Goal: Task Accomplishment & Management: Complete application form

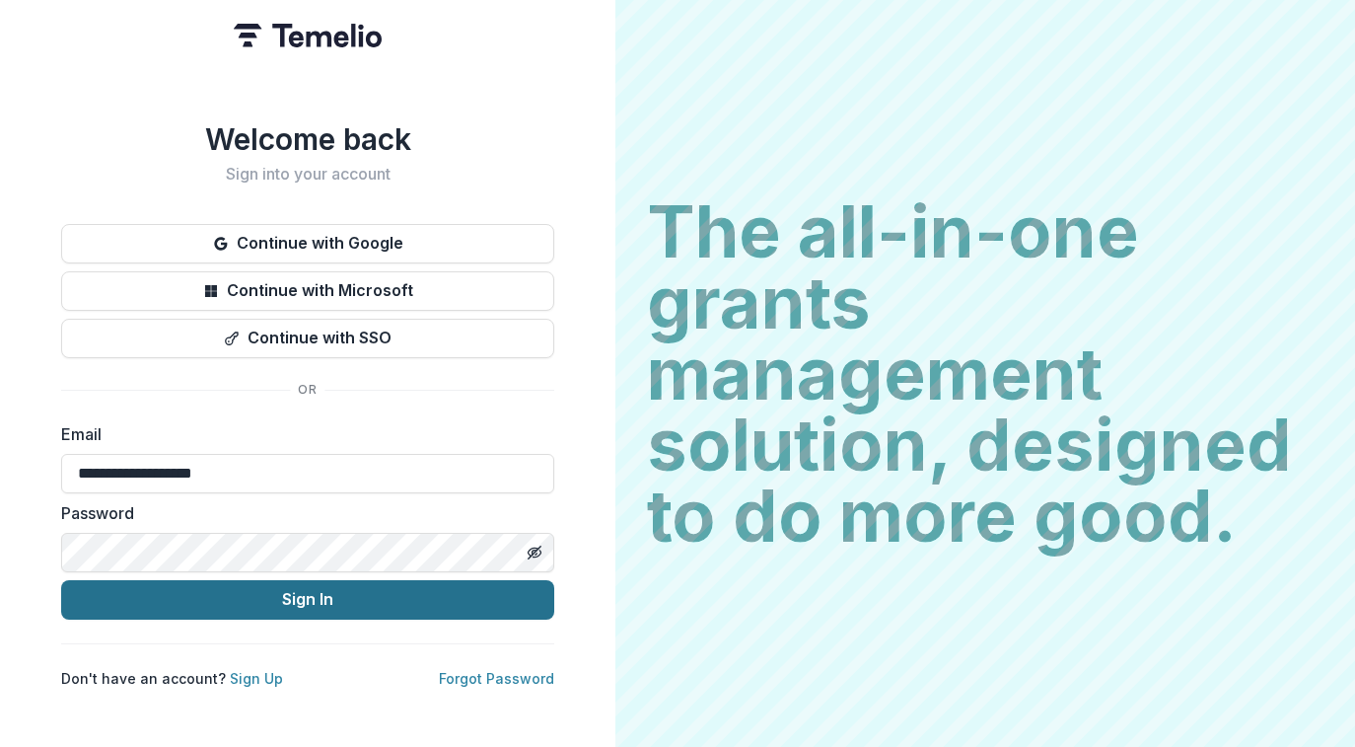
click at [258, 583] on button "Sign In" at bounding box center [307, 599] width 493 height 39
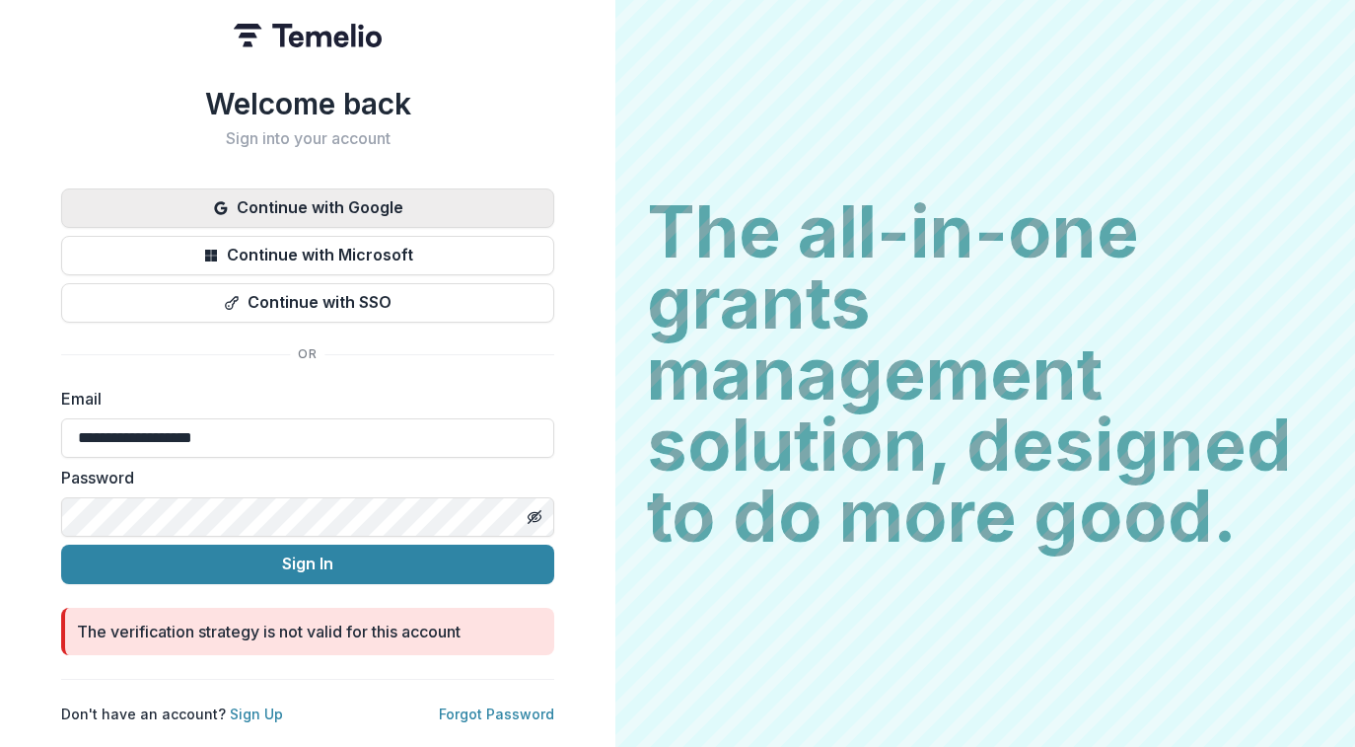
click at [328, 208] on button "Continue with Google" at bounding box center [307, 207] width 493 height 39
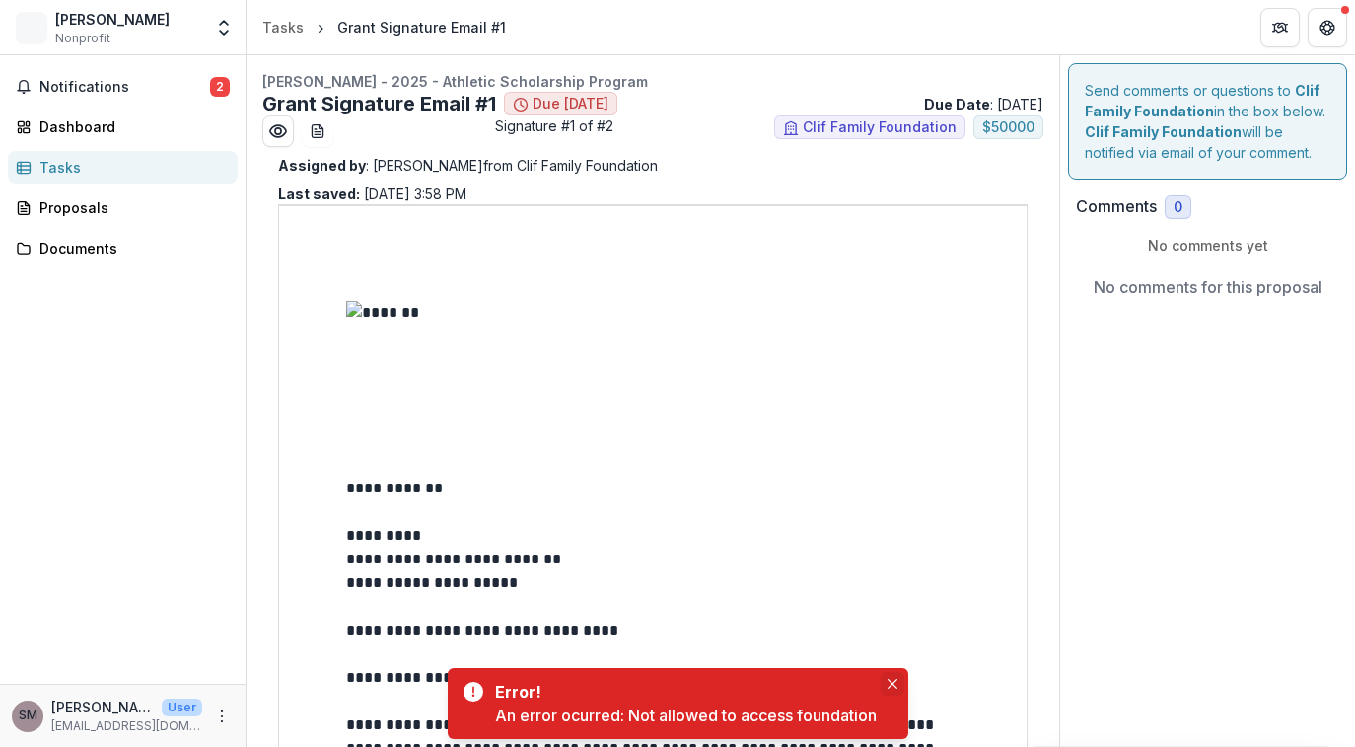
click at [889, 688] on icon "Close" at bounding box center [892, 684] width 10 height 10
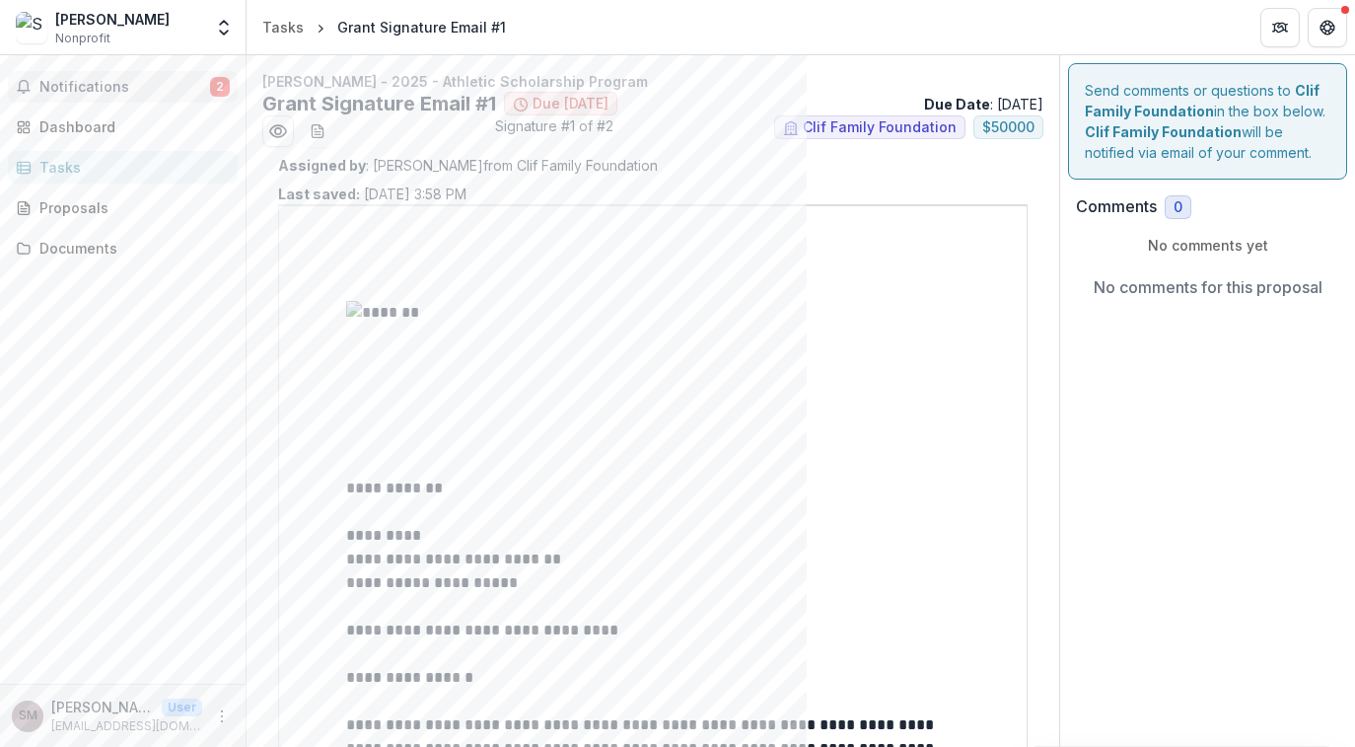
click at [98, 87] on span "Notifications" at bounding box center [124, 87] width 171 height 17
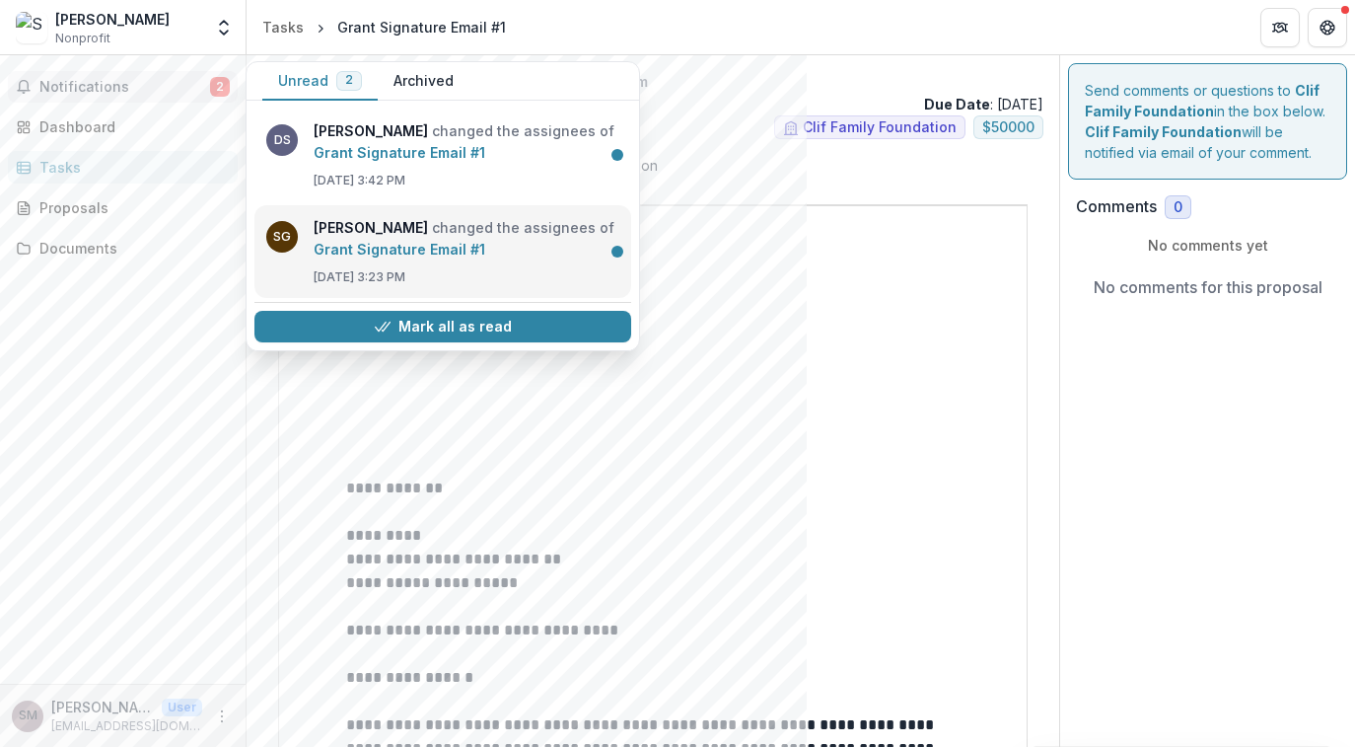
click at [457, 241] on link "Grant Signature Email #1" at bounding box center [400, 249] width 172 height 17
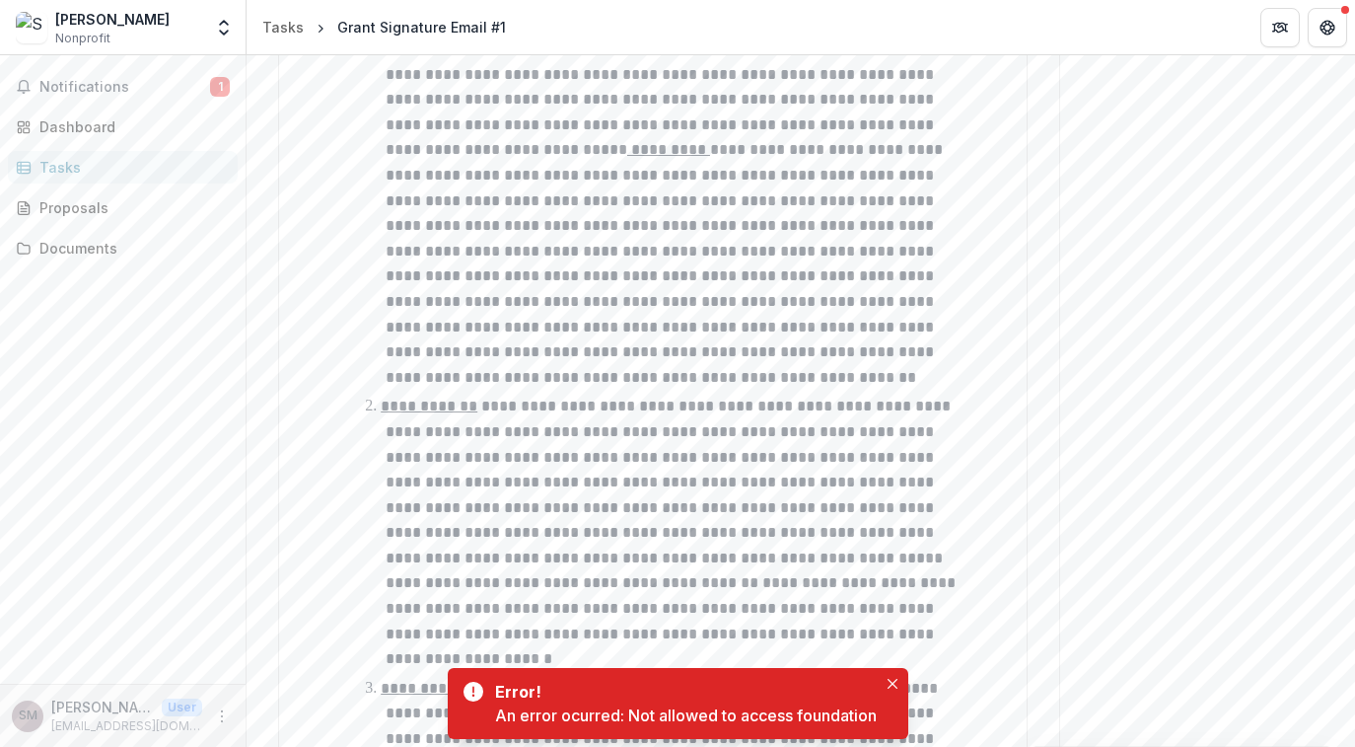
scroll to position [1304, 0]
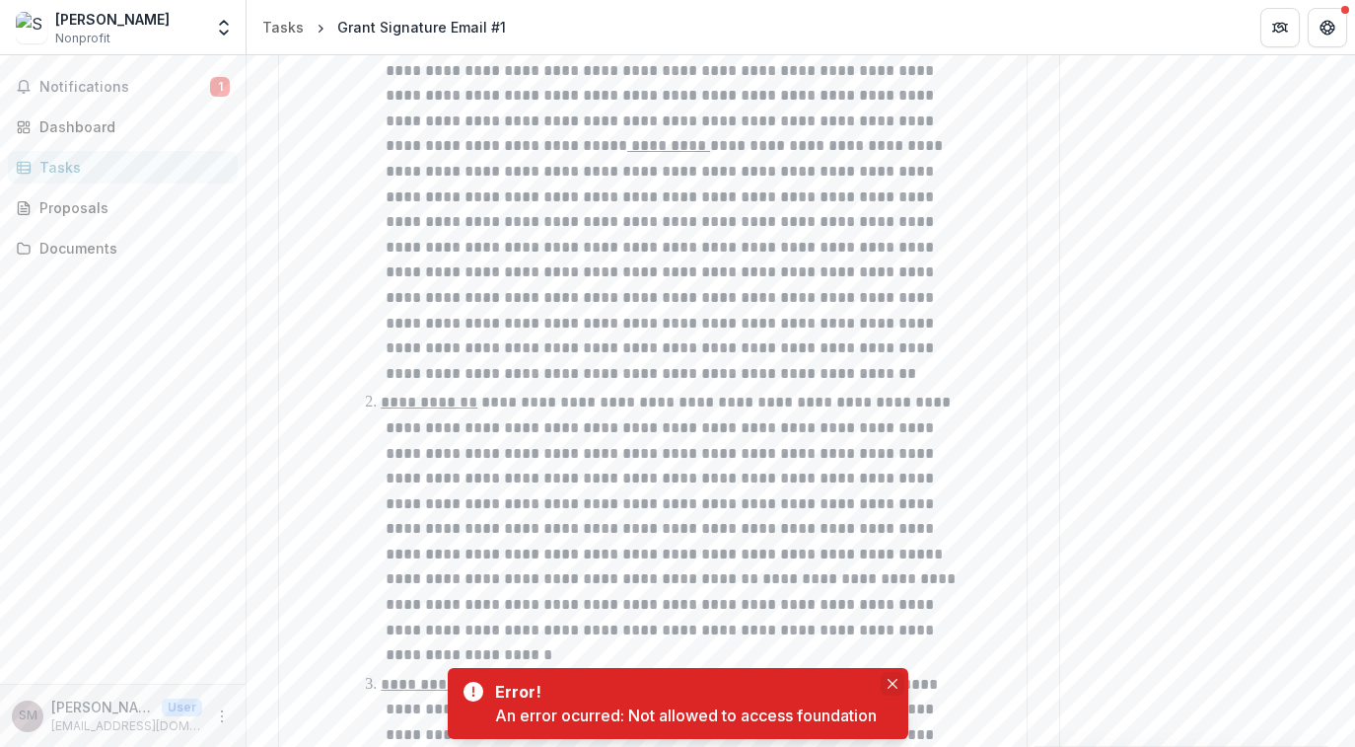
click at [898, 683] on icon "Close" at bounding box center [893, 684] width 10 height 10
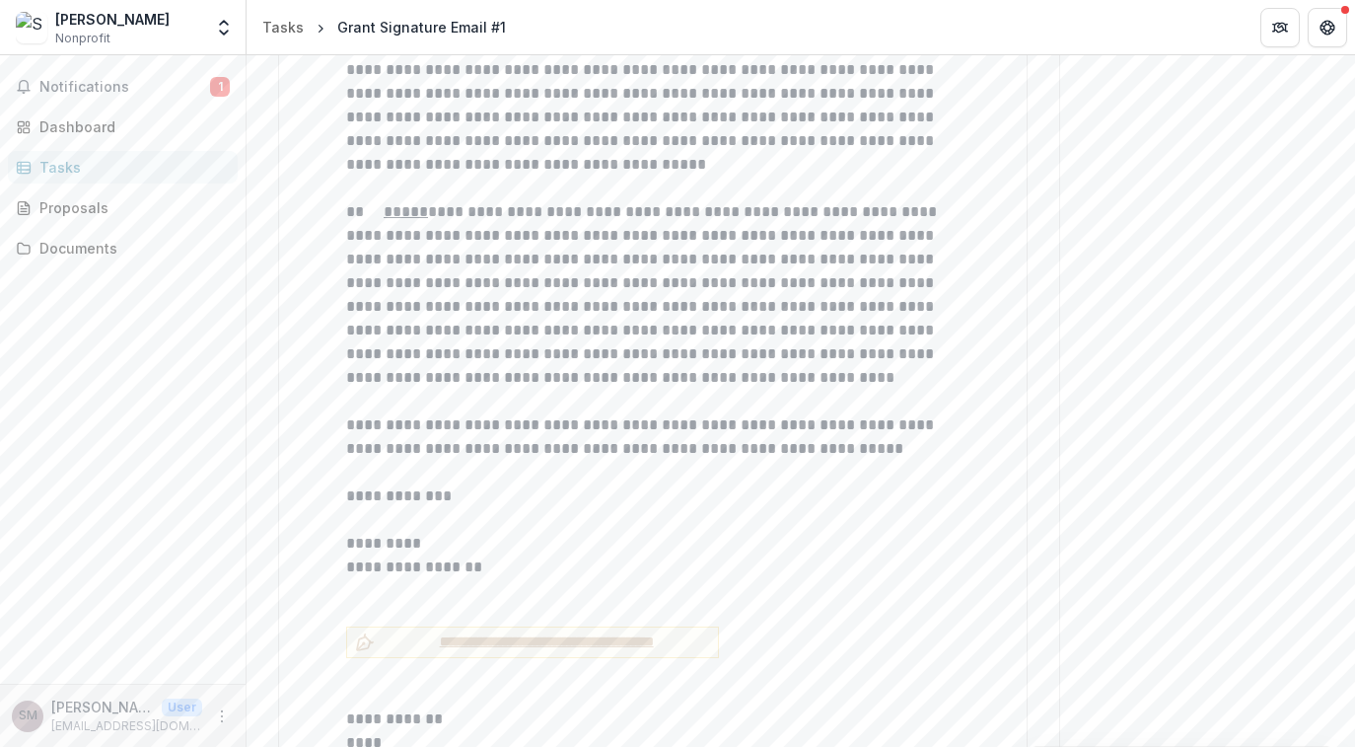
scroll to position [7974, 0]
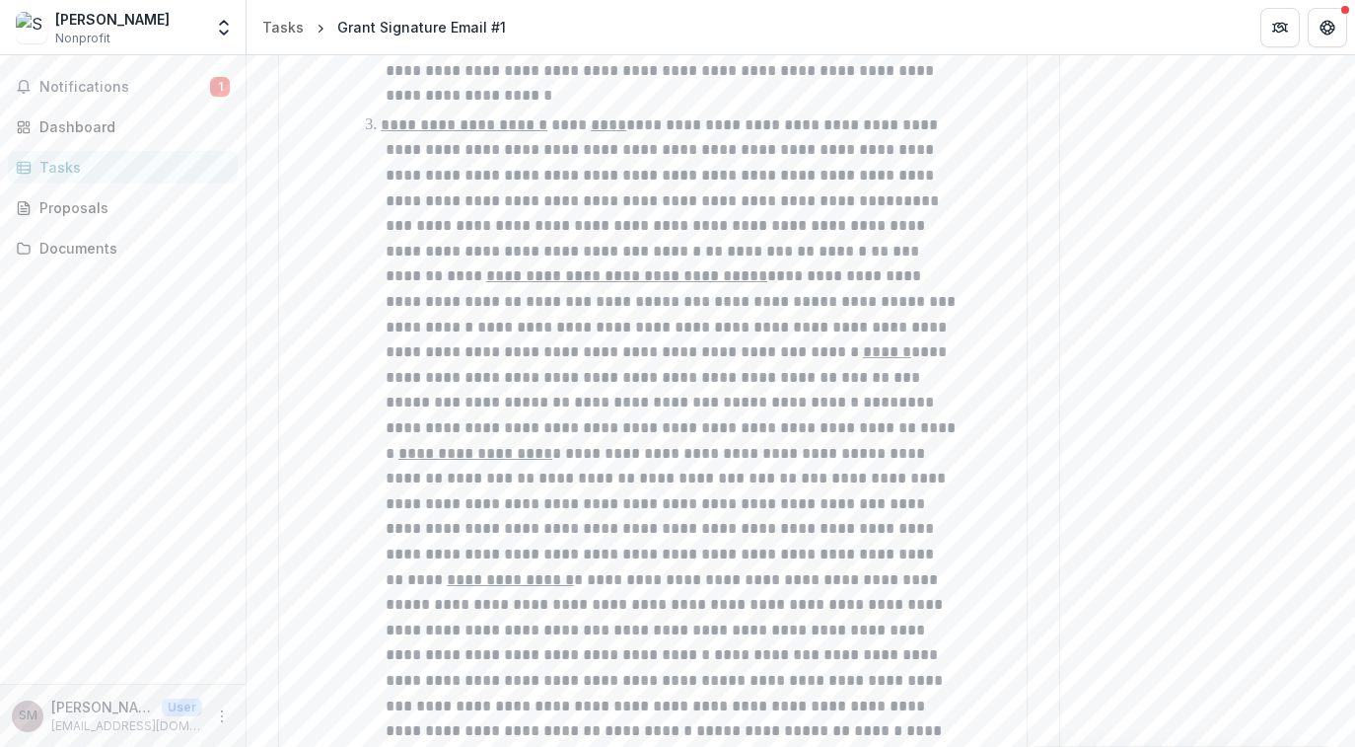
click at [654, 218] on li "**********" at bounding box center [665, 453] width 590 height 682
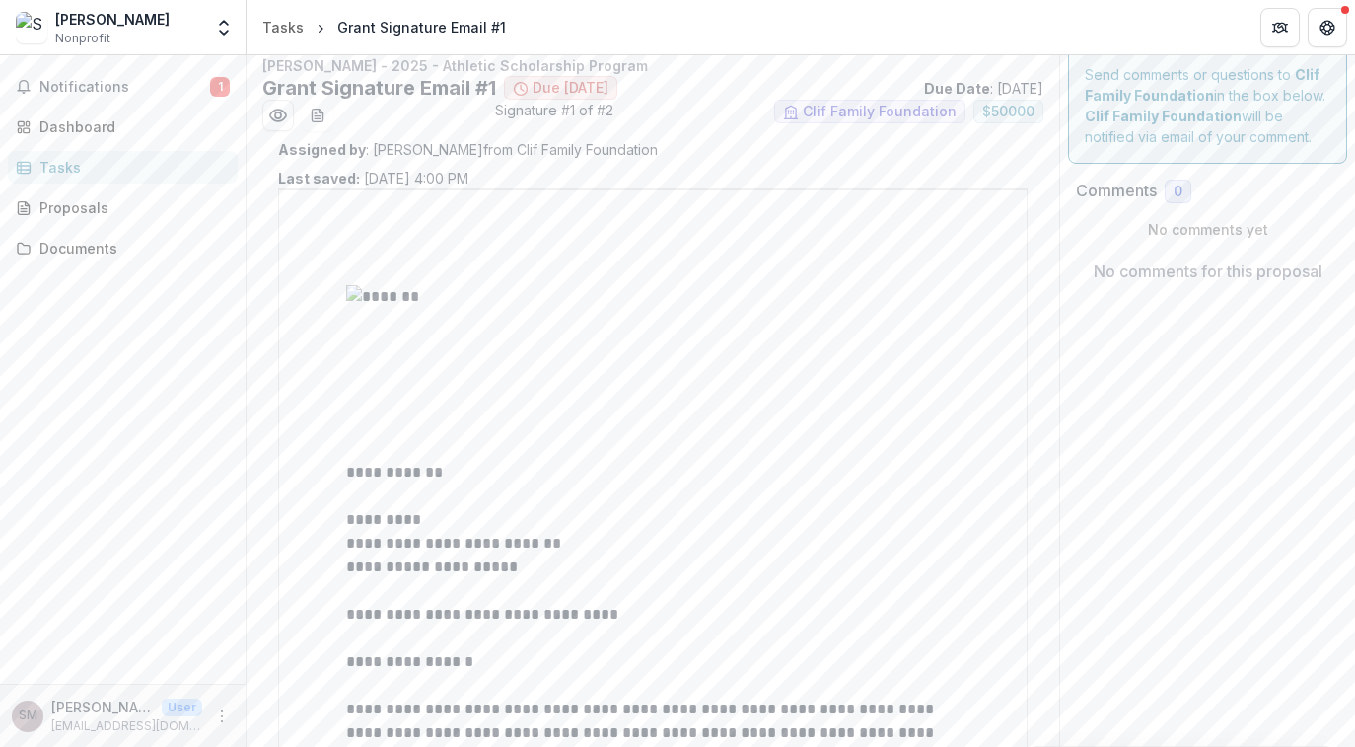
scroll to position [0, 0]
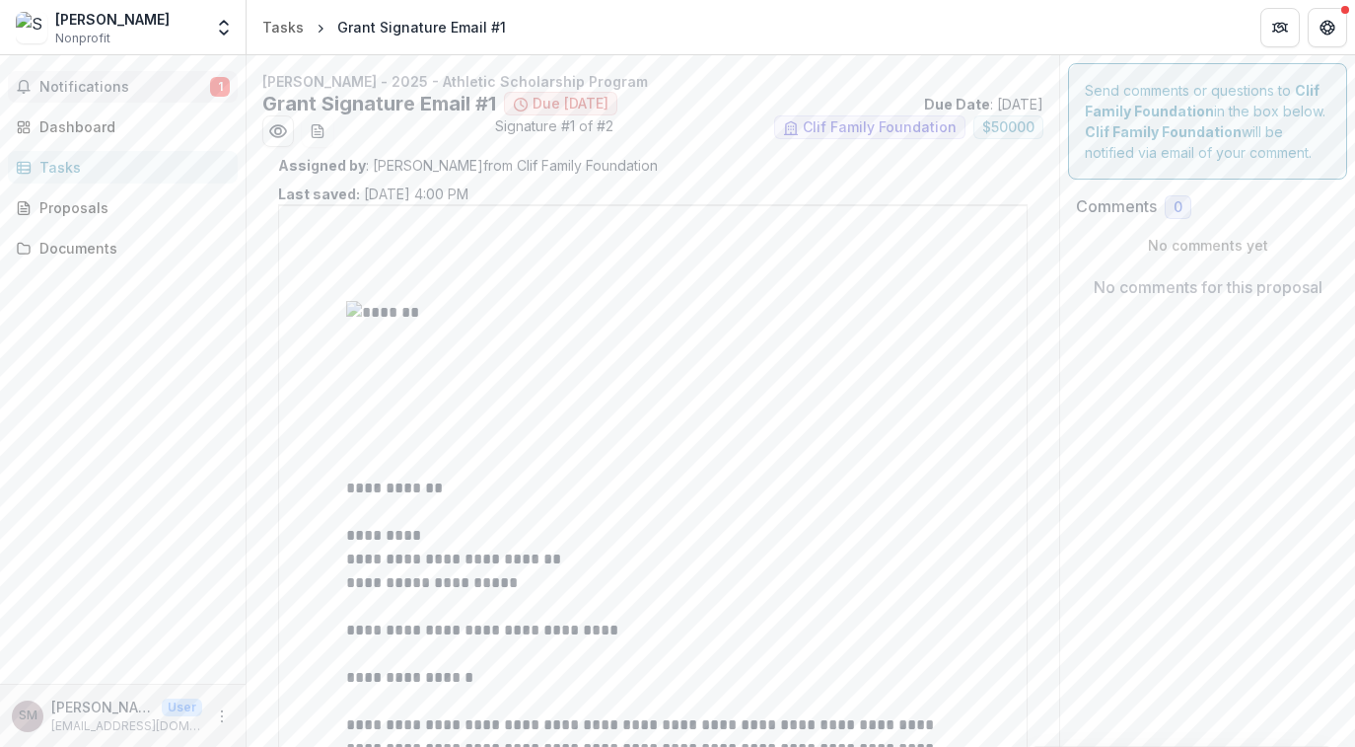
click at [137, 82] on span "Notifications" at bounding box center [124, 87] width 171 height 17
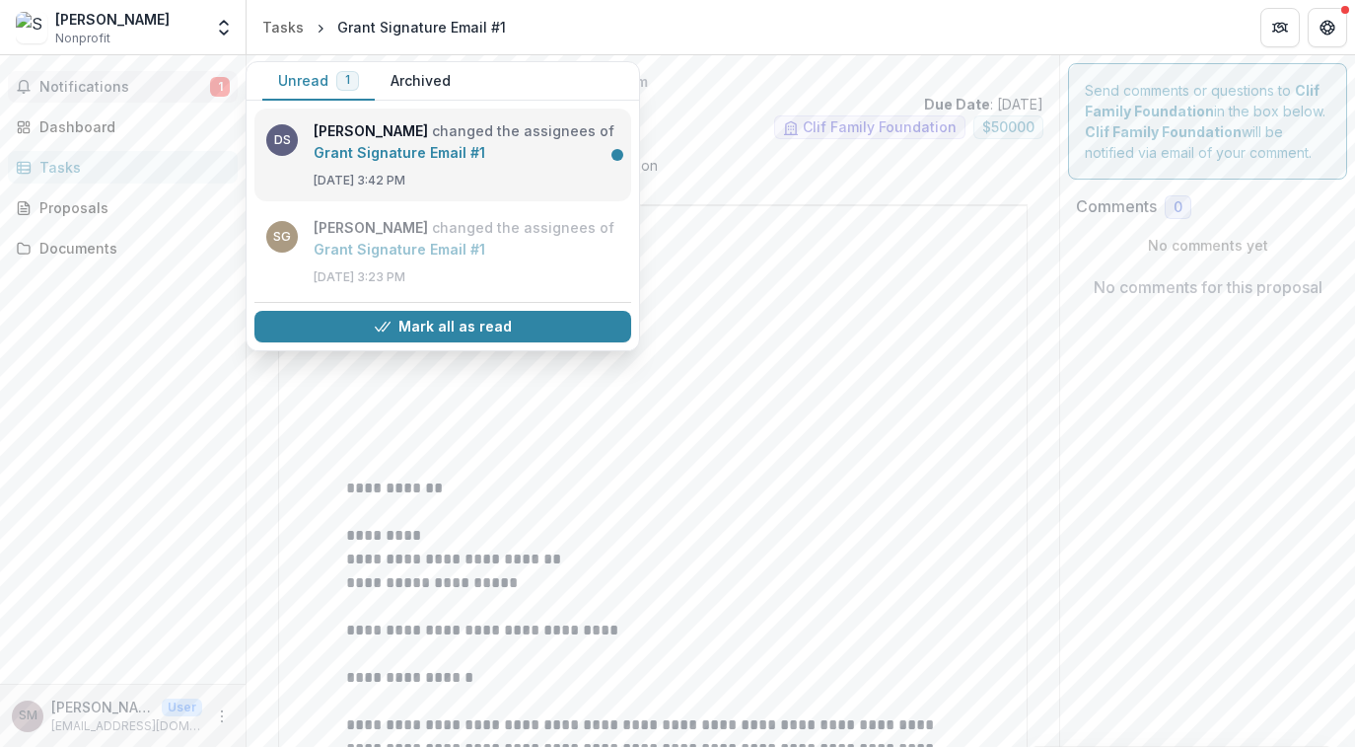
click at [462, 144] on link "Grant Signature Email #1" at bounding box center [400, 152] width 172 height 17
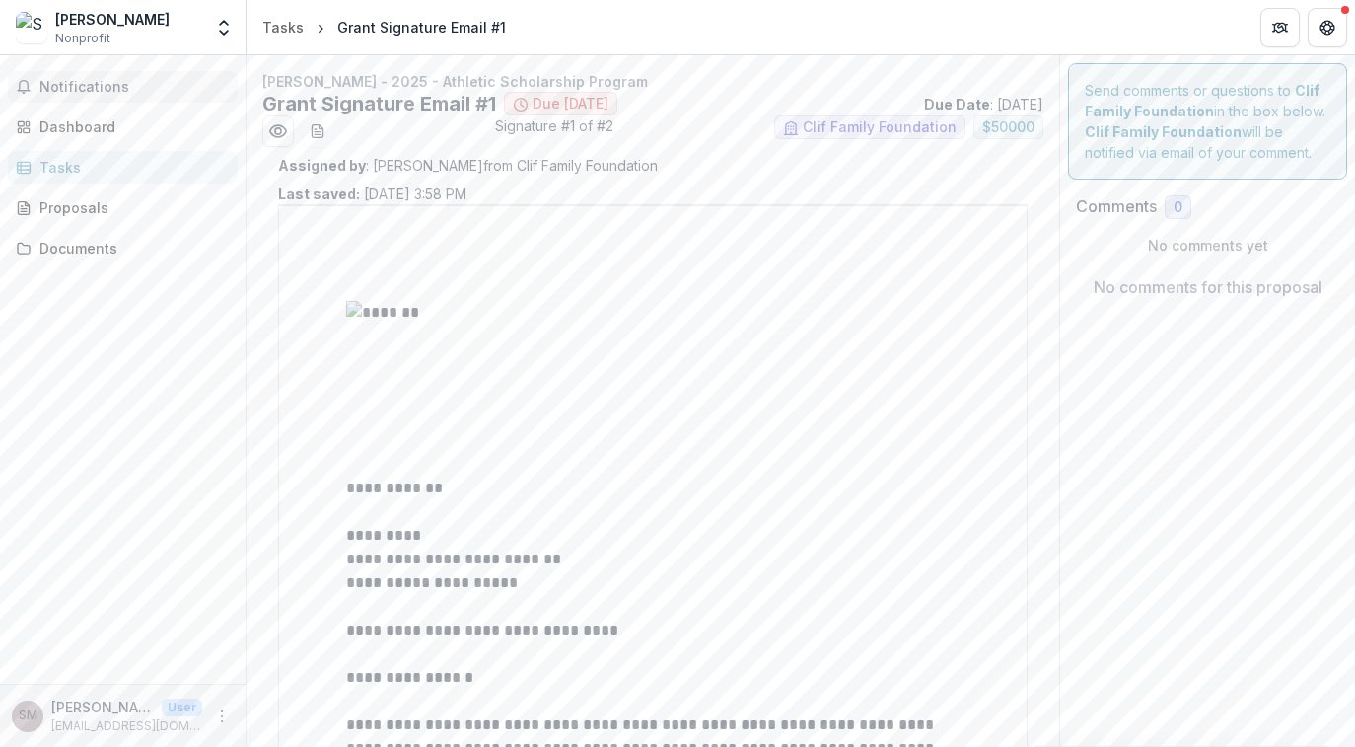
click at [160, 83] on span "Notifications" at bounding box center [134, 87] width 190 height 17
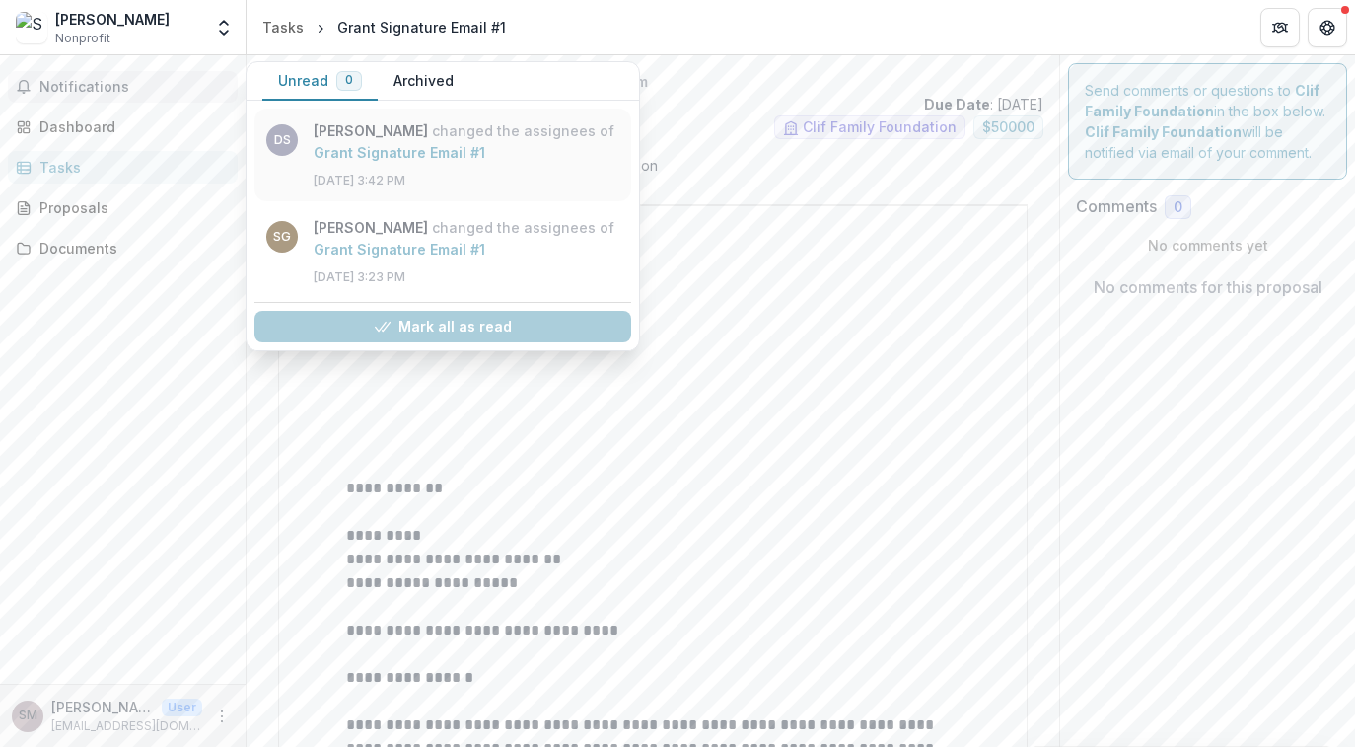
click at [407, 144] on link "Grant Signature Email #1" at bounding box center [400, 152] width 172 height 17
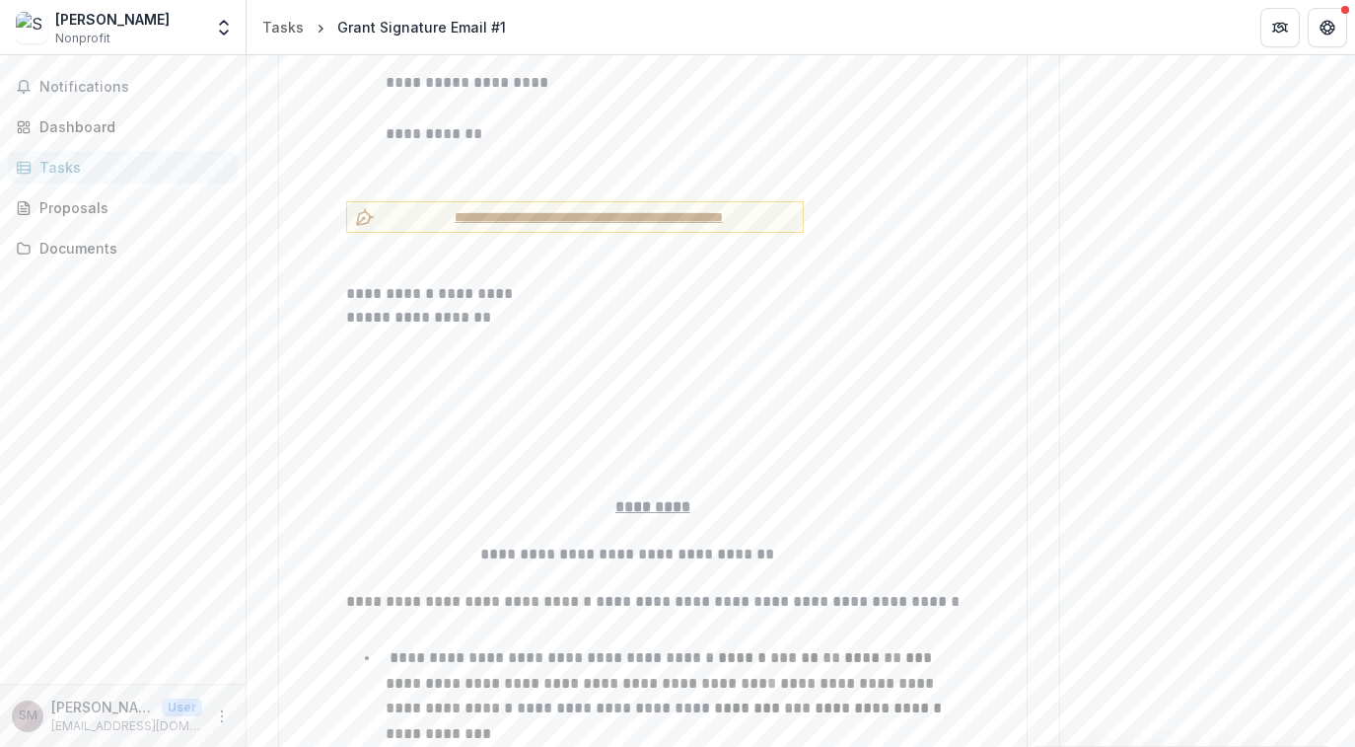
scroll to position [4663, 0]
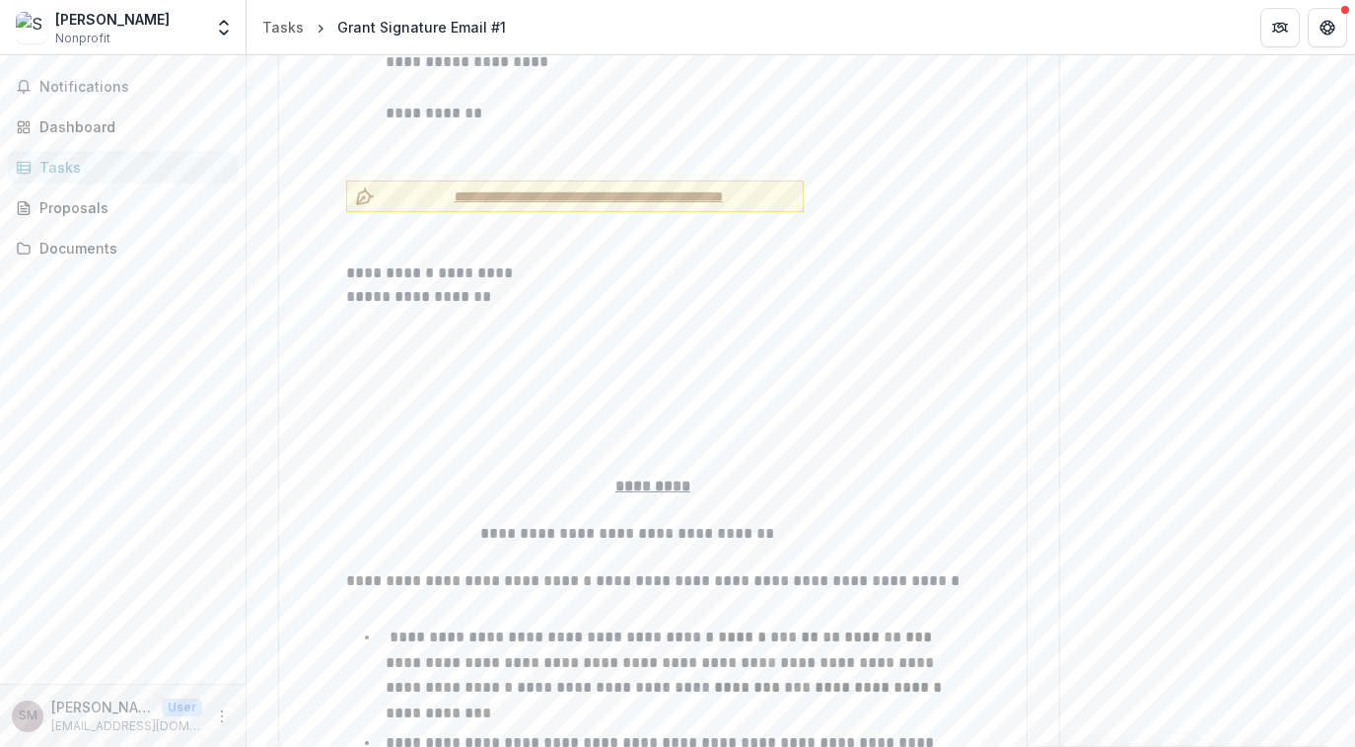
click at [540, 186] on span "**********" at bounding box center [589, 196] width 412 height 21
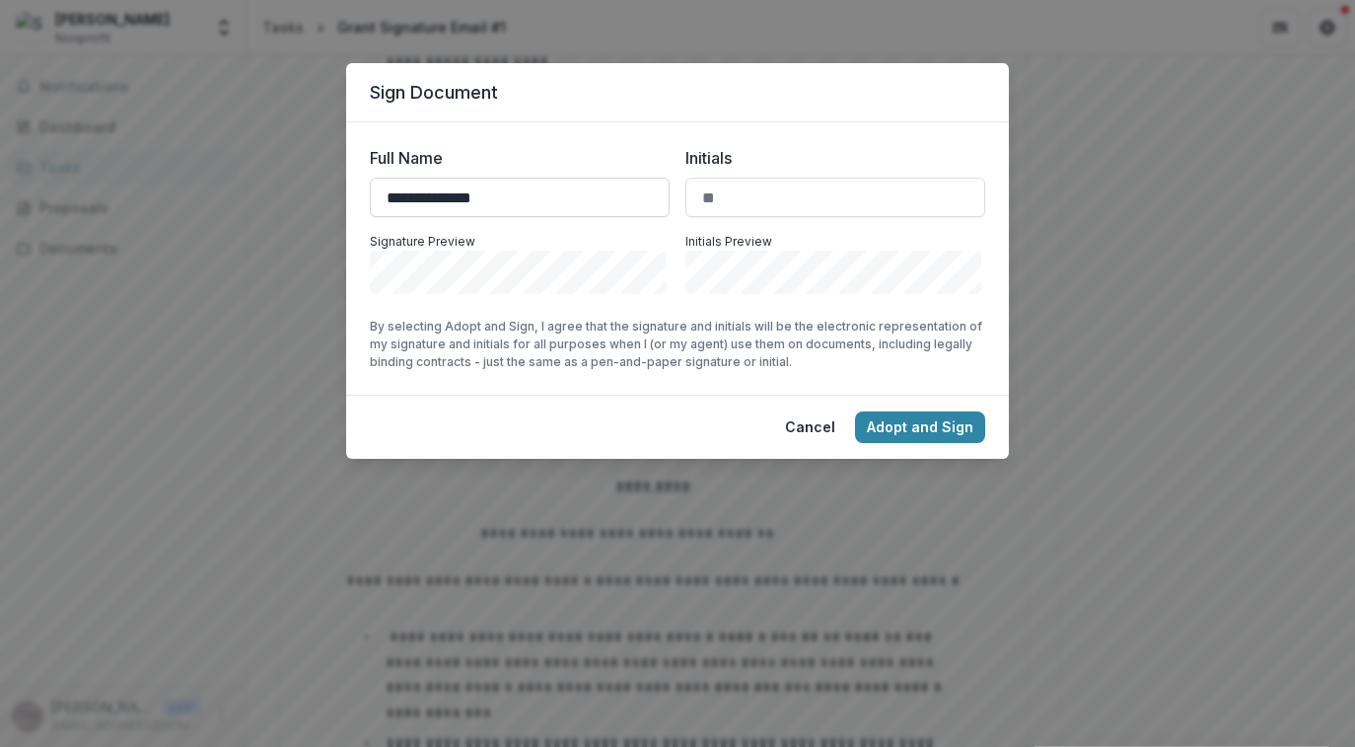
type input "**********"
type input "**"
click at [910, 425] on button "Adopt and Sign" at bounding box center [920, 427] width 130 height 32
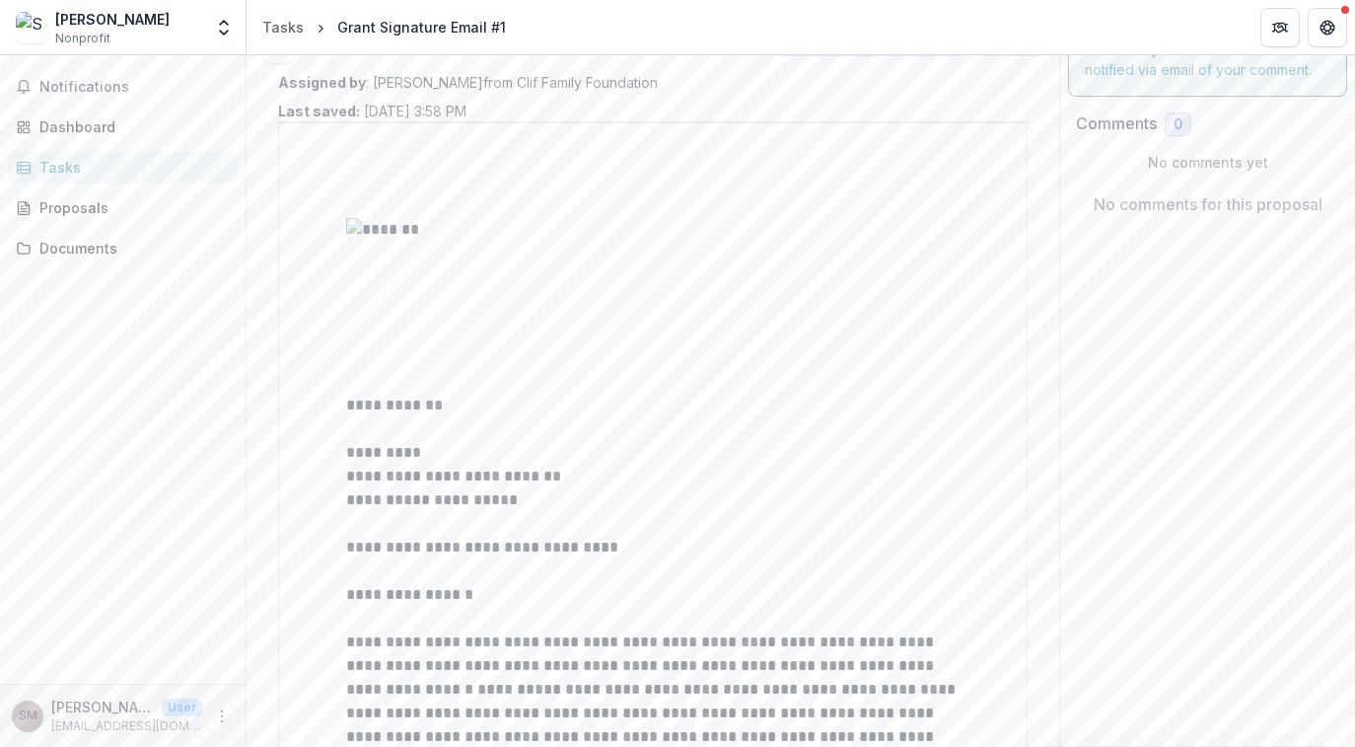
scroll to position [0, 0]
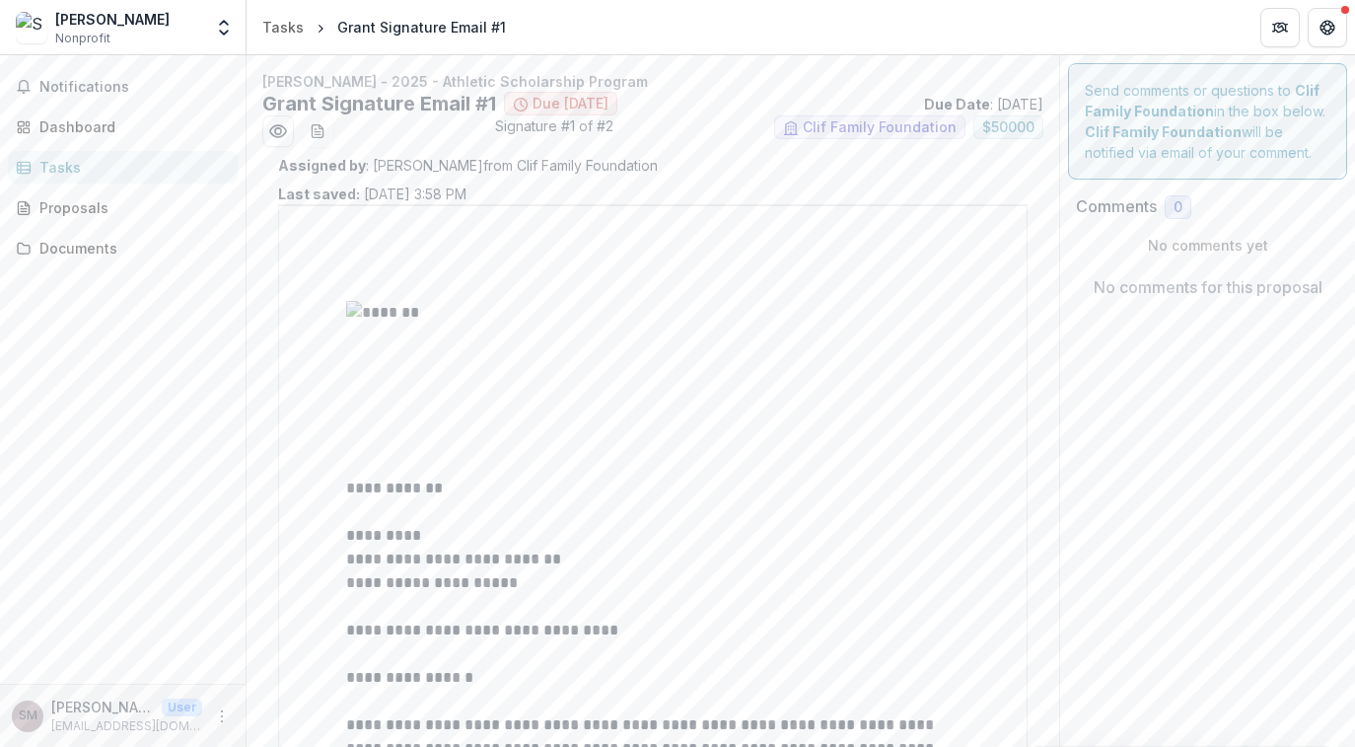
click at [570, 109] on span "Due [DATE]" at bounding box center [571, 104] width 76 height 17
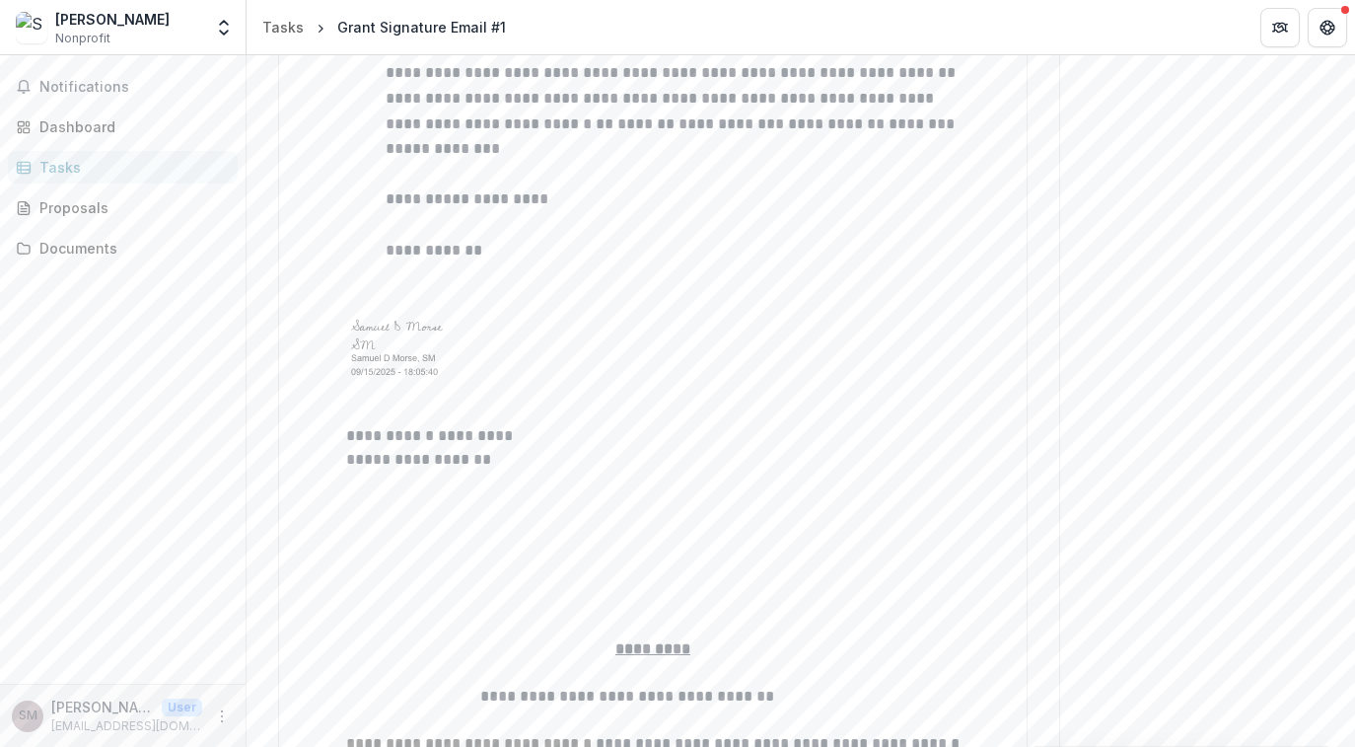
scroll to position [4547, 0]
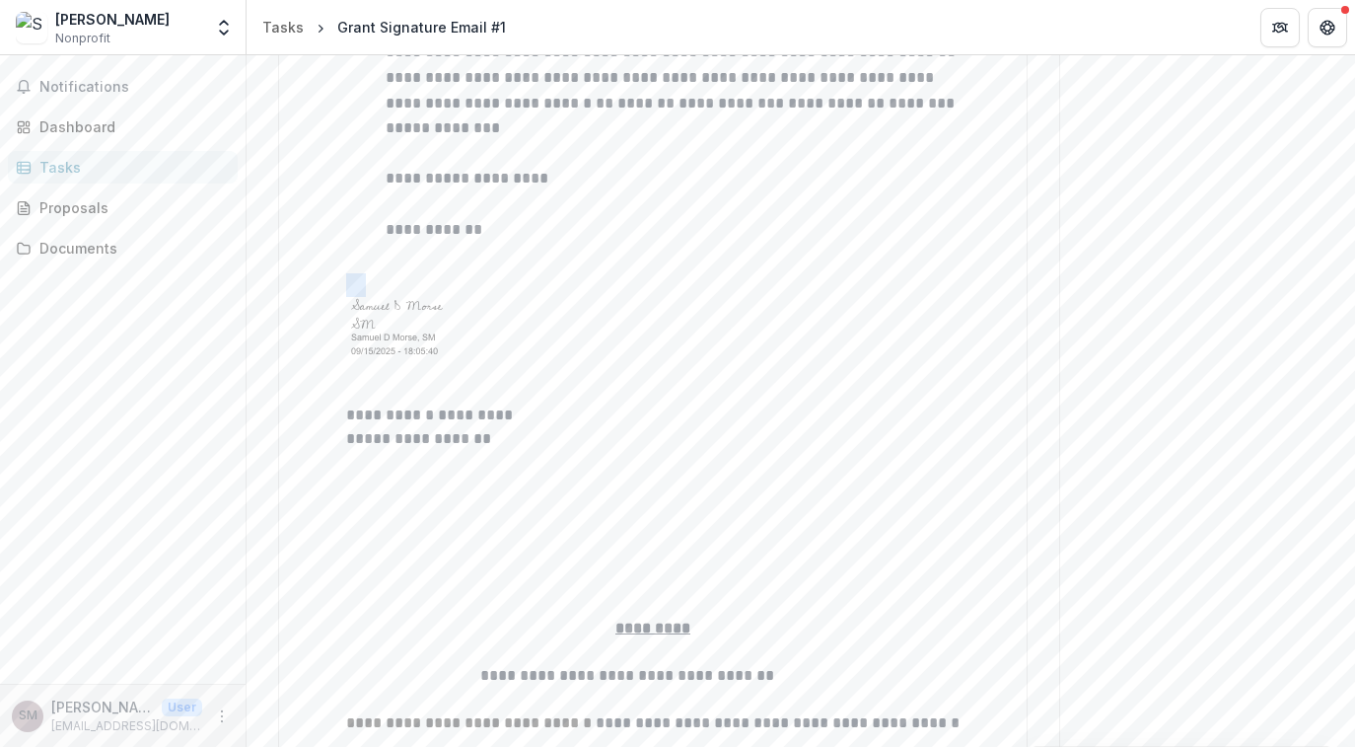
click at [354, 451] on p at bounding box center [653, 463] width 614 height 24
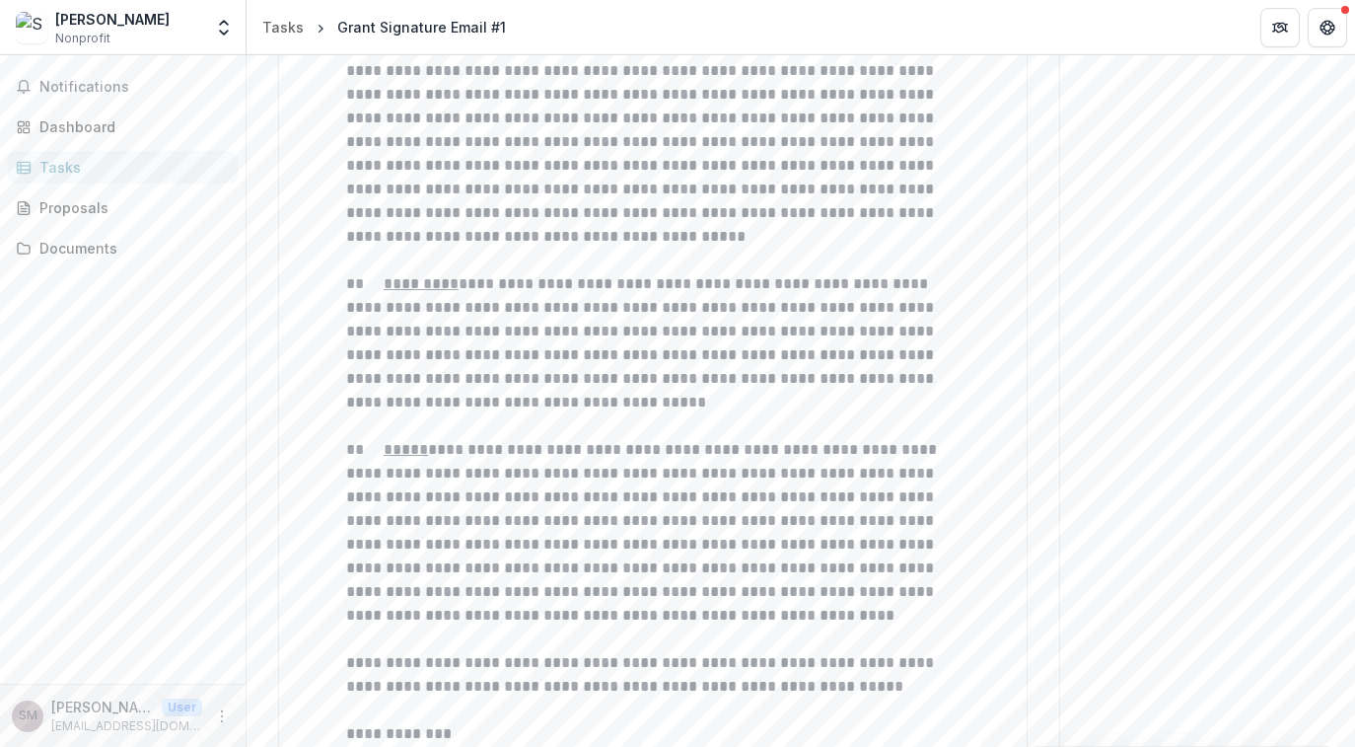
scroll to position [7563, 0]
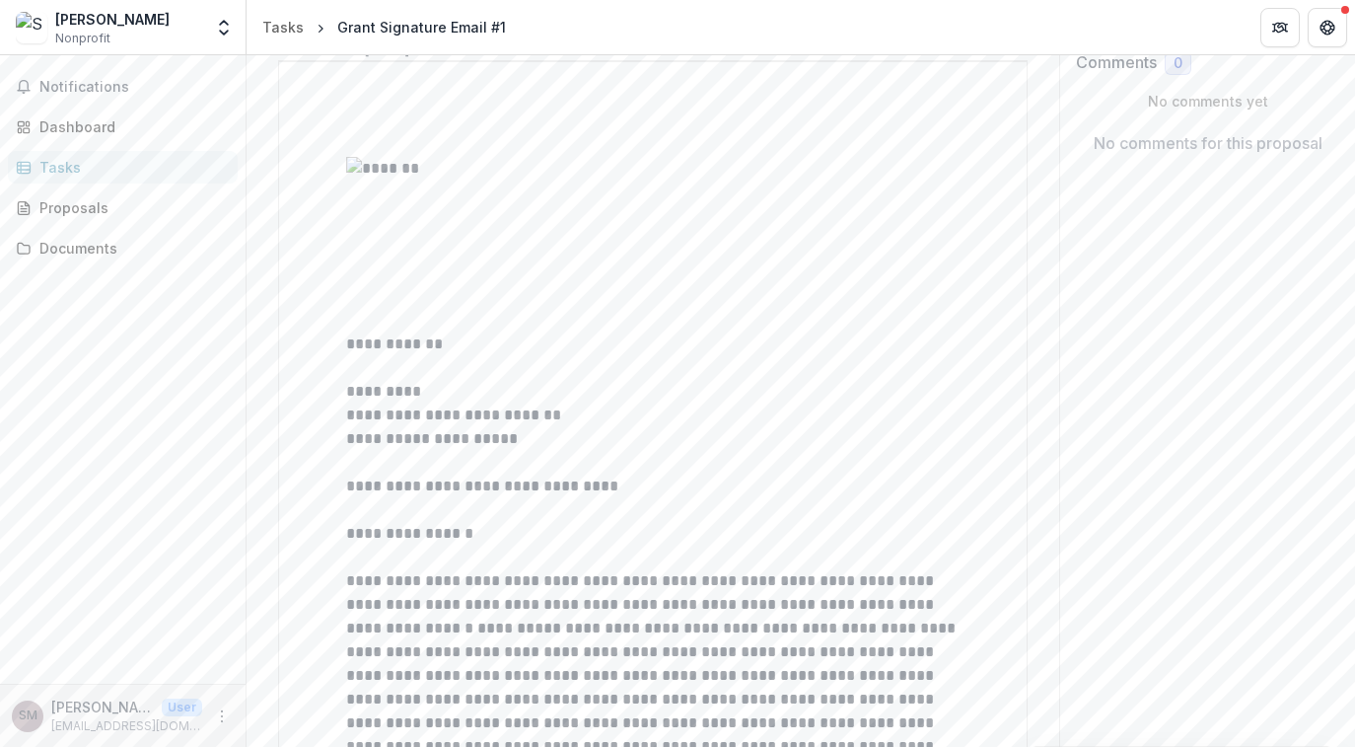
scroll to position [0, 0]
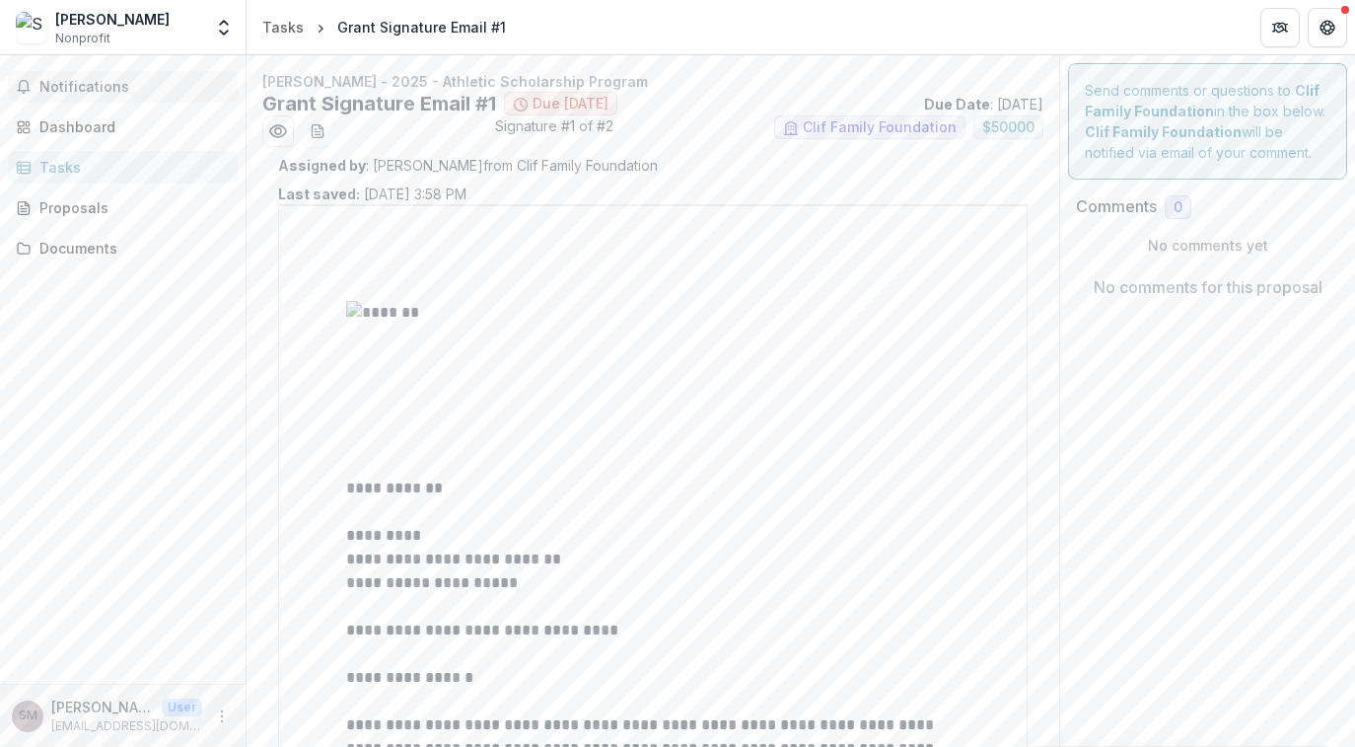
click at [110, 92] on span "Notifications" at bounding box center [134, 87] width 190 height 17
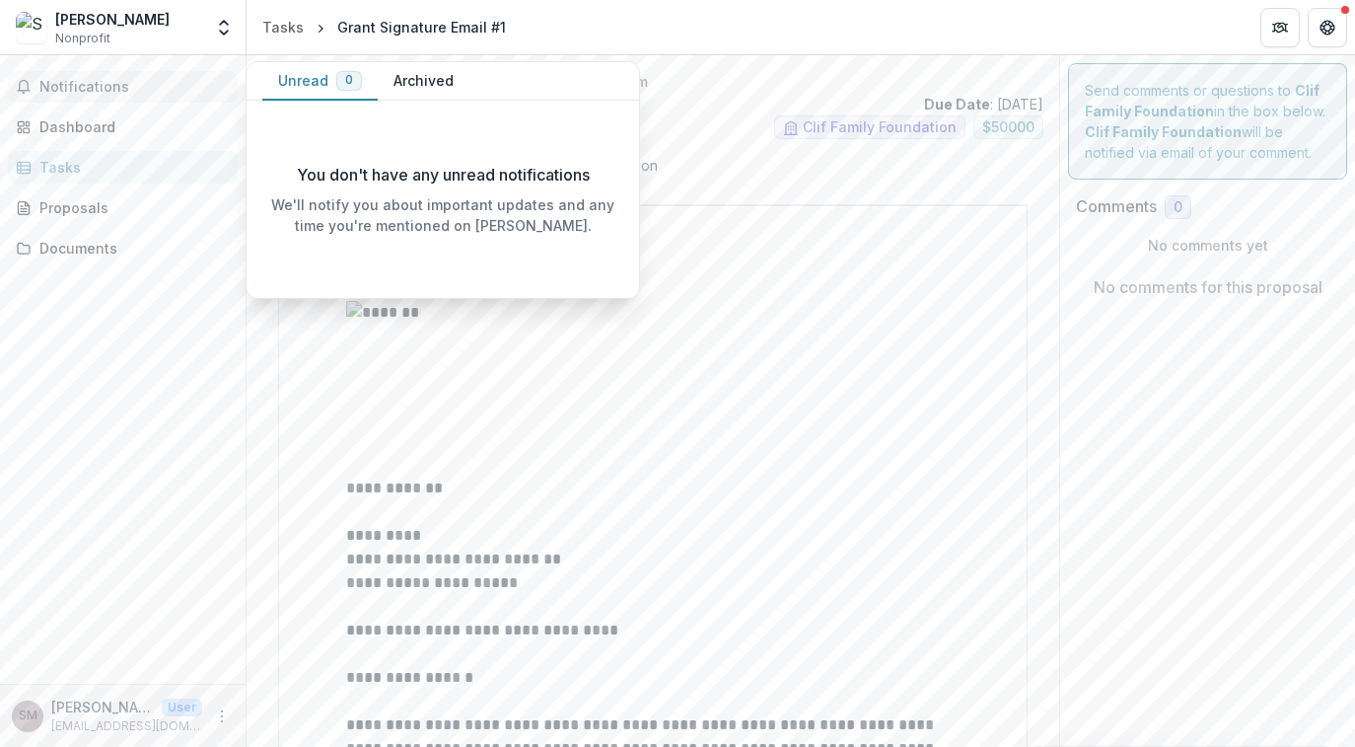
click at [432, 83] on button "Archived" at bounding box center [424, 81] width 92 height 38
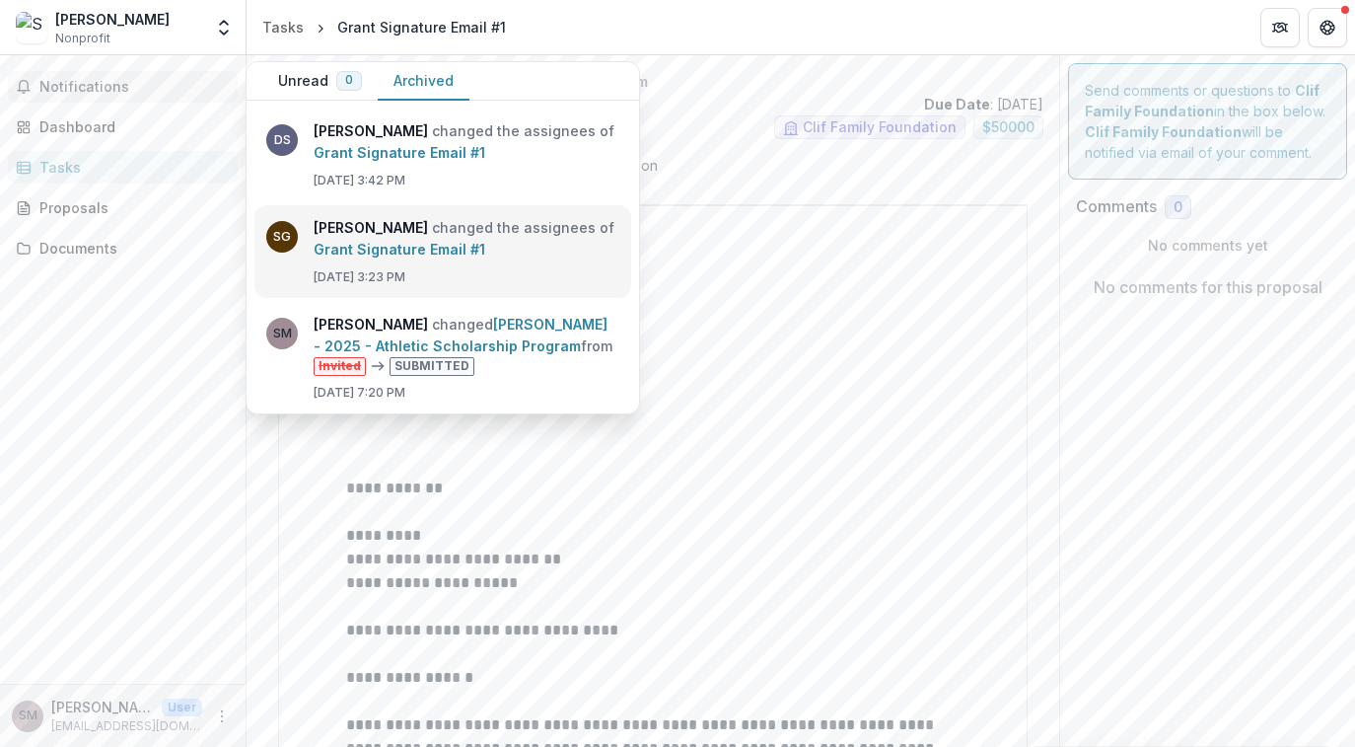
click at [440, 241] on link "Grant Signature Email #1" at bounding box center [400, 249] width 172 height 17
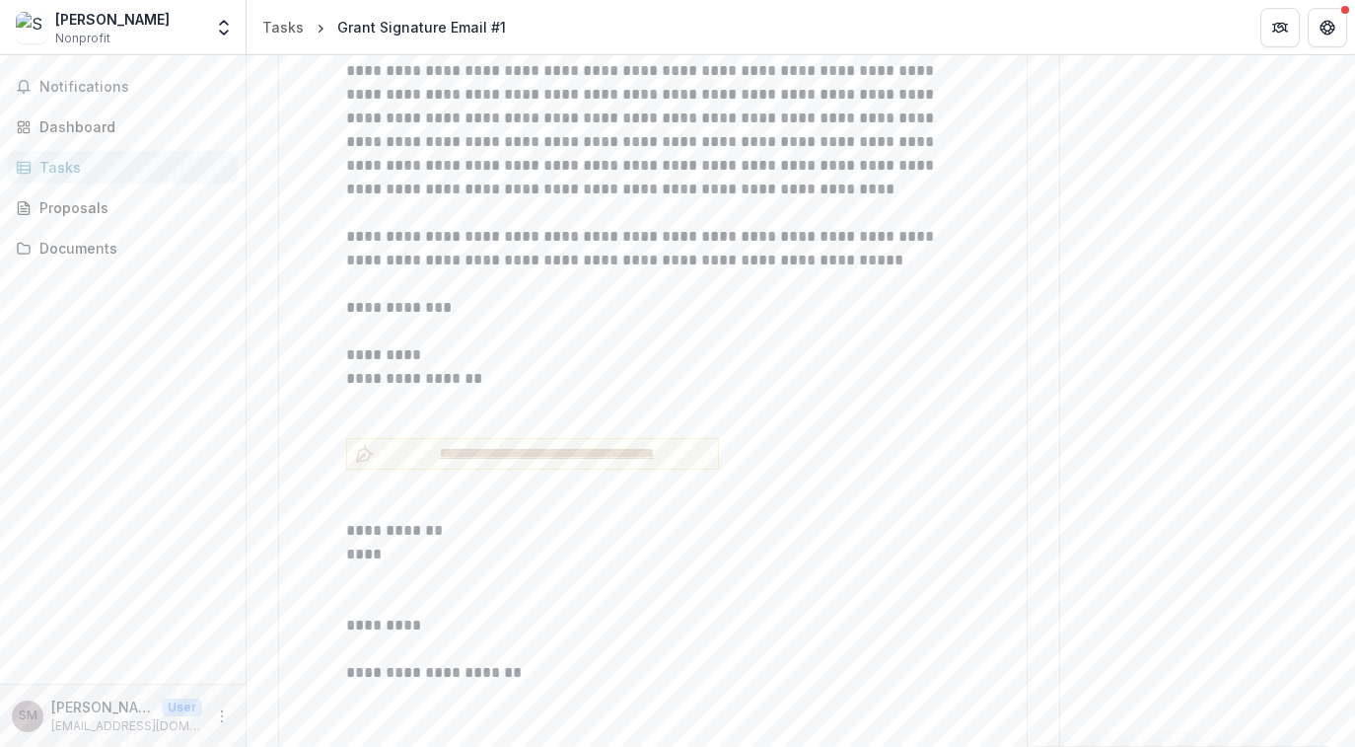
scroll to position [8000, 0]
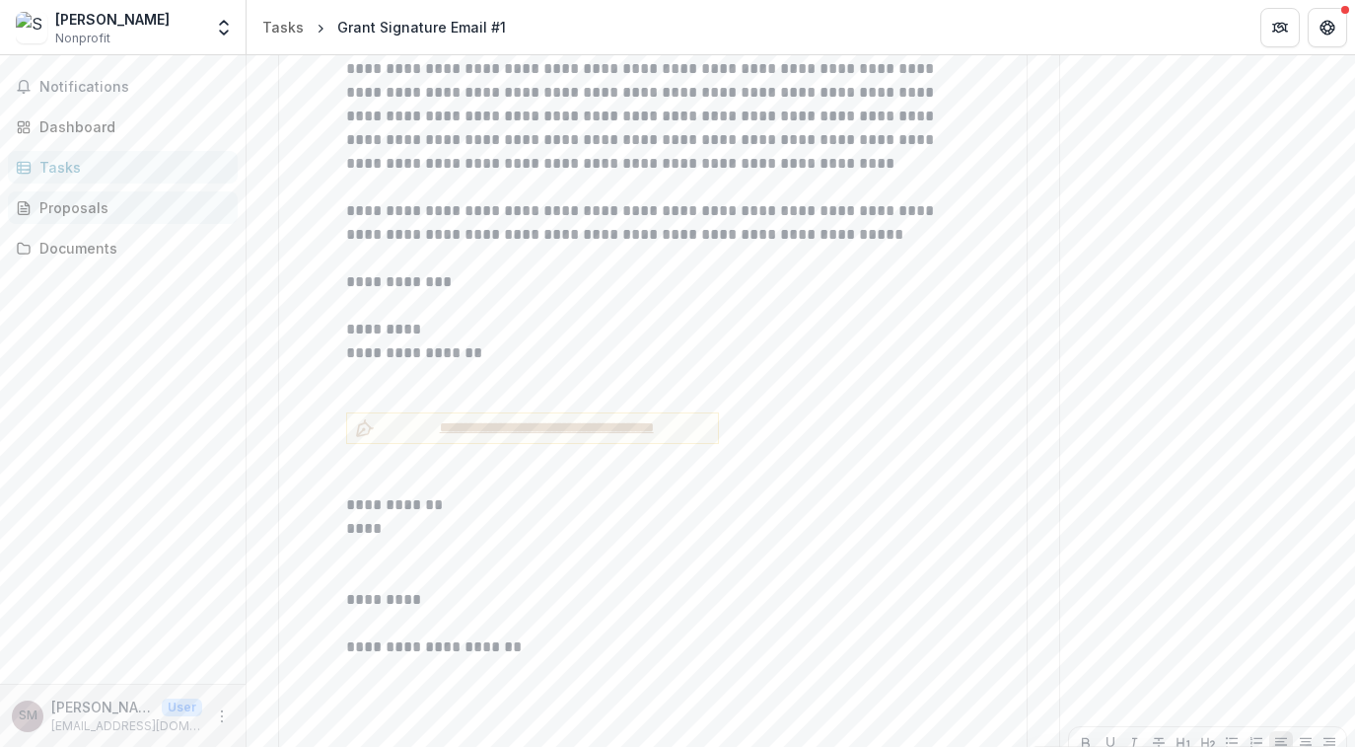
click at [98, 201] on div "Proposals" at bounding box center [130, 207] width 182 height 21
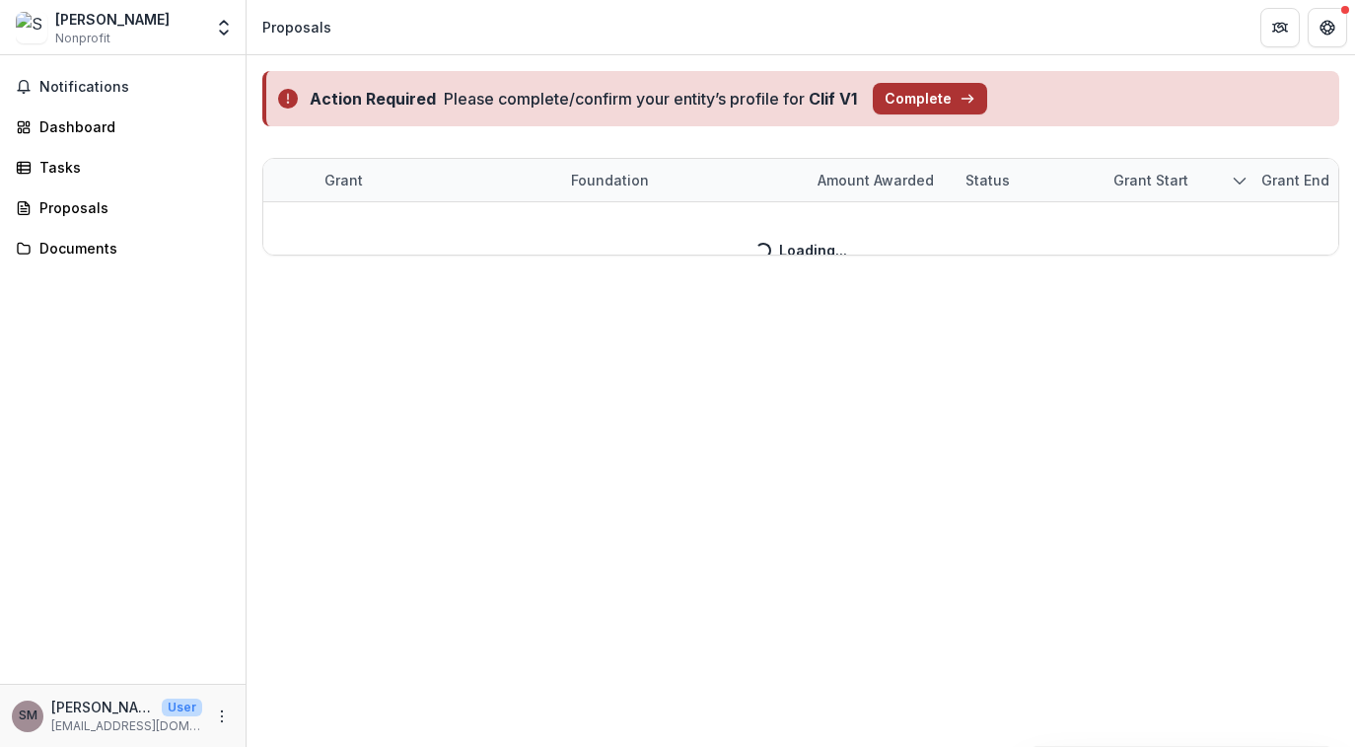
click at [942, 104] on button "Complete" at bounding box center [930, 99] width 114 height 32
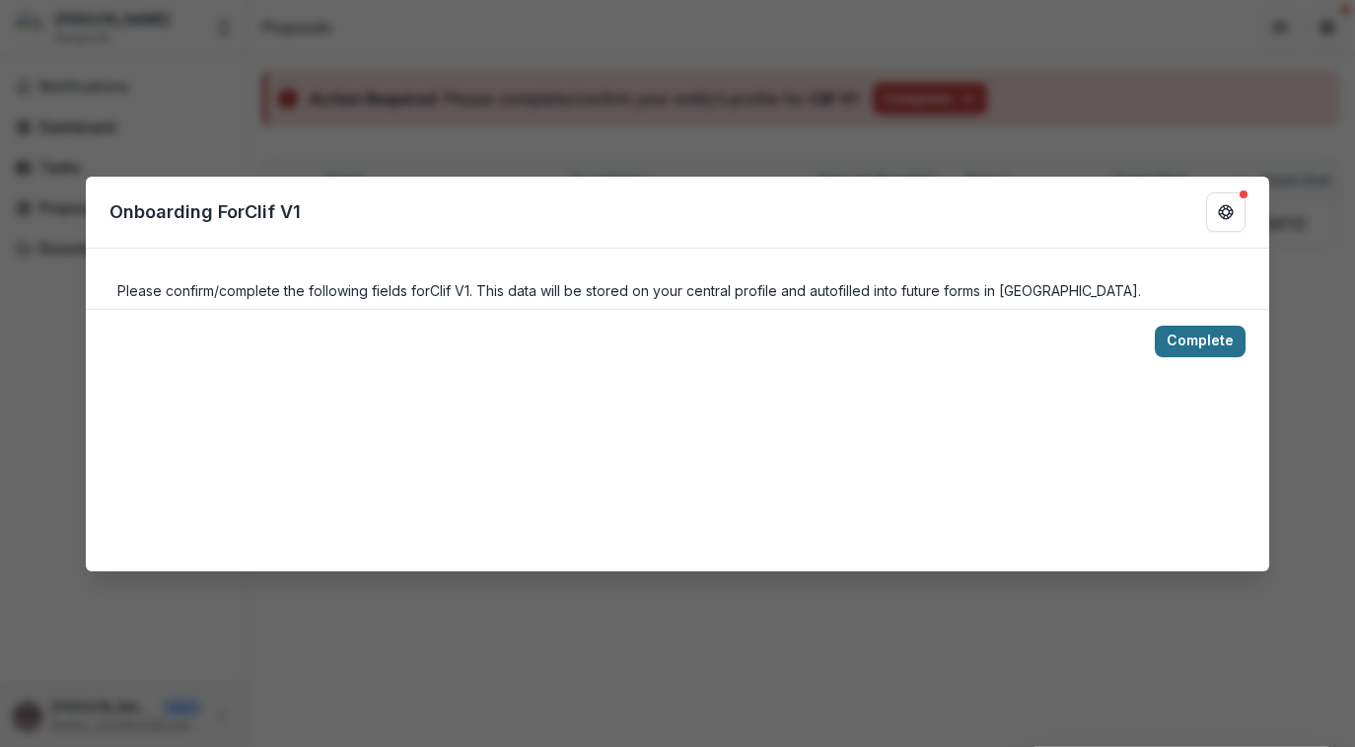
click at [1180, 339] on button "Complete" at bounding box center [1200, 342] width 91 height 32
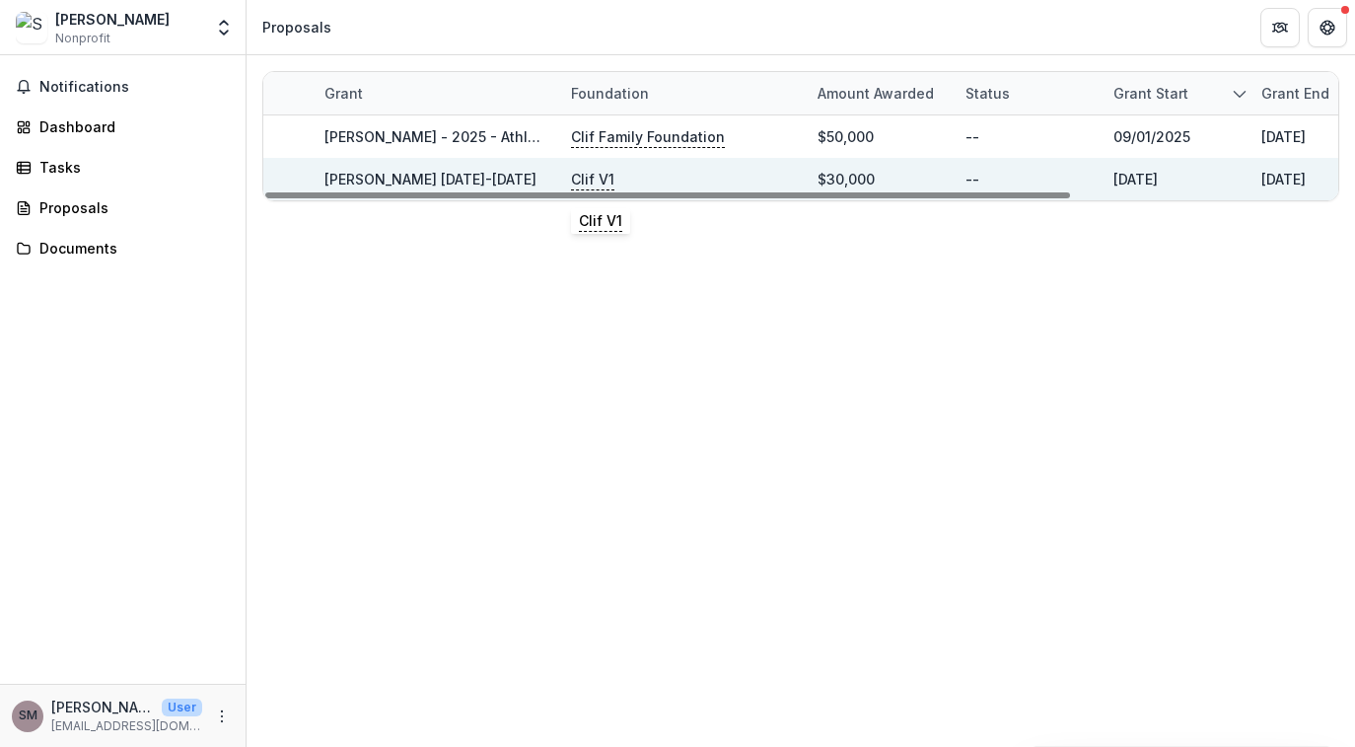
click at [602, 181] on p "Clif V1" at bounding box center [592, 180] width 43 height 22
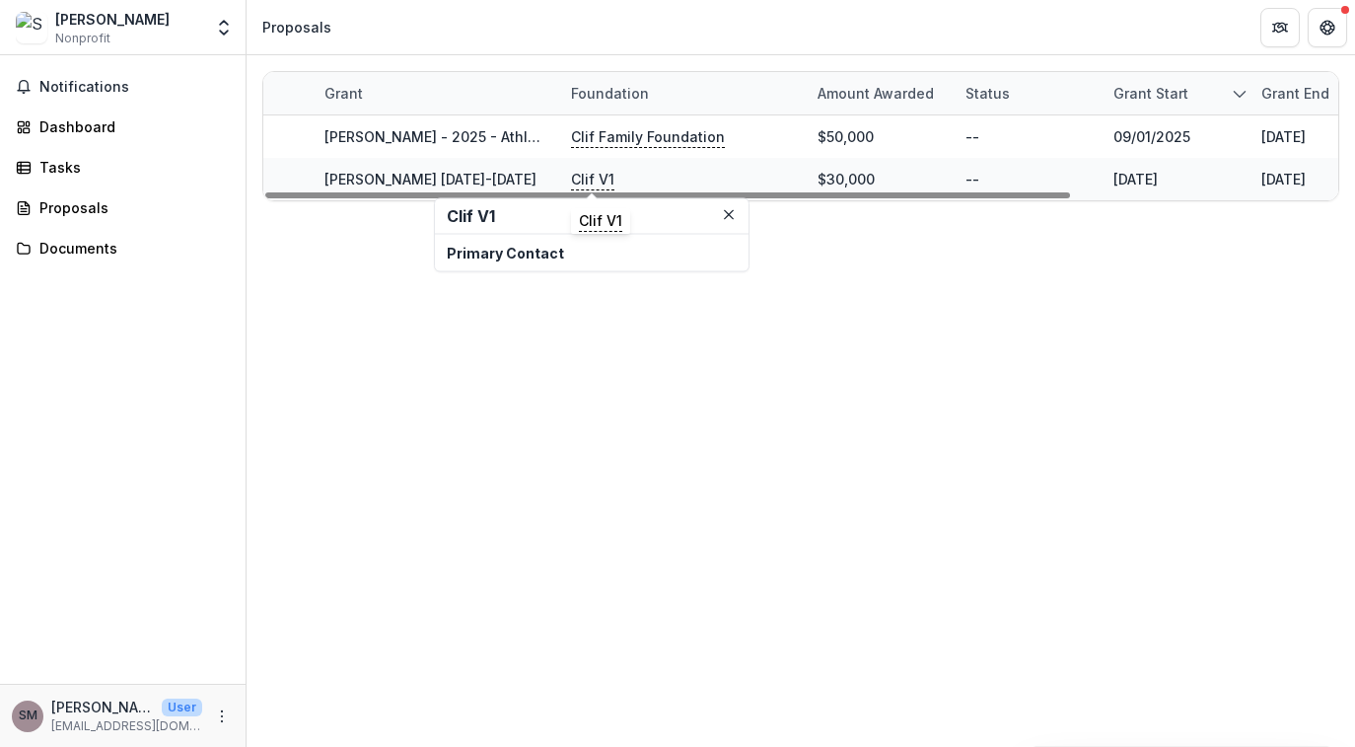
click at [453, 222] on h2 "Clif V1" at bounding box center [592, 216] width 290 height 19
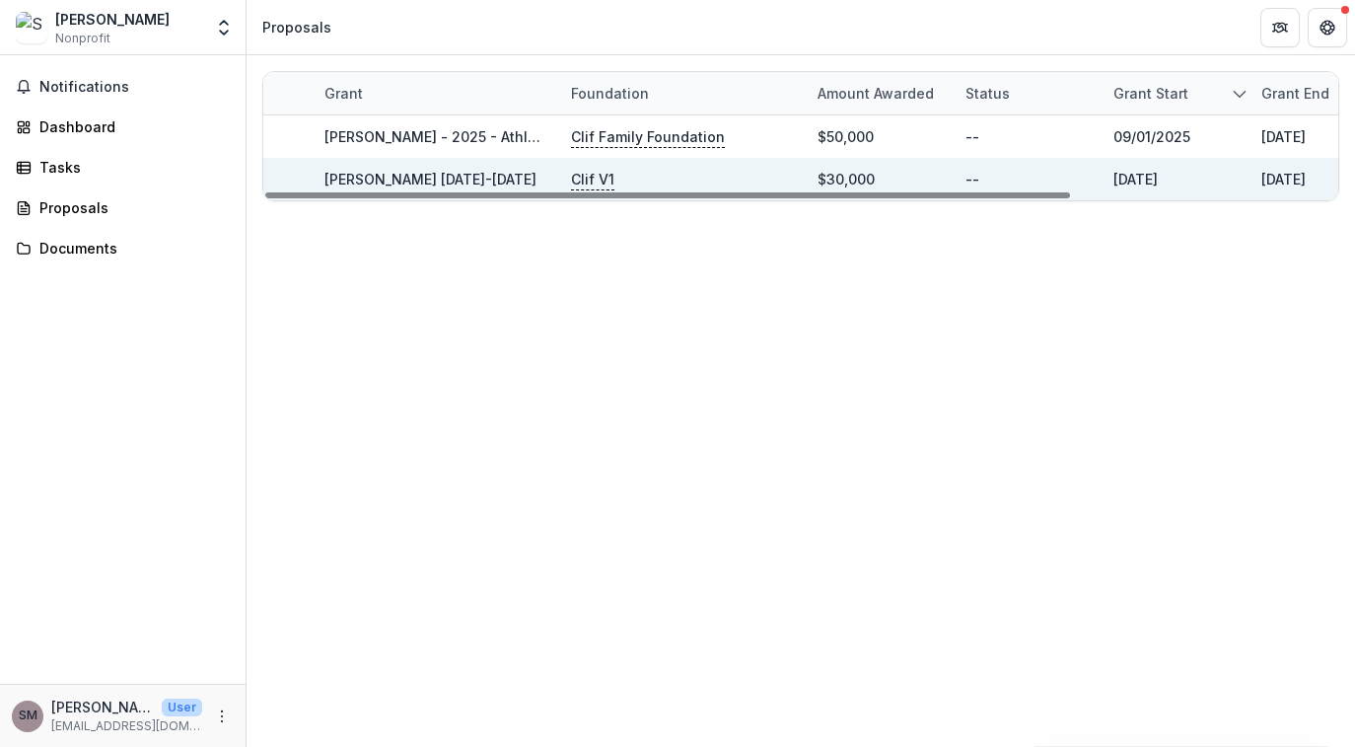
click at [663, 173] on div "Clif V1" at bounding box center [682, 179] width 223 height 42
click at [444, 175] on link "[PERSON_NAME] [DATE]-[DATE]" at bounding box center [431, 179] width 212 height 17
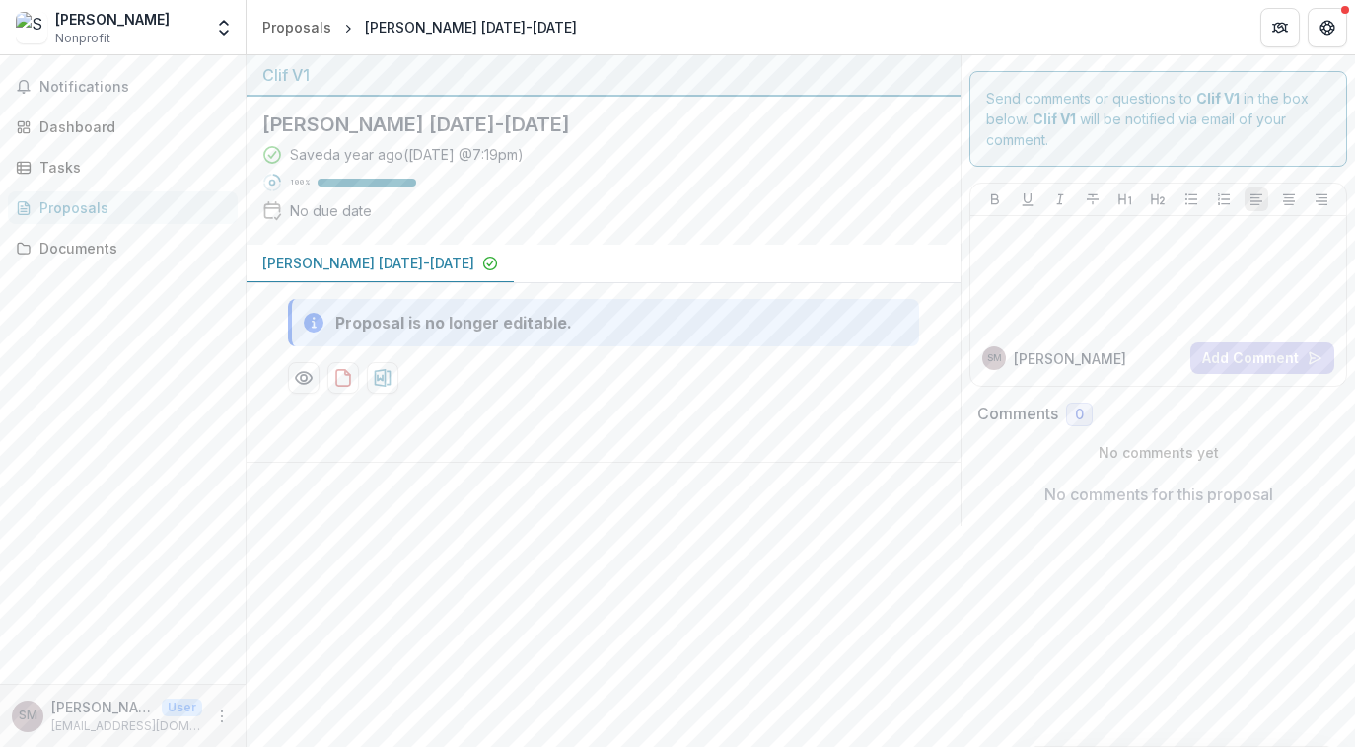
click at [279, 216] on polyline at bounding box center [278, 216] width 6 height 5
click at [341, 261] on p "[PERSON_NAME] [DATE]-[DATE]" at bounding box center [368, 263] width 212 height 21
click at [470, 323] on div "Proposal is no longer editable." at bounding box center [453, 323] width 237 height 24
click at [309, 326] on icon at bounding box center [314, 323] width 20 height 20
click at [341, 122] on h2 "[PERSON_NAME] [DATE]-[DATE]" at bounding box center [587, 124] width 651 height 24
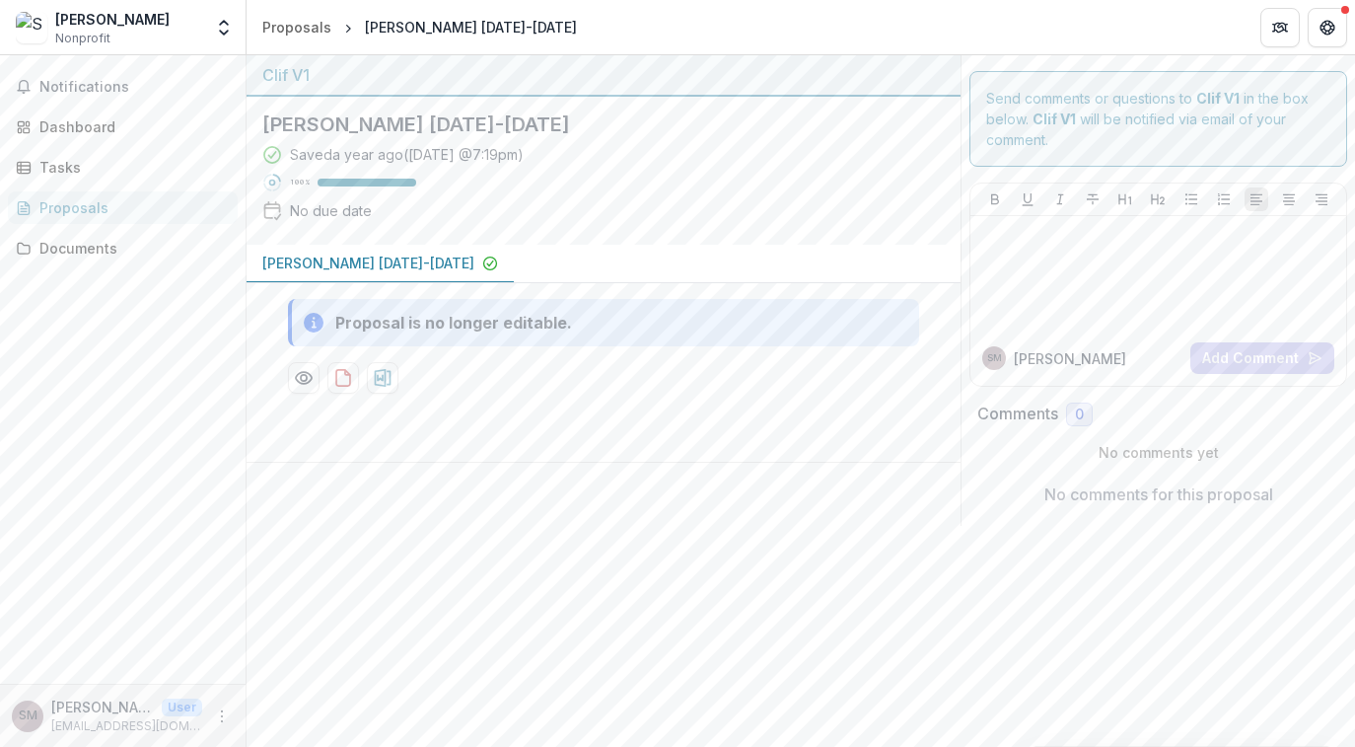
click at [284, 74] on div "Clif V1" at bounding box center [603, 75] width 683 height 24
click at [1062, 109] on div "Send comments or questions to Clif V1 in the box below. Clif V1 will be notifie…" at bounding box center [1159, 119] width 378 height 96
click at [506, 323] on div "Proposal is no longer editable." at bounding box center [453, 323] width 237 height 24
click at [163, 75] on button "Notifications" at bounding box center [123, 87] width 230 height 32
click at [102, 252] on div "Documents" at bounding box center [130, 248] width 182 height 21
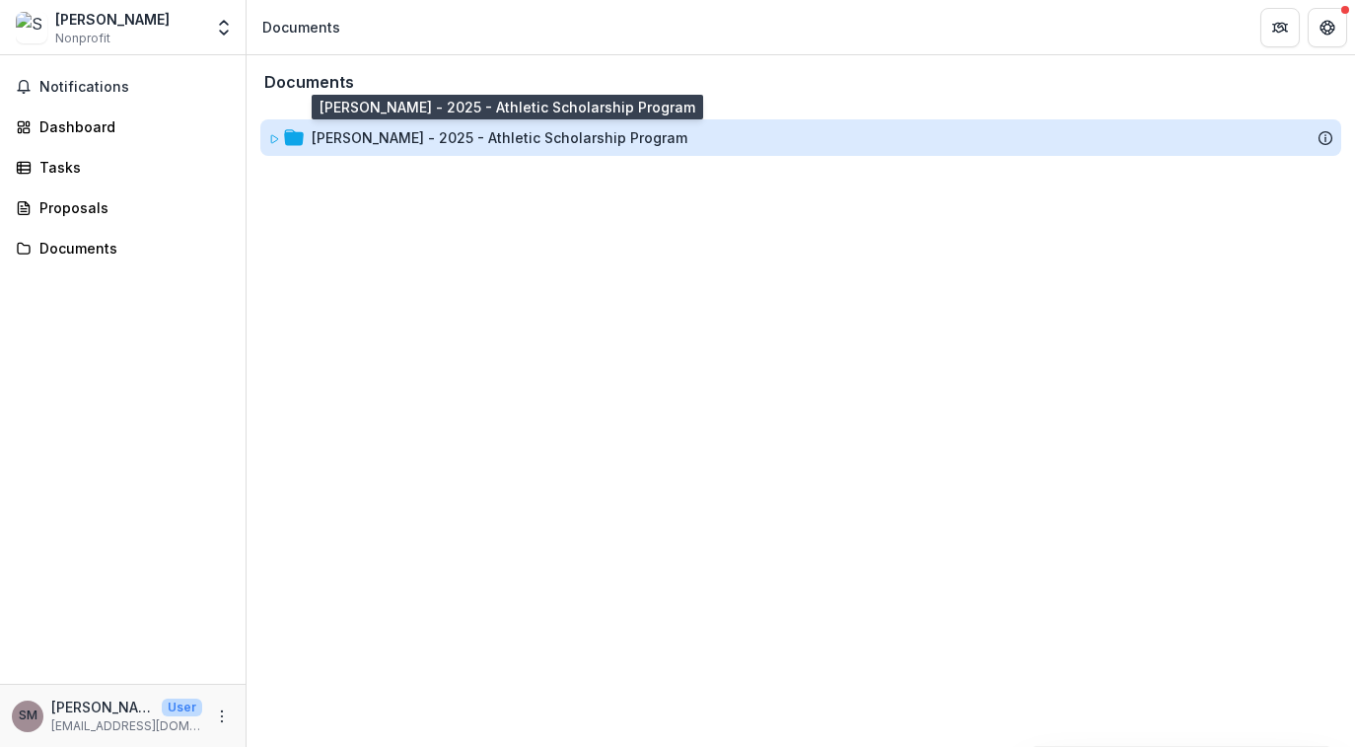
click at [358, 135] on div "[PERSON_NAME] - 2025 - Athletic Scholarship Program" at bounding box center [500, 137] width 376 height 21
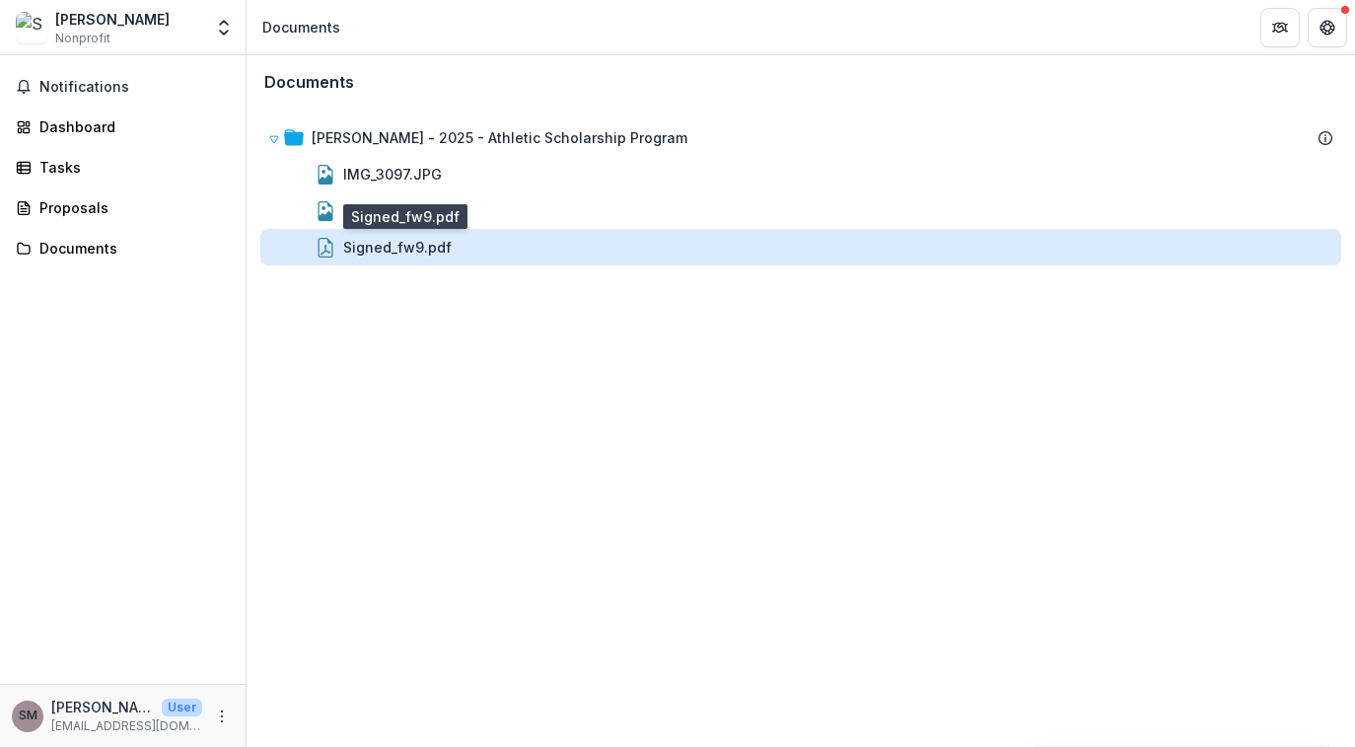
click at [361, 248] on div "Signed_fw9.pdf" at bounding box center [397, 247] width 109 height 21
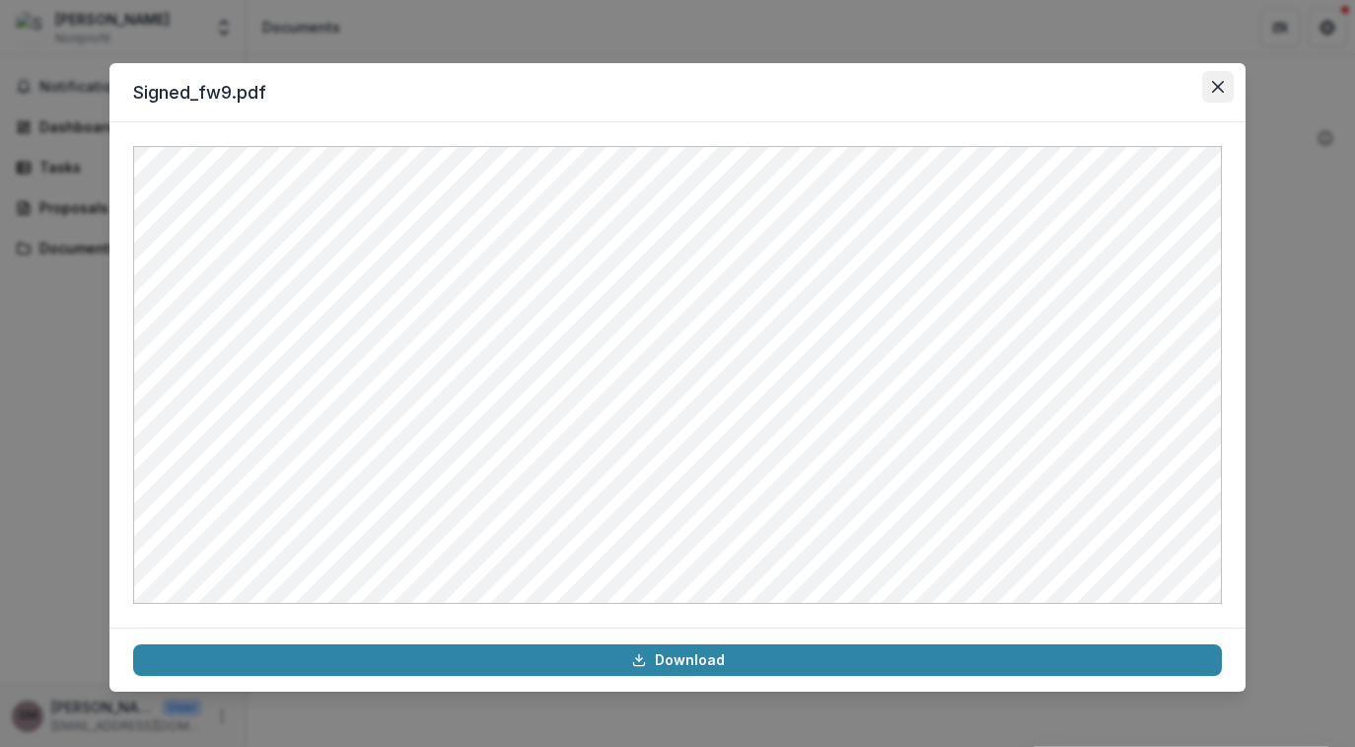
click at [1218, 90] on icon "Close" at bounding box center [1218, 87] width 12 height 12
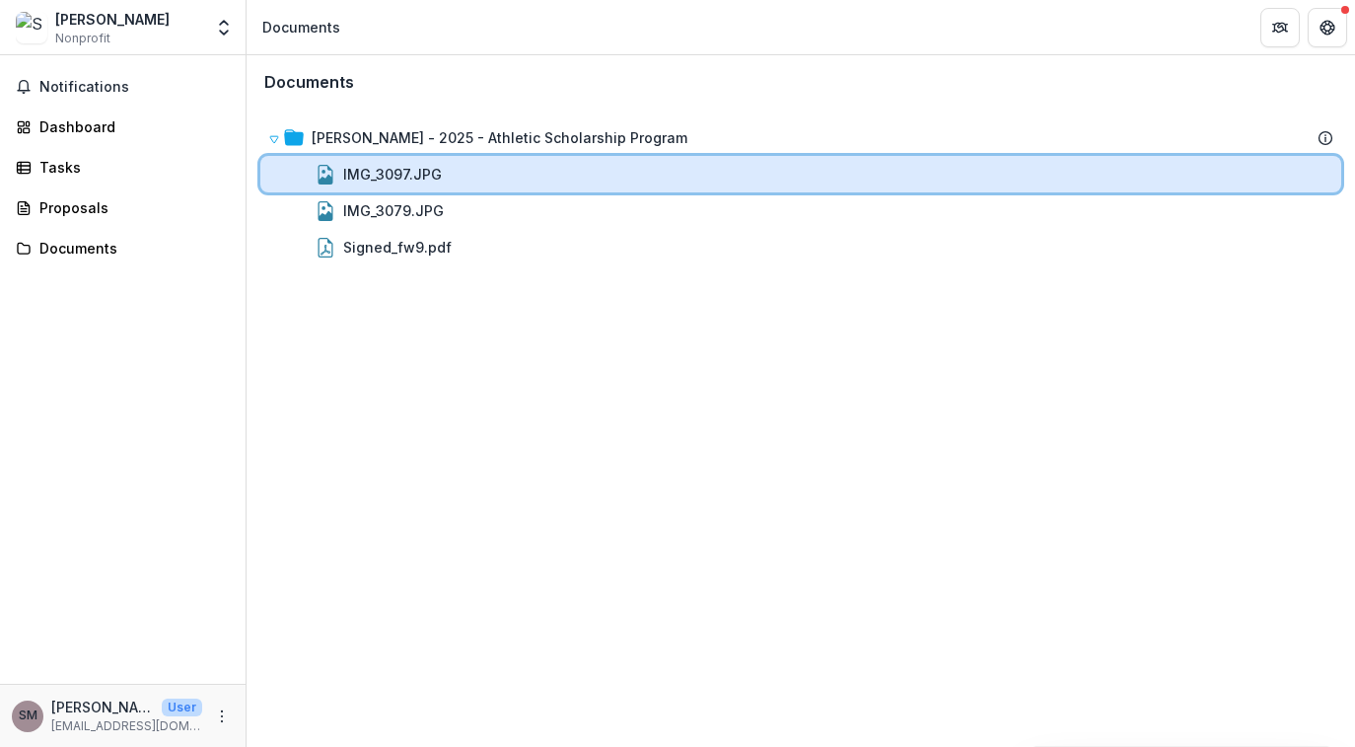
click at [467, 171] on div "IMG_3097.JPG" at bounding box center [838, 174] width 990 height 21
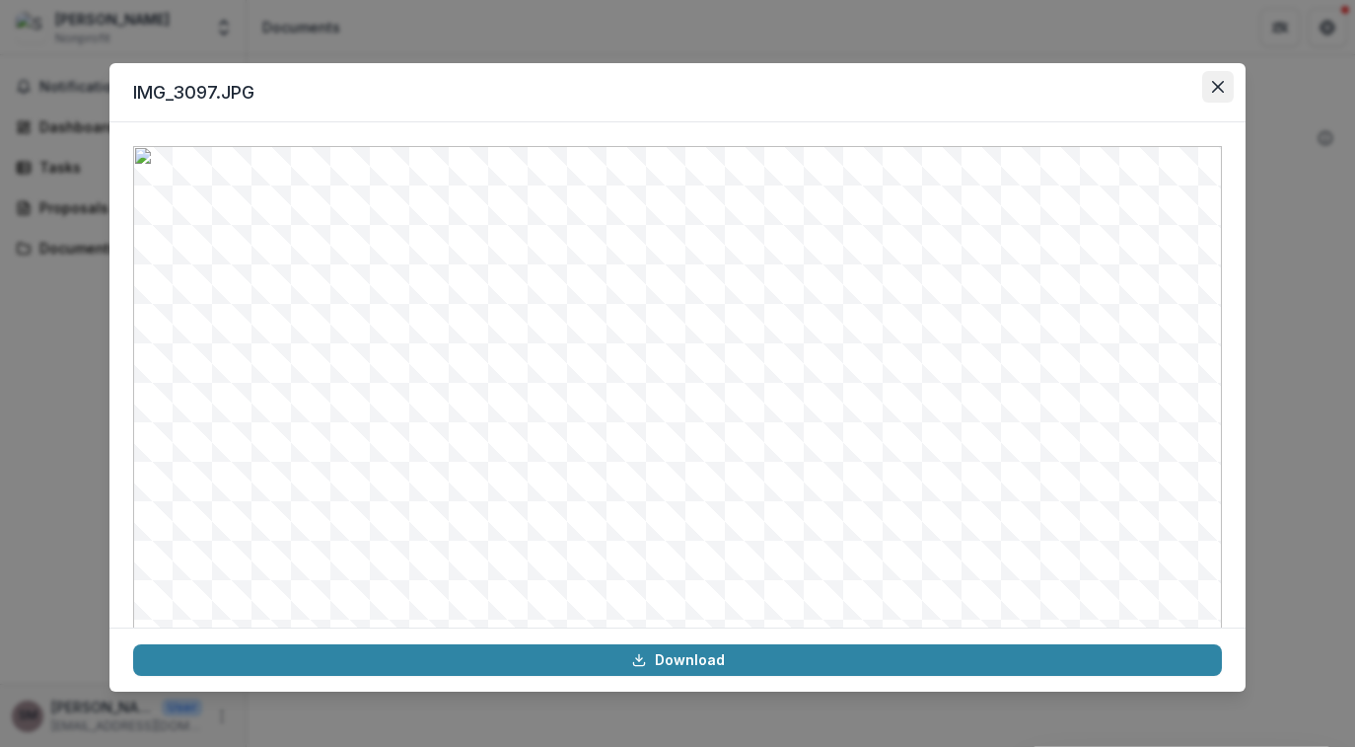
click at [1228, 98] on button "Close" at bounding box center [1219, 87] width 32 height 32
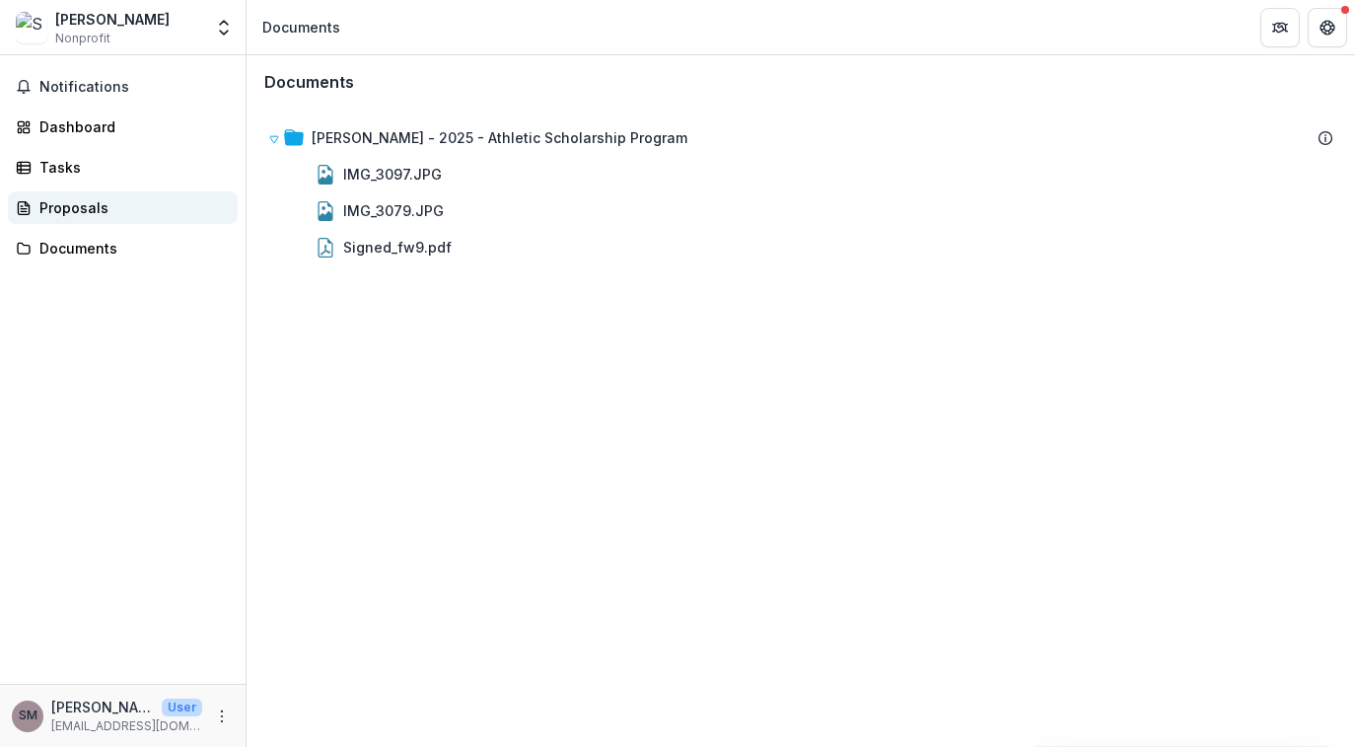
click at [64, 222] on link "Proposals" at bounding box center [123, 207] width 230 height 33
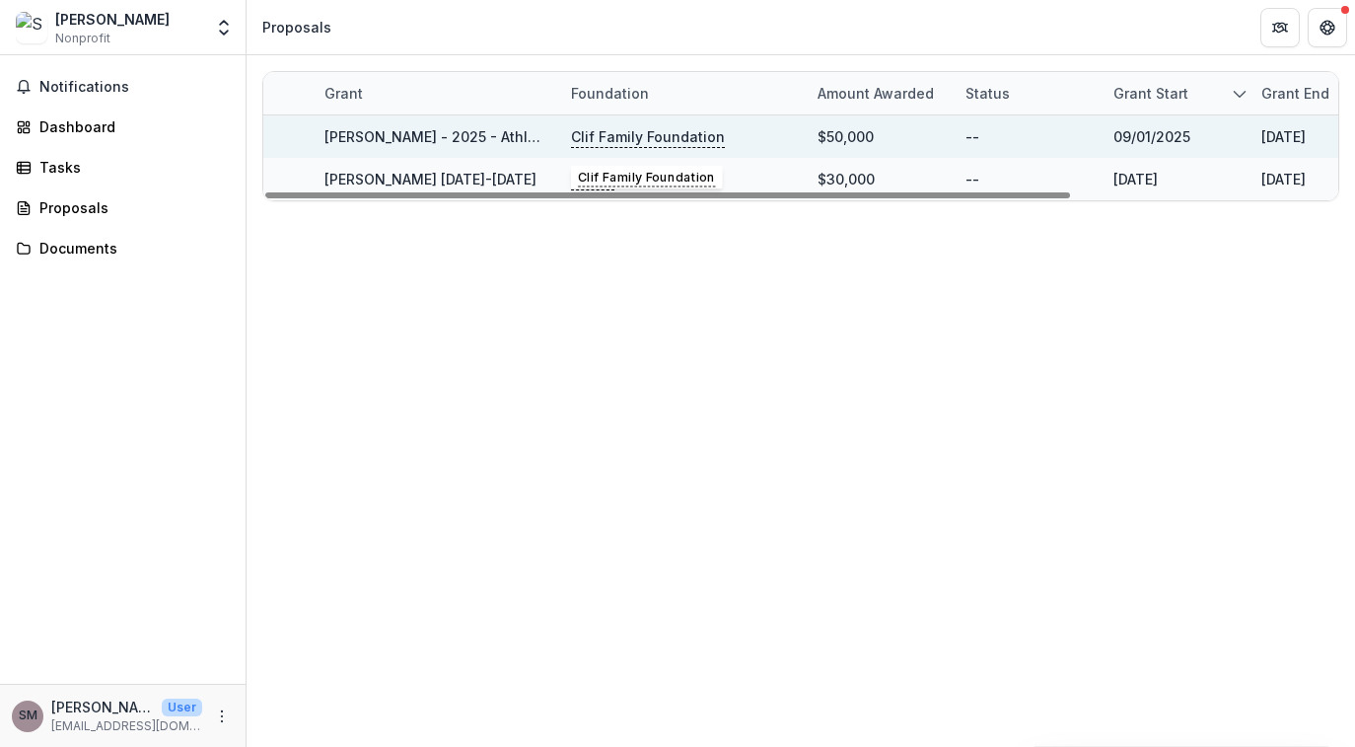
click at [599, 138] on p "Clif Family Foundation" at bounding box center [648, 137] width 154 height 22
click at [422, 140] on link "[PERSON_NAME] - 2025 - Athletic Scholarship Program" at bounding box center [513, 136] width 376 height 17
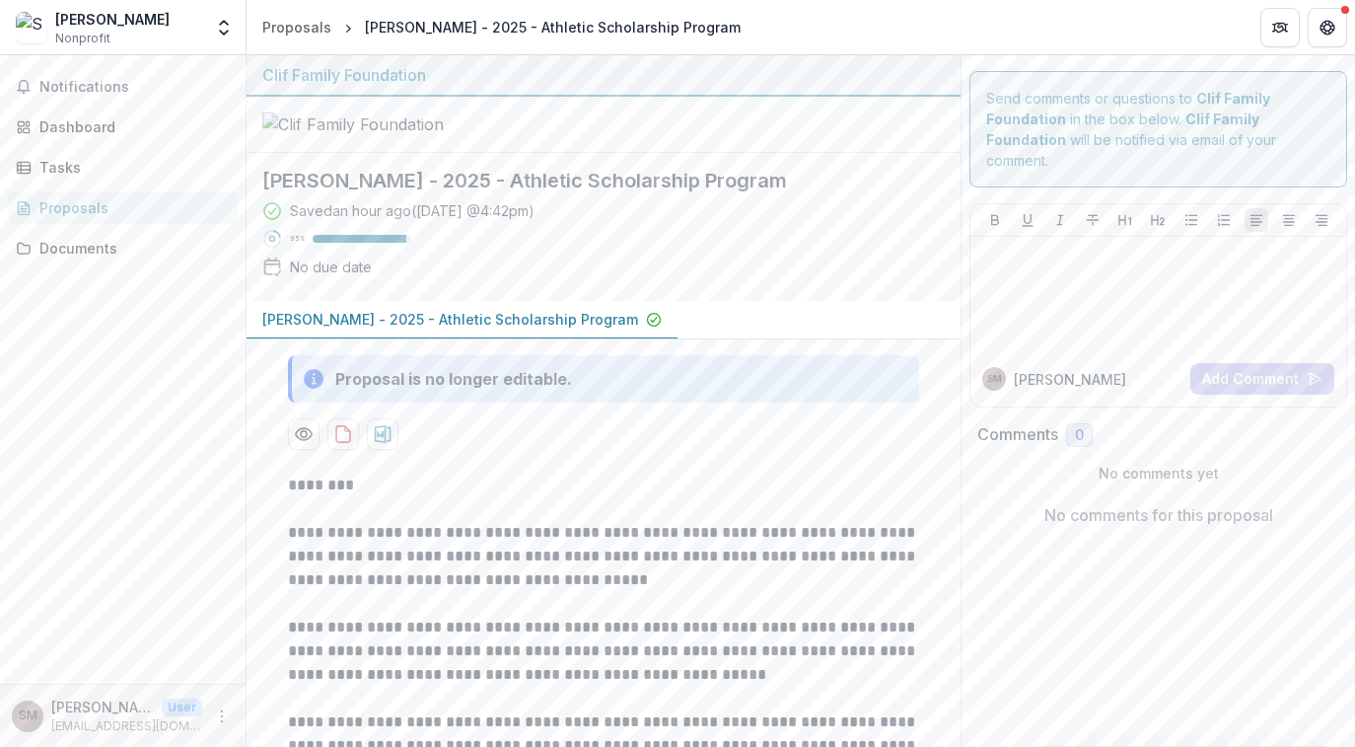
click at [497, 329] on p "[PERSON_NAME] - 2025 - Athletic Scholarship Program" at bounding box center [450, 319] width 376 height 21
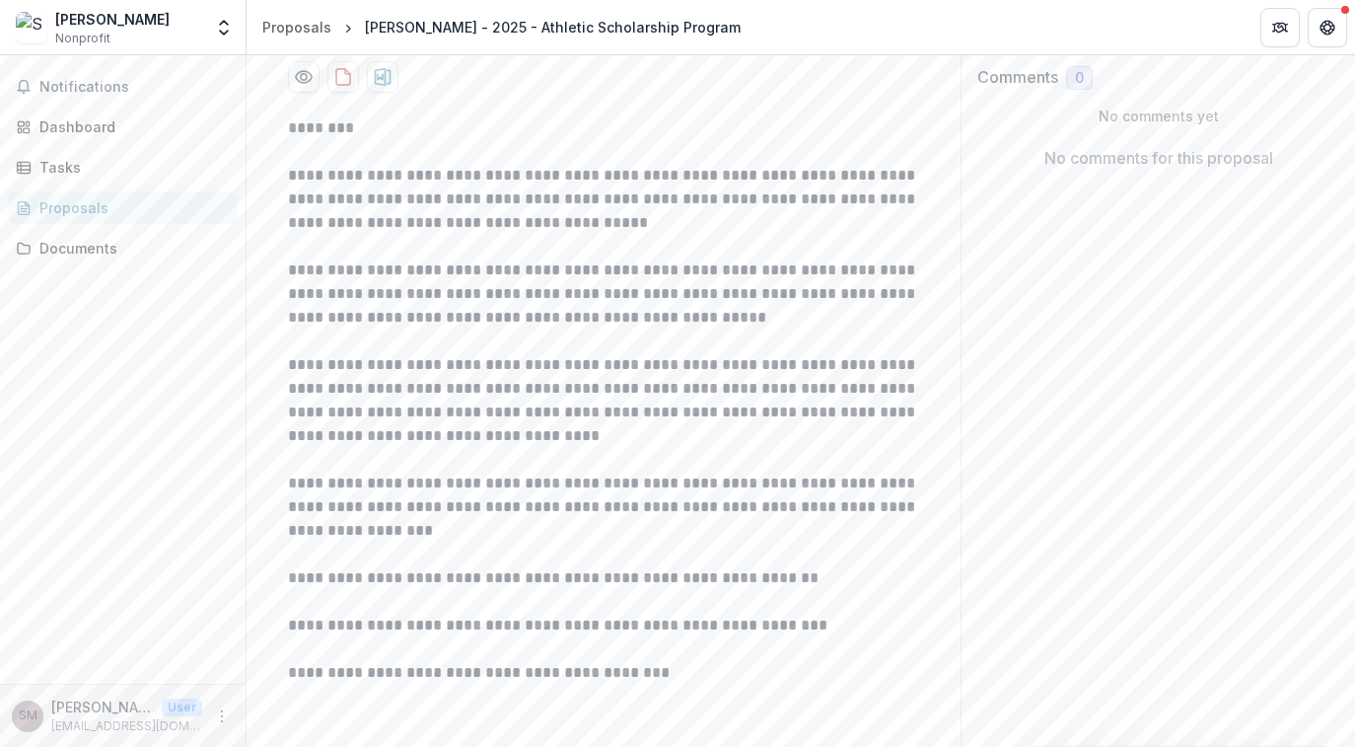
scroll to position [604, 0]
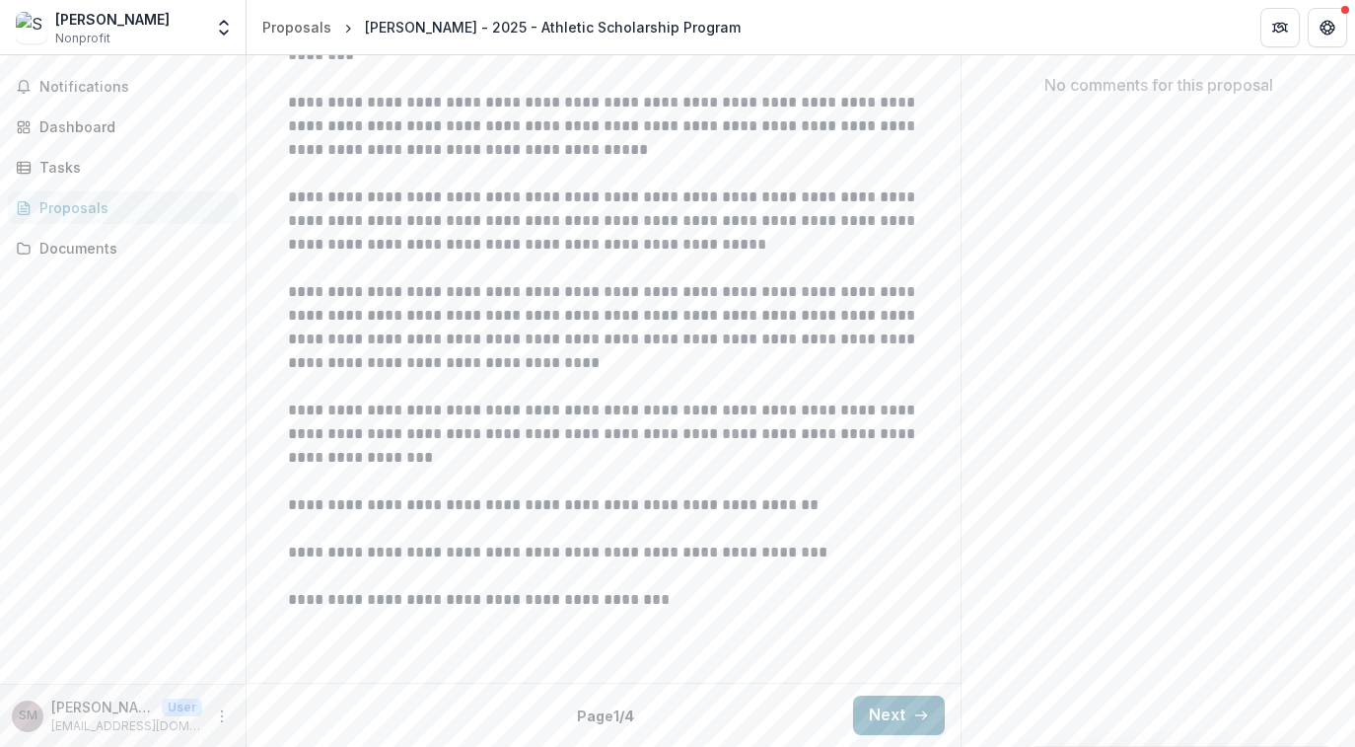
click at [899, 702] on button "Next" at bounding box center [899, 714] width 92 height 39
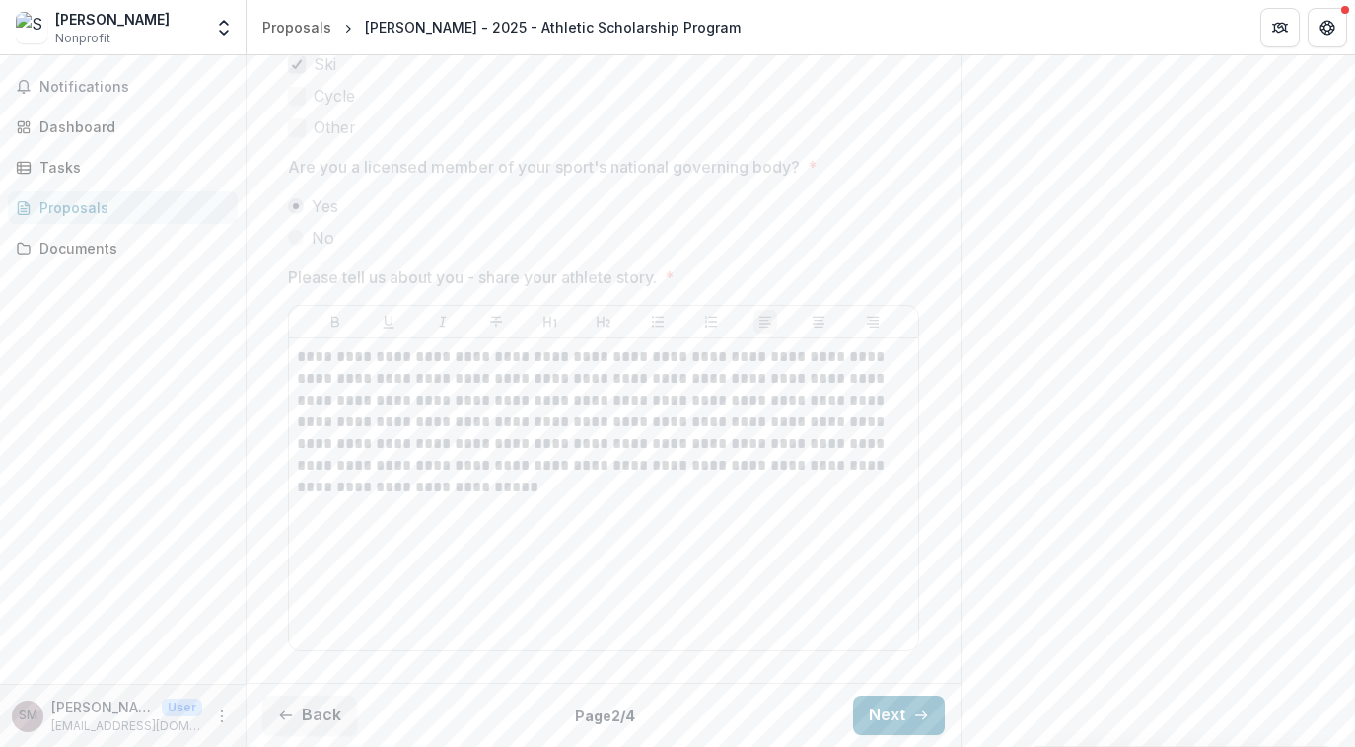
scroll to position [1392, 0]
click at [882, 709] on button "Next" at bounding box center [899, 714] width 92 height 39
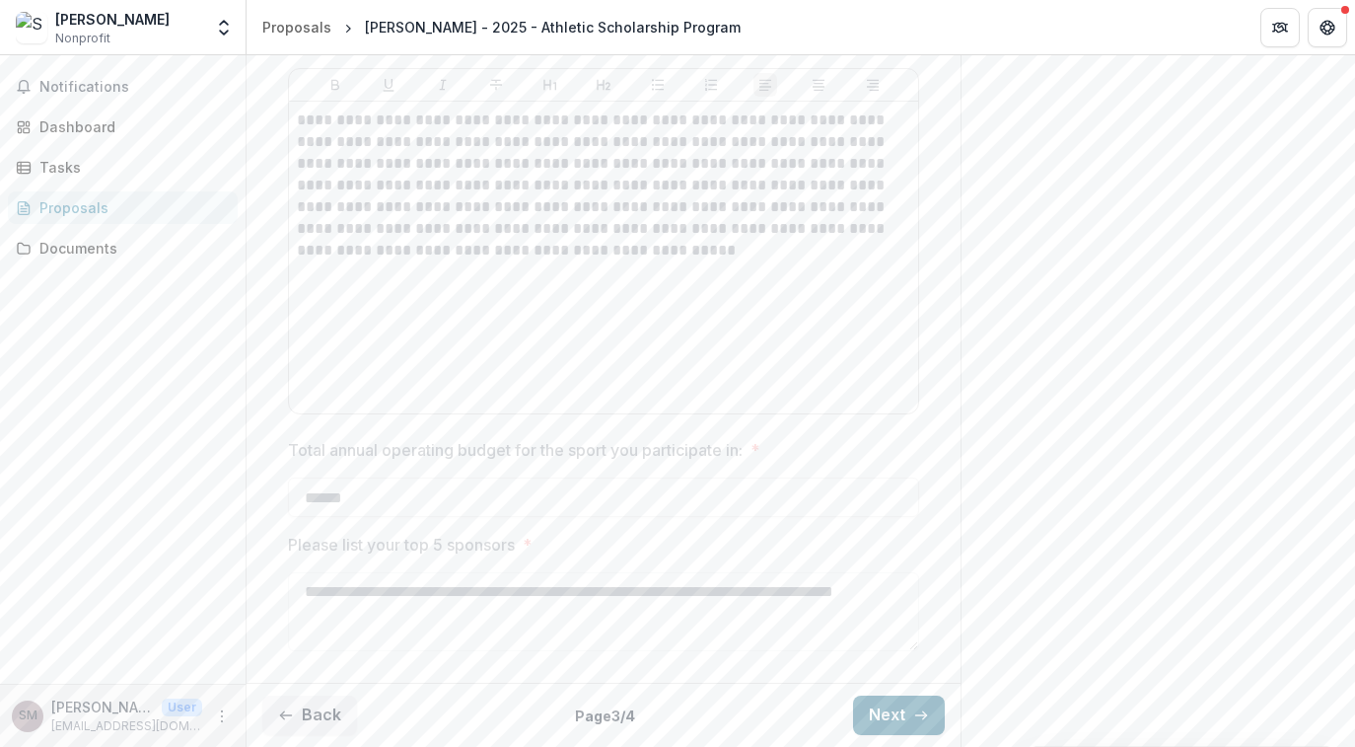
click at [889, 713] on button "Next" at bounding box center [899, 714] width 92 height 39
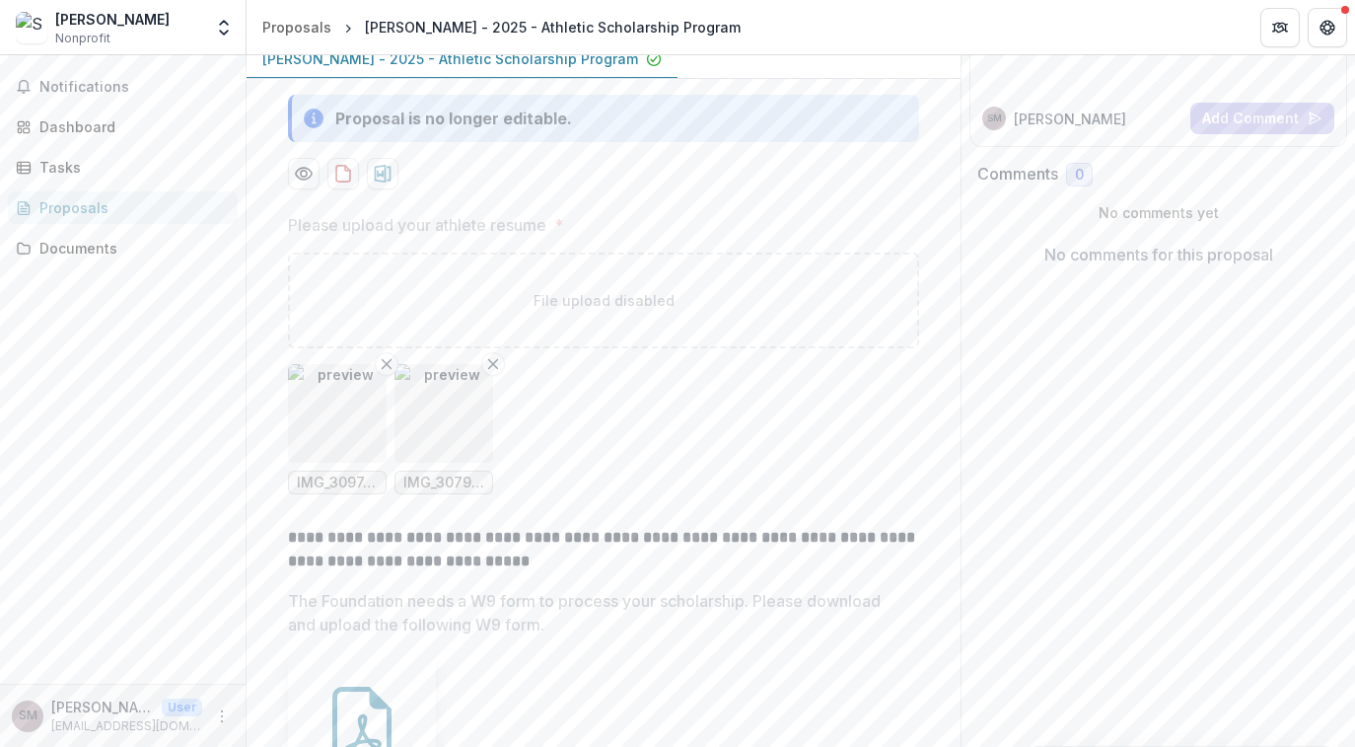
scroll to position [0, 0]
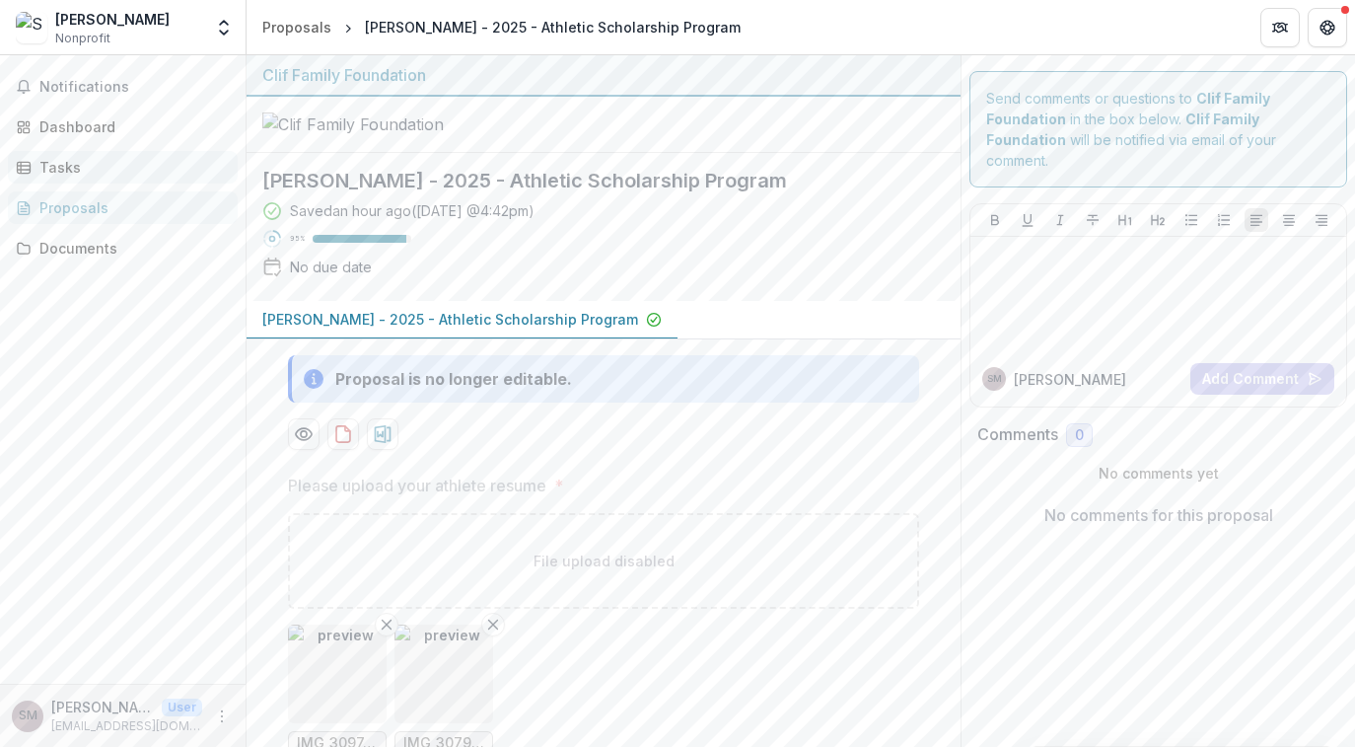
click at [76, 163] on div "Tasks" at bounding box center [130, 167] width 182 height 21
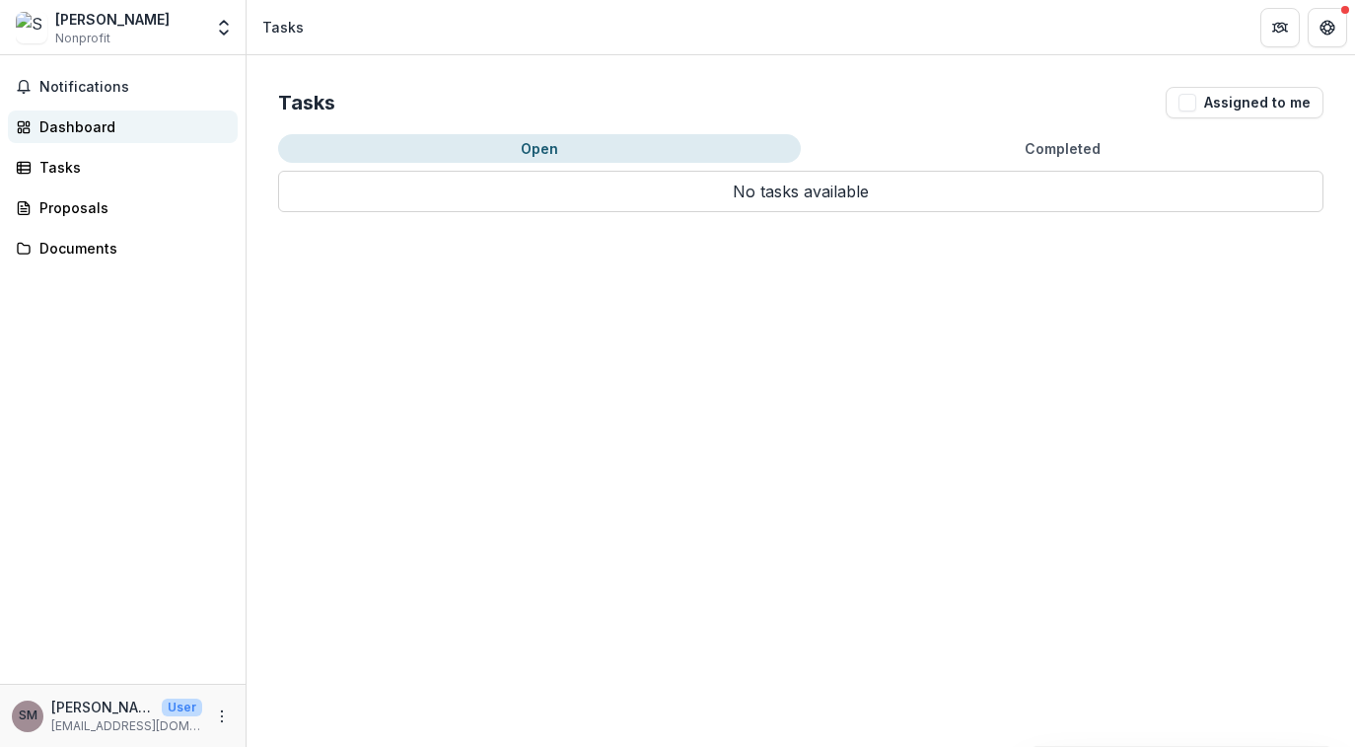
click at [101, 136] on div "Dashboard" at bounding box center [130, 126] width 182 height 21
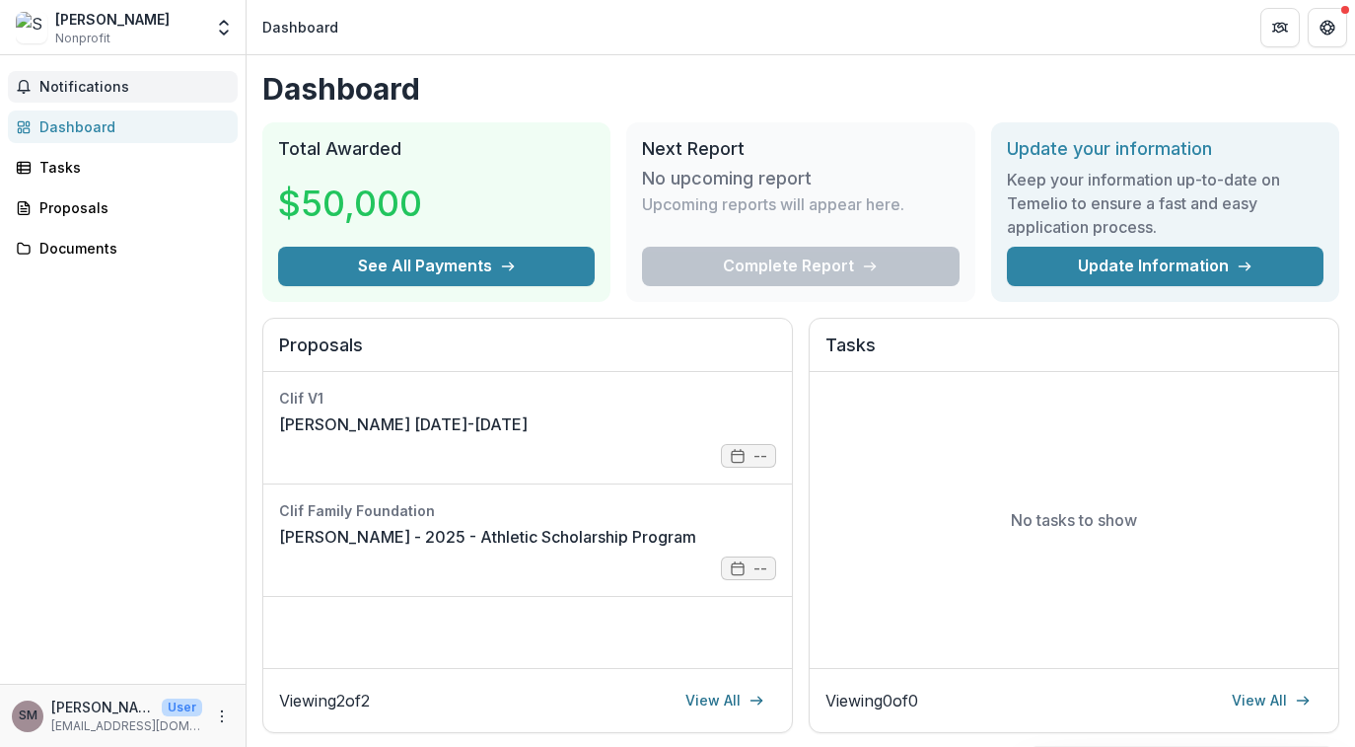
click at [91, 81] on span "Notifications" at bounding box center [134, 87] width 190 height 17
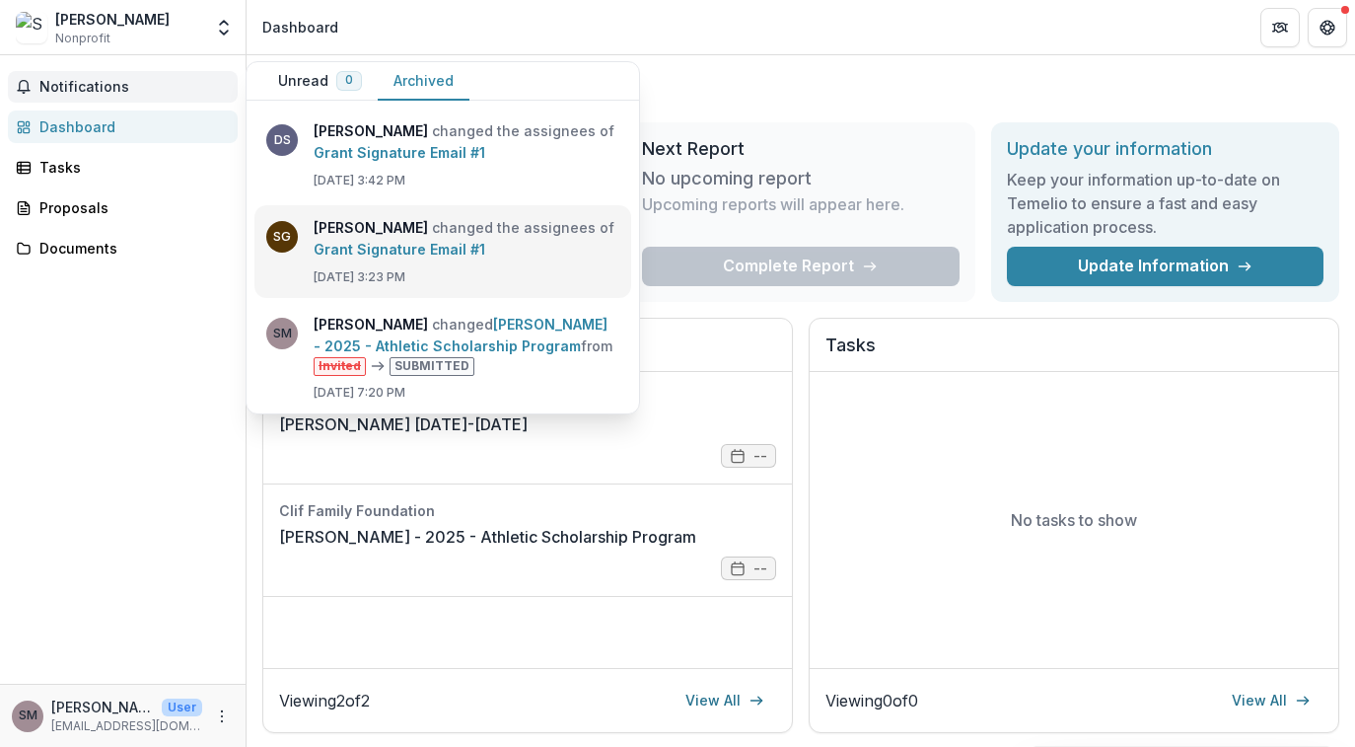
click at [476, 241] on link "Grant Signature Email #1" at bounding box center [400, 249] width 172 height 17
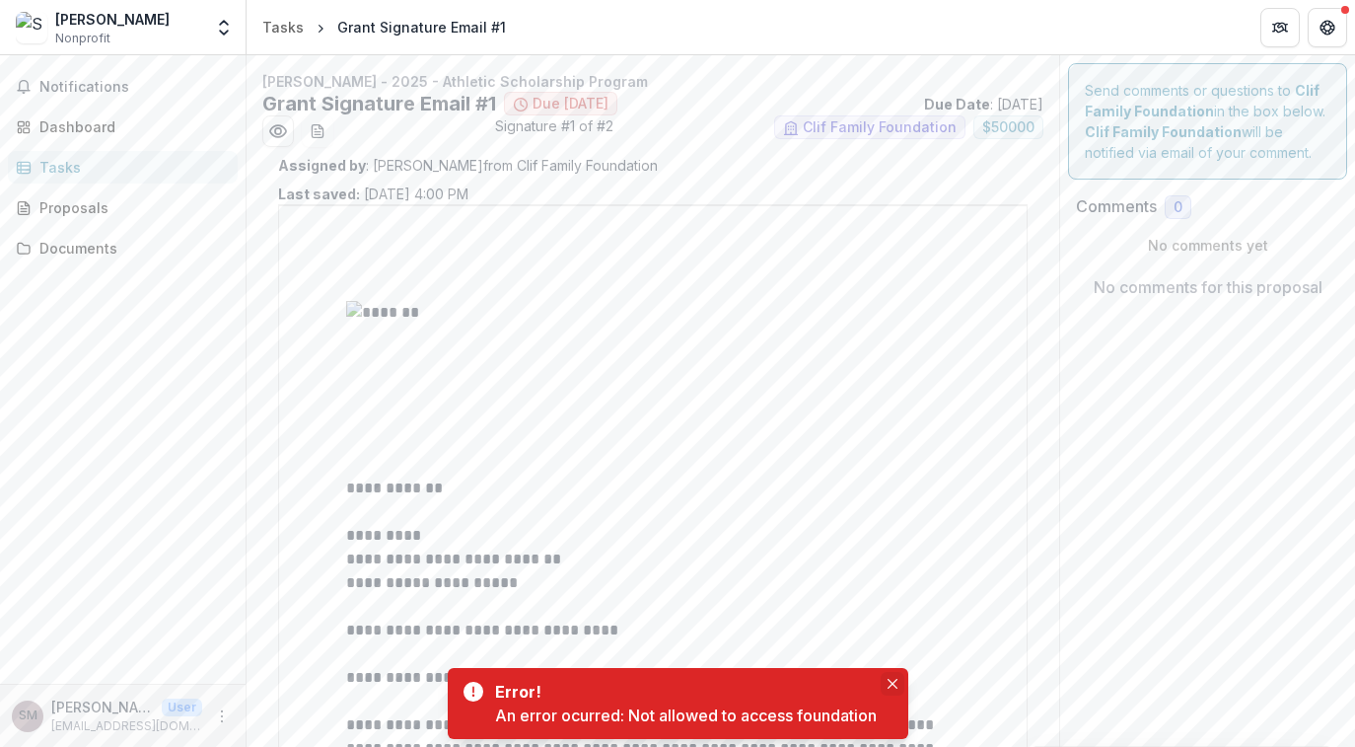
click at [893, 680] on icon "Close" at bounding box center [893, 684] width 10 height 10
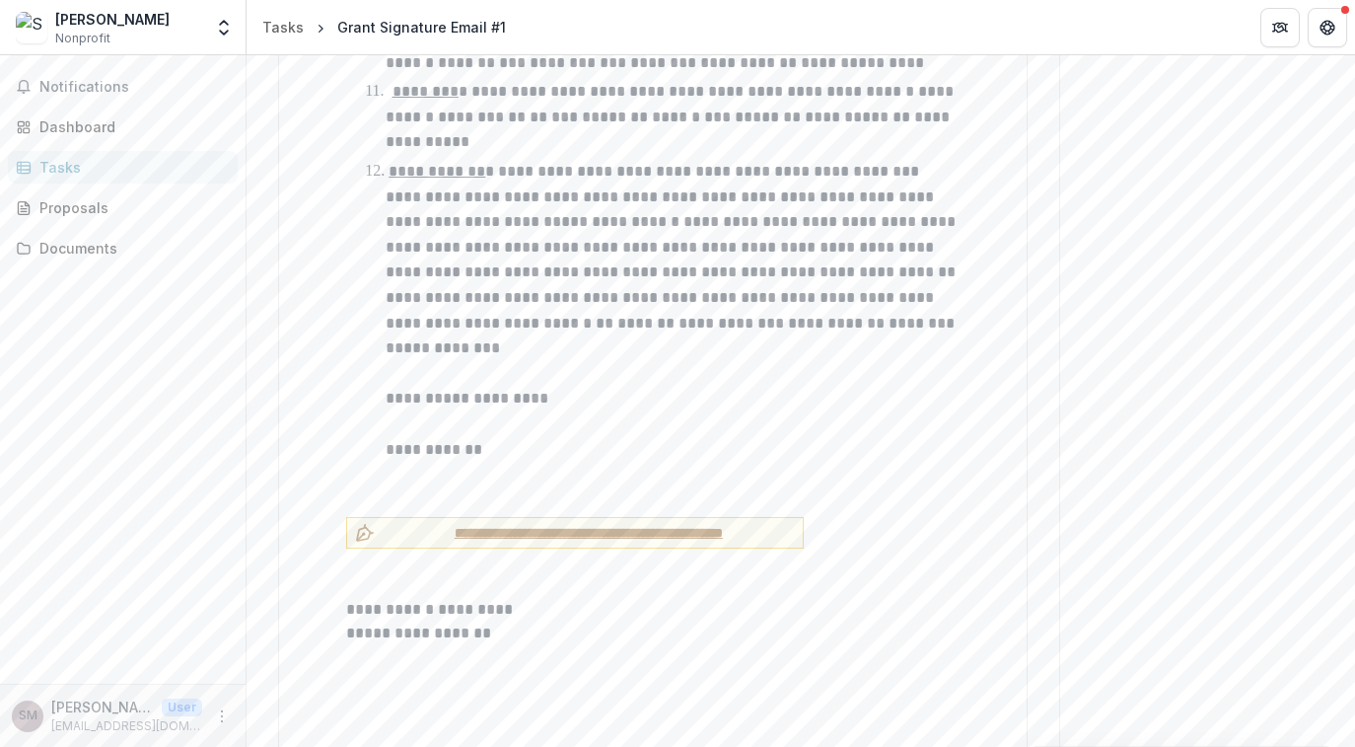
scroll to position [4342, 0]
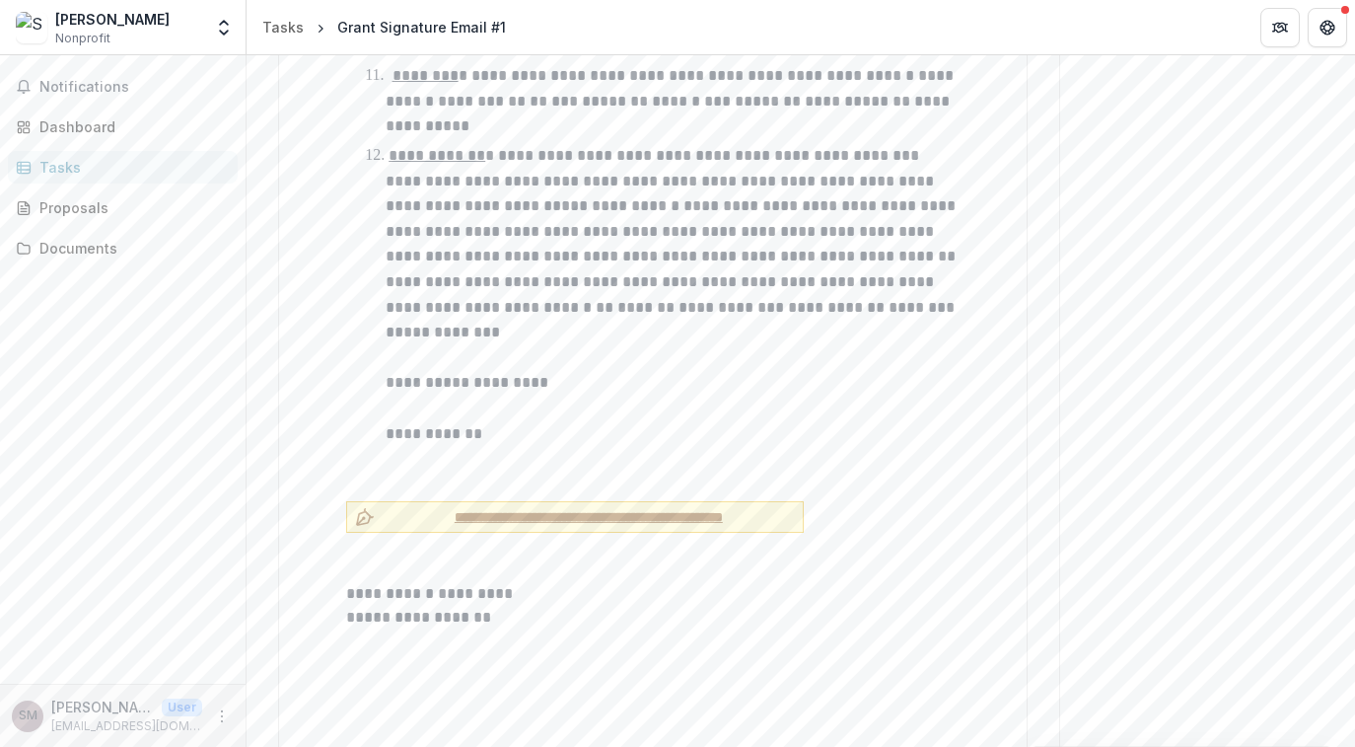
click at [610, 507] on span "**********" at bounding box center [589, 517] width 412 height 21
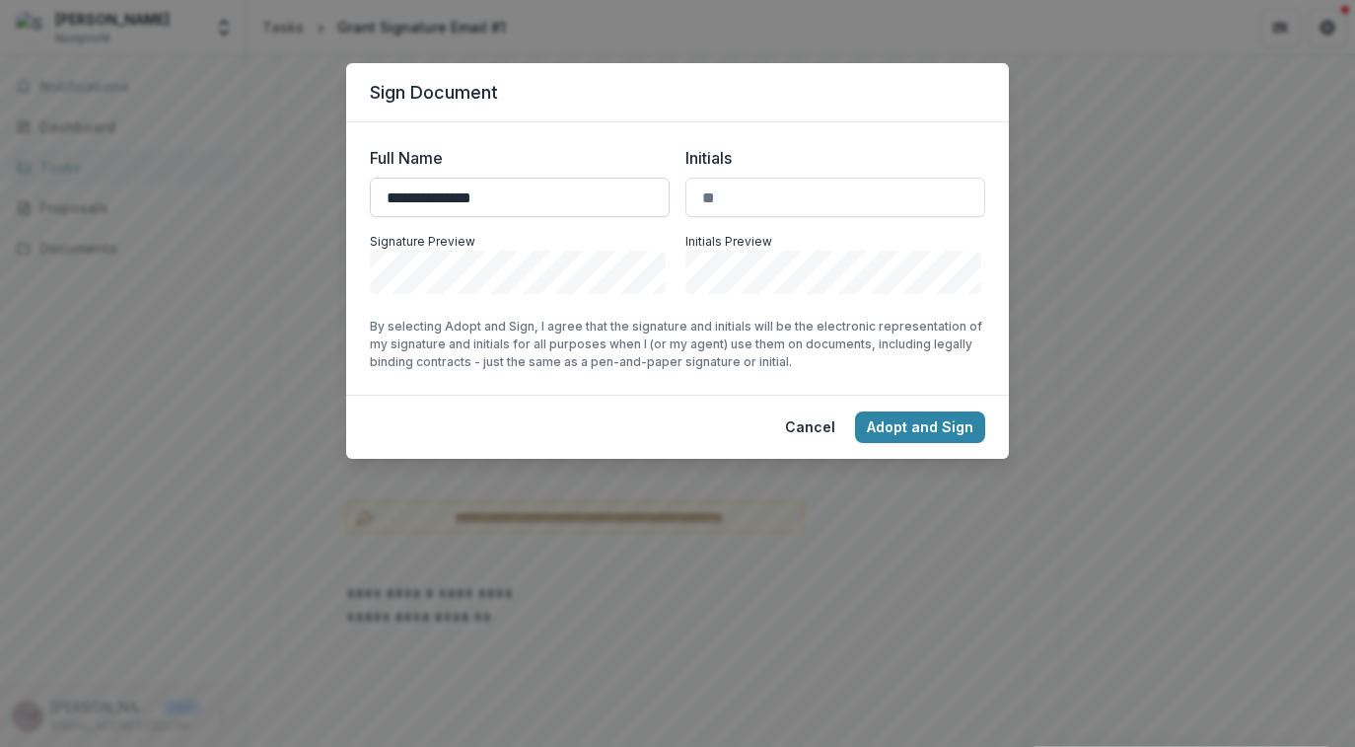
type input "**********"
type input "**"
click at [920, 428] on button "Adopt and Sign" at bounding box center [920, 427] width 130 height 32
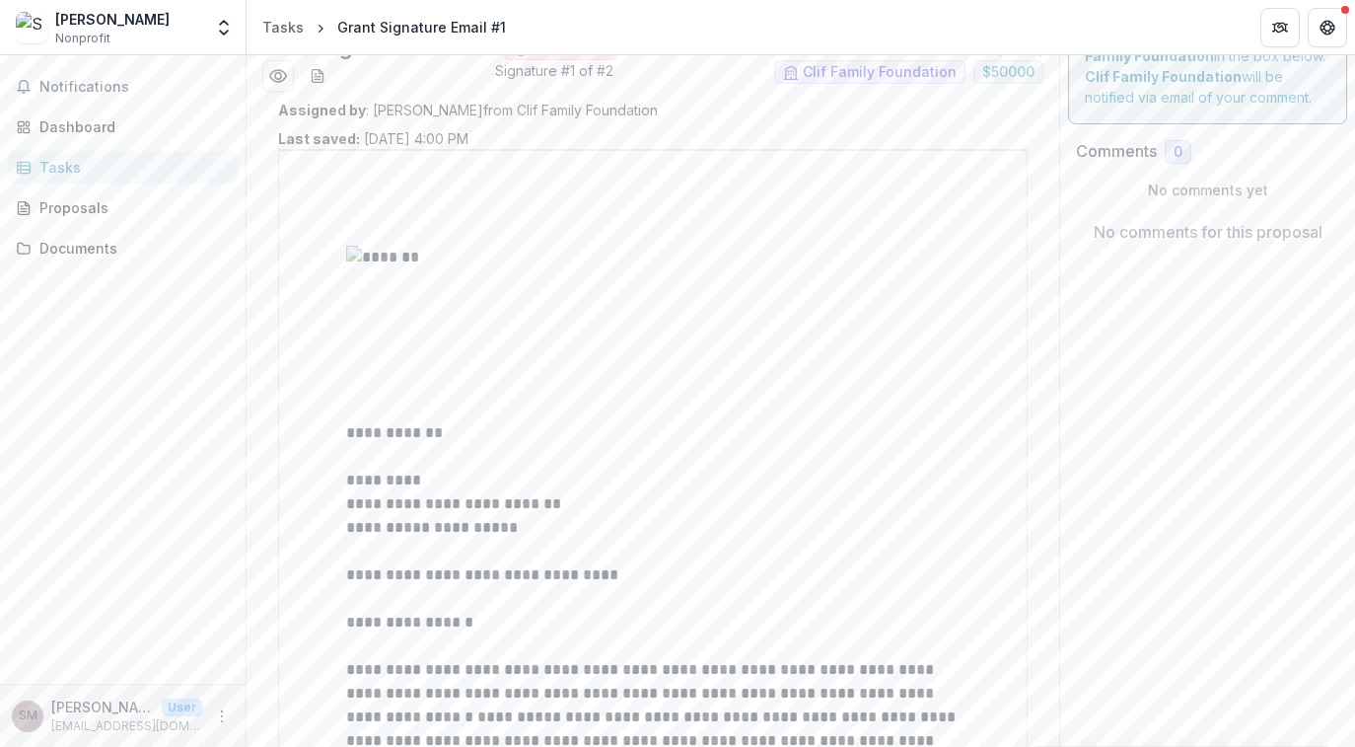
scroll to position [0, 0]
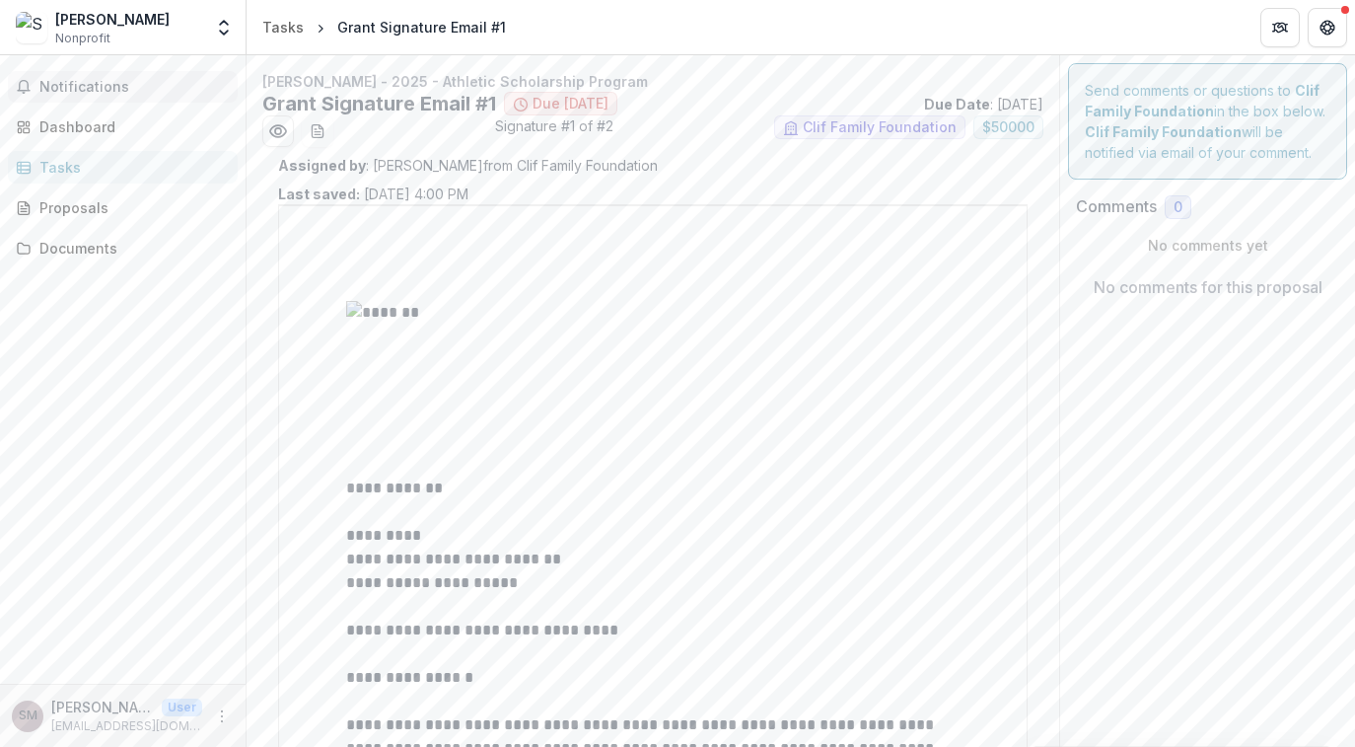
click at [127, 76] on button "Notifications" at bounding box center [123, 87] width 230 height 32
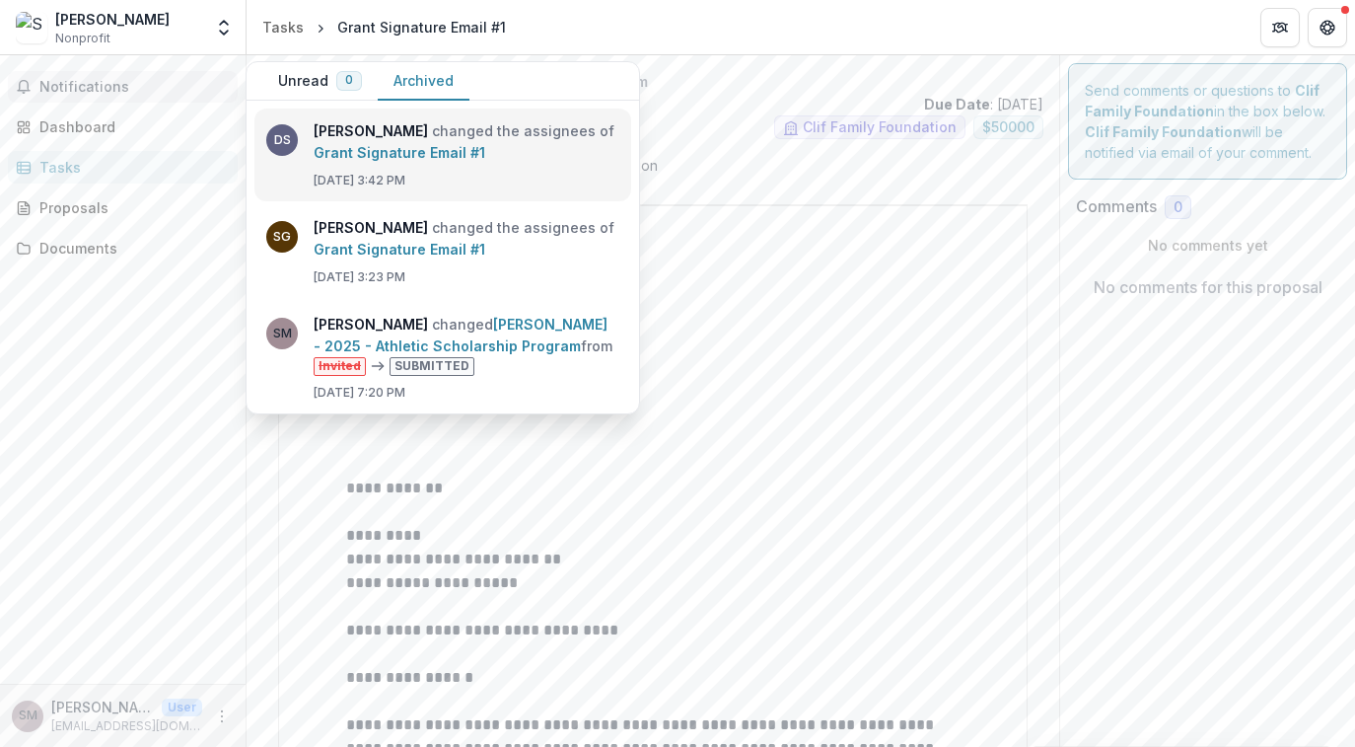
click at [421, 161] on link "Grant Signature Email #1" at bounding box center [400, 152] width 172 height 17
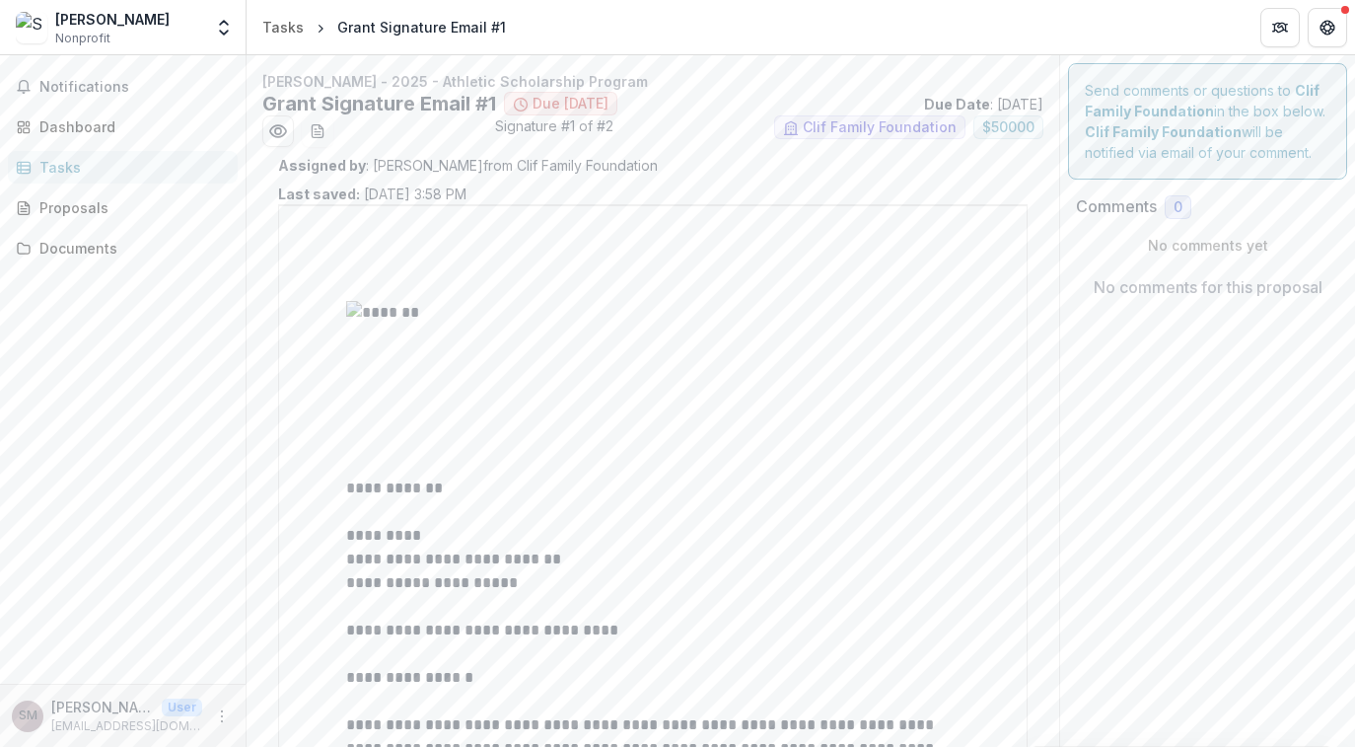
click at [1187, 133] on strong "Clif Family Foundation" at bounding box center [1163, 131] width 157 height 17
click at [1240, 110] on div "Send comments or questions to Clif Family Foundation in the box below. Clif Fam…" at bounding box center [1207, 121] width 279 height 116
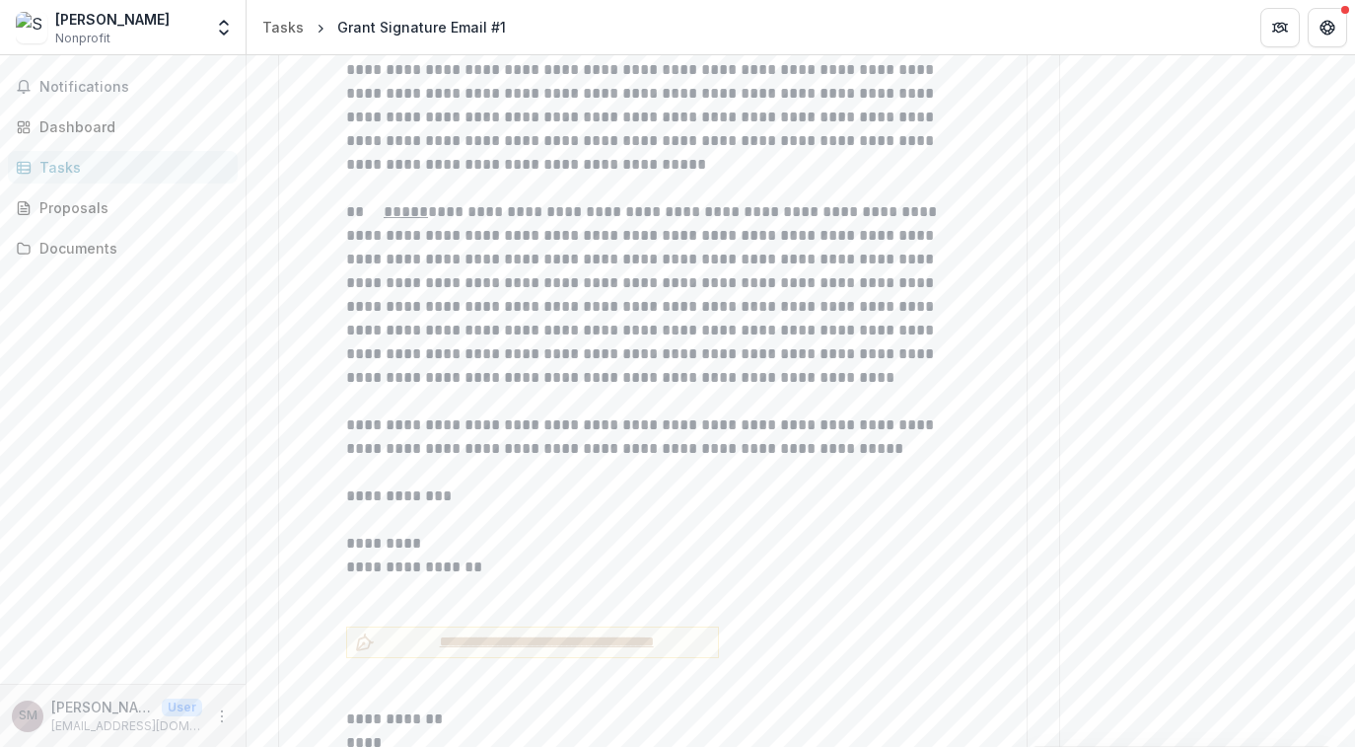
scroll to position [8000, 0]
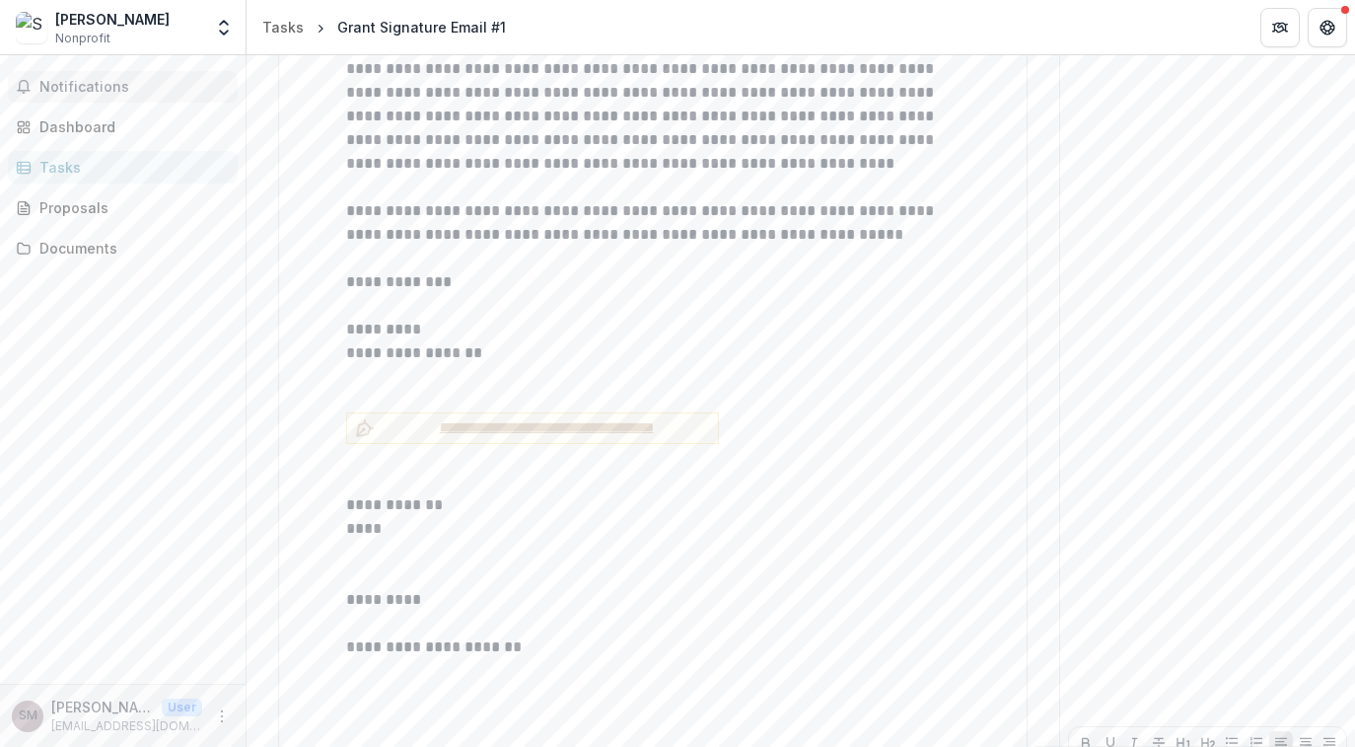
click at [94, 100] on button "Notifications" at bounding box center [123, 87] width 230 height 32
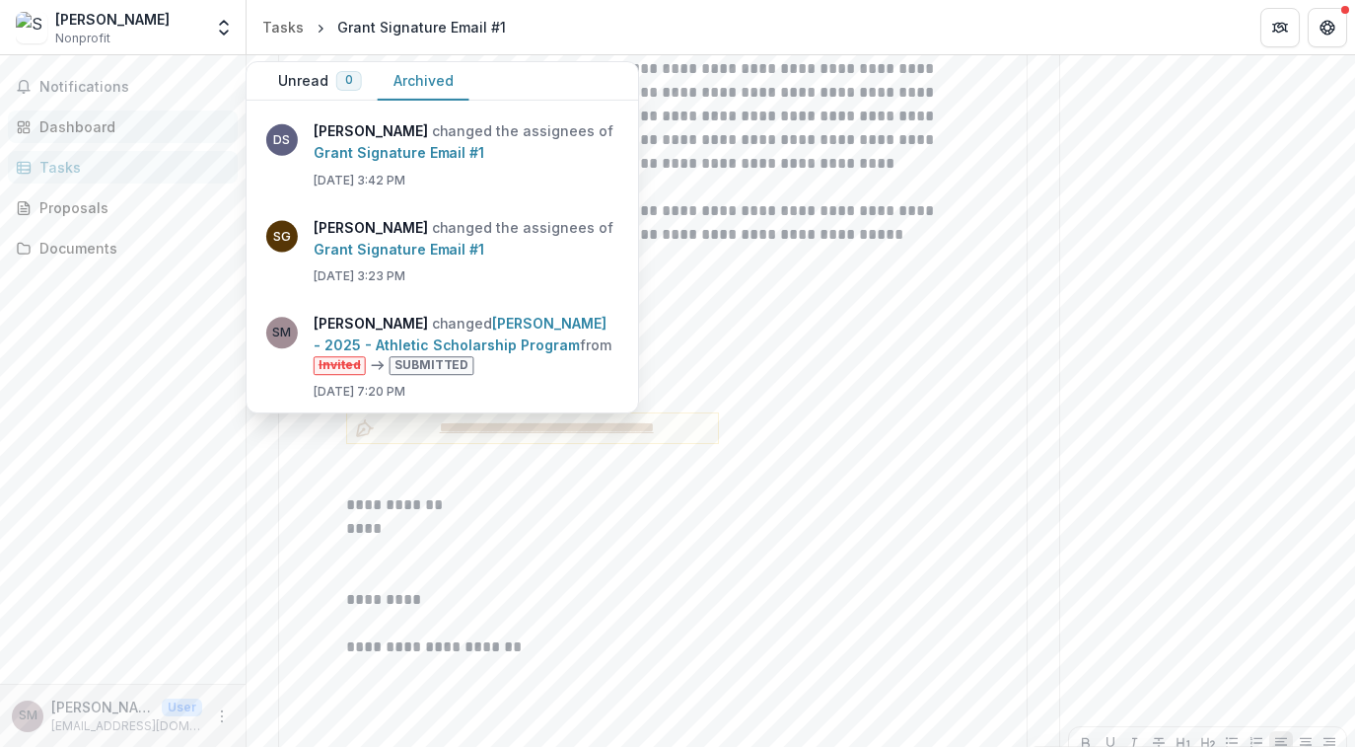
click at [91, 125] on div "Dashboard" at bounding box center [130, 126] width 182 height 21
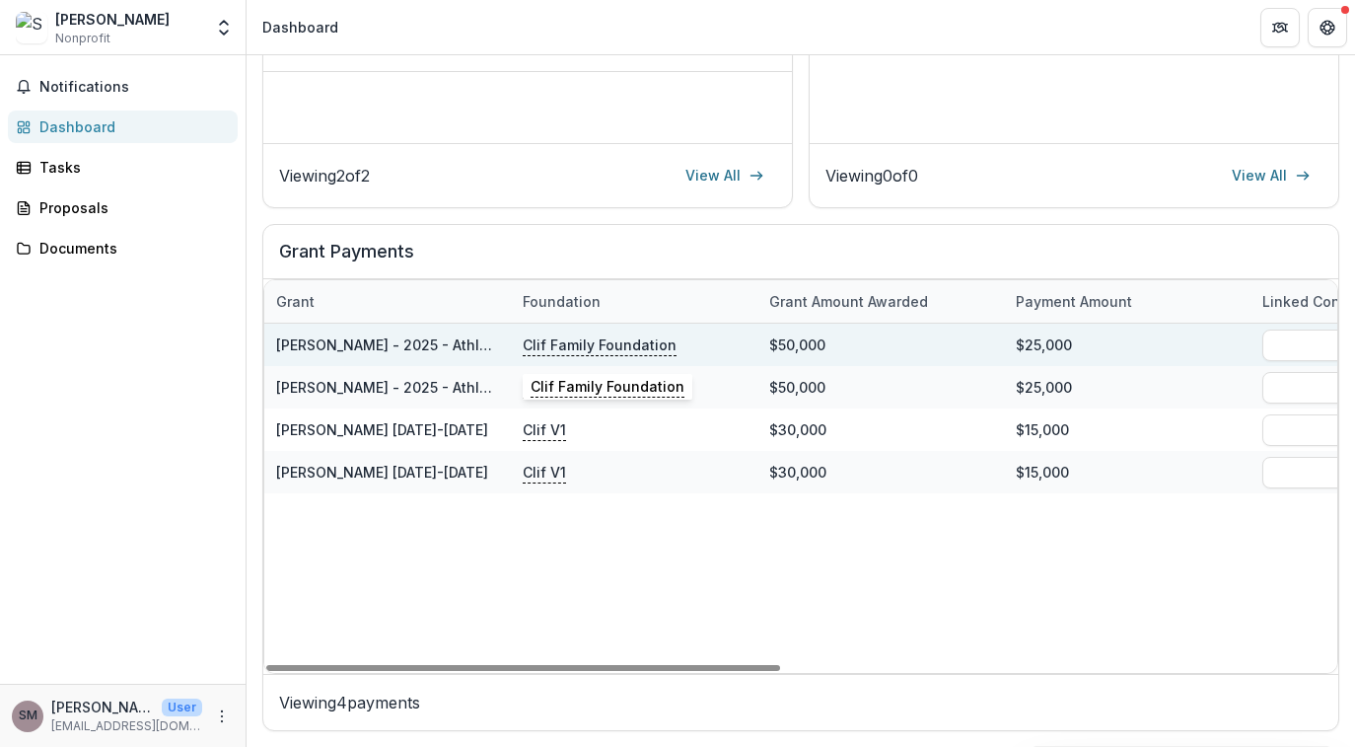
click at [621, 346] on p "Clif Family Foundation" at bounding box center [600, 344] width 154 height 22
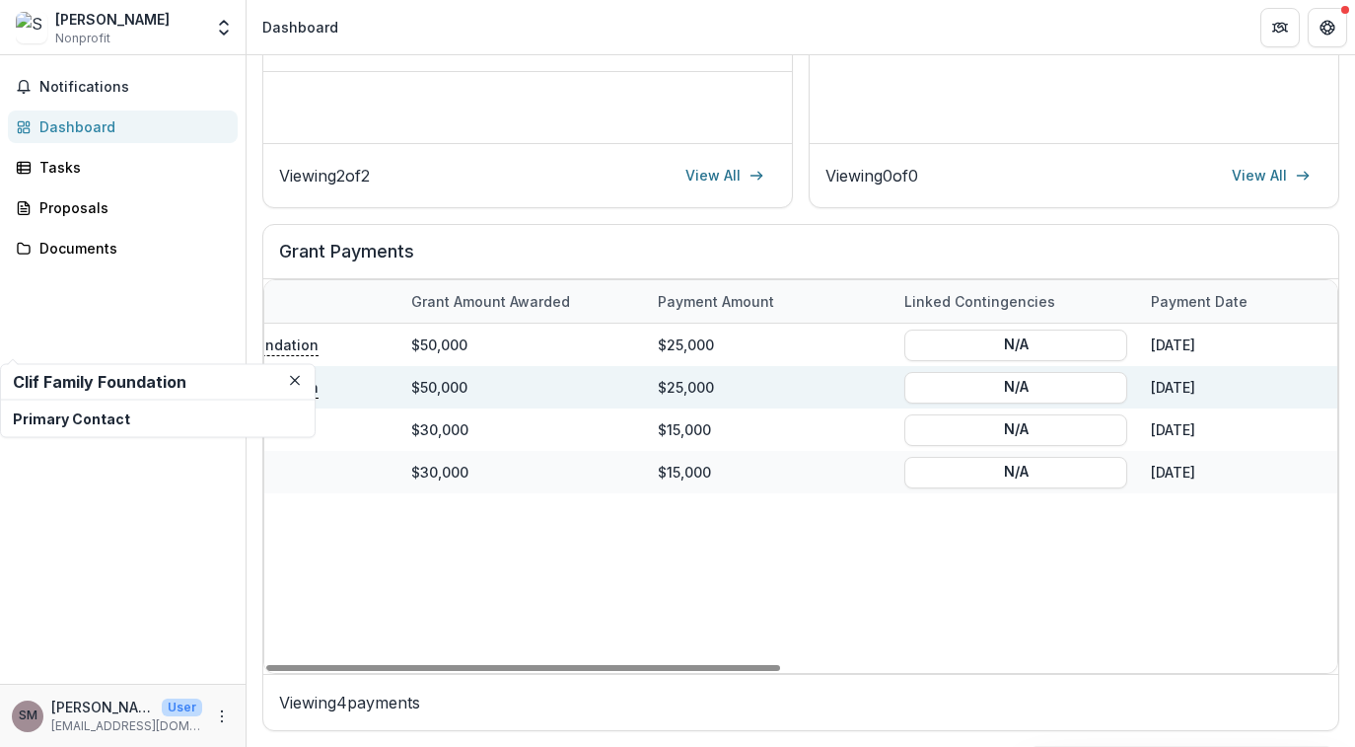
scroll to position [0, 0]
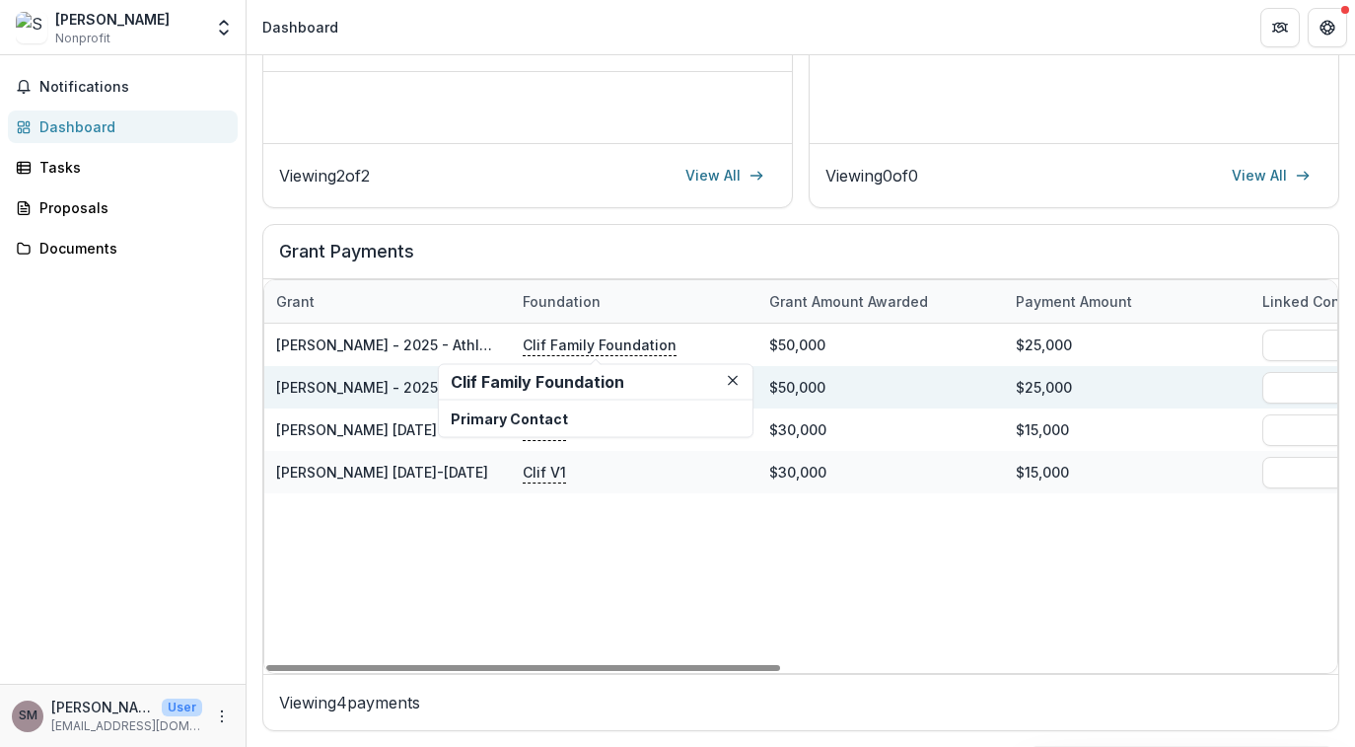
click at [316, 389] on link "[PERSON_NAME] - 2025 - Athletic Scholarship Program" at bounding box center [464, 387] width 376 height 17
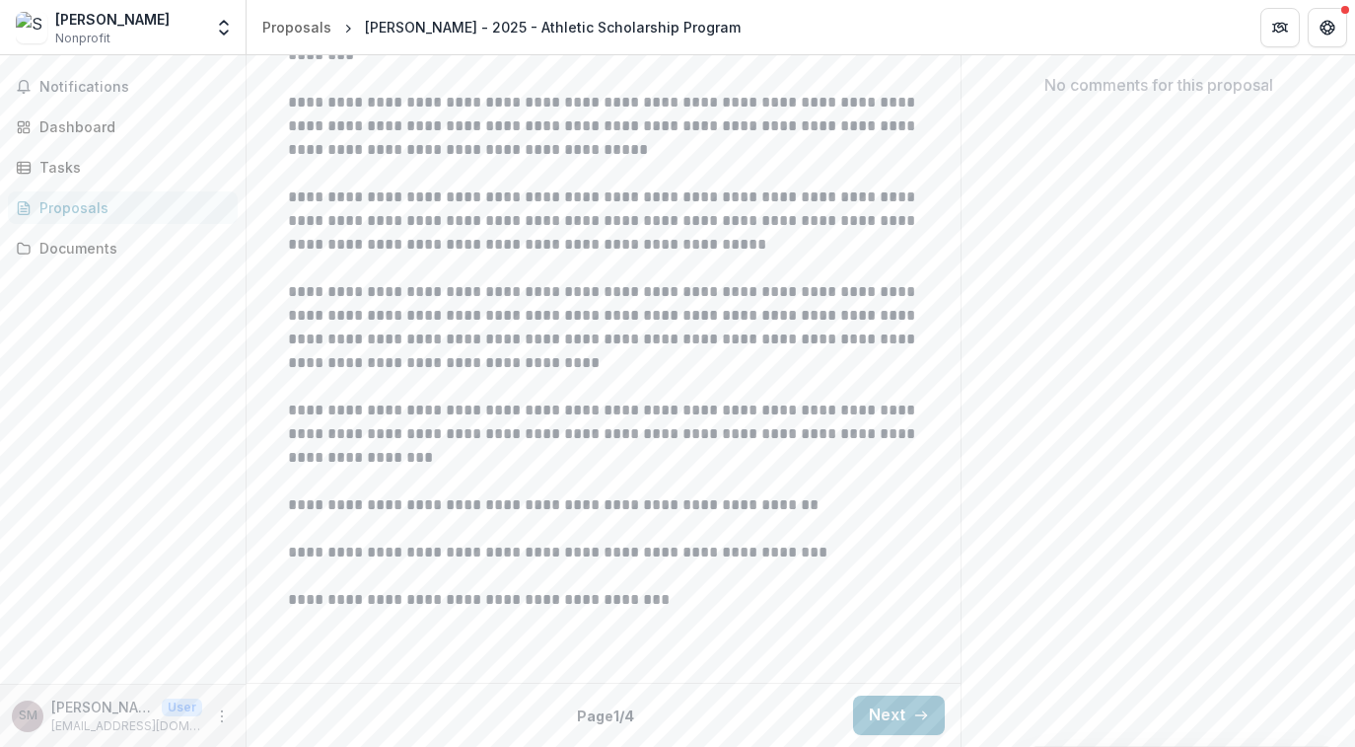
scroll to position [604, 0]
click at [884, 707] on button "Next" at bounding box center [899, 714] width 92 height 39
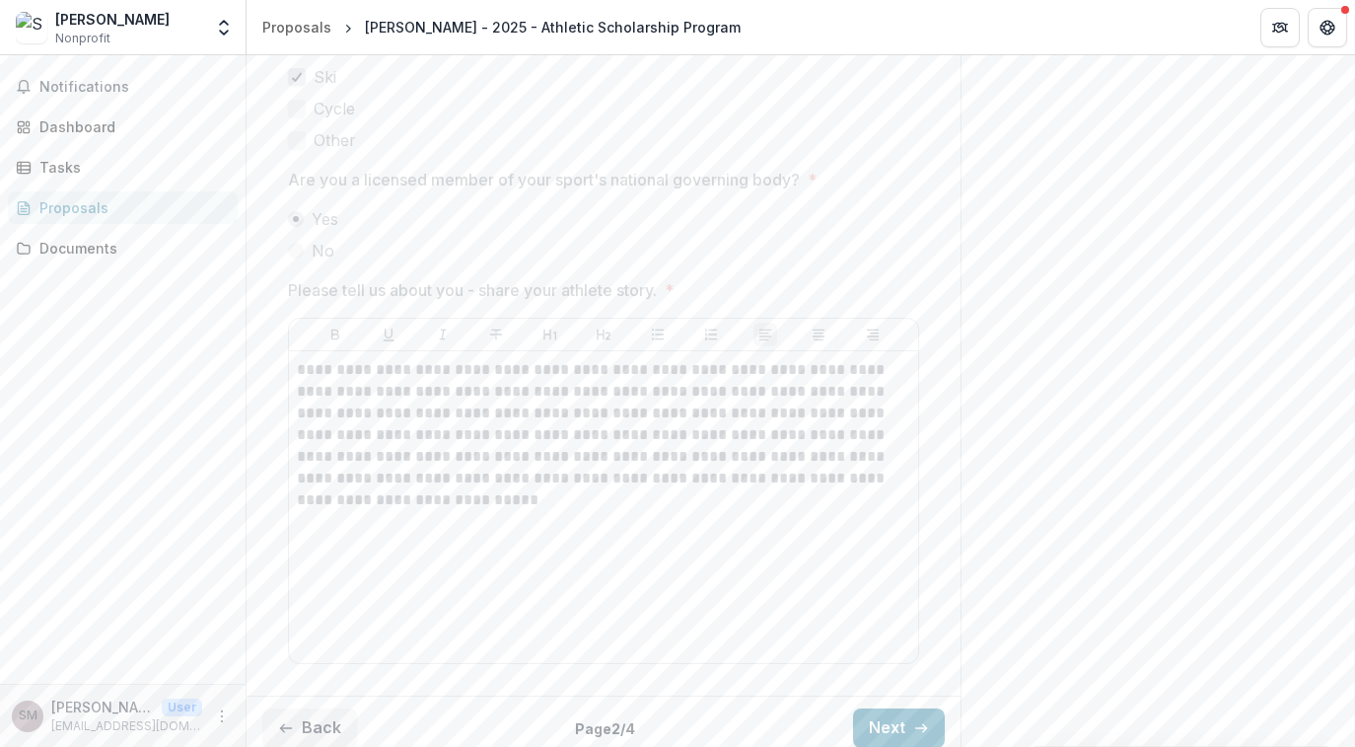
scroll to position [1392, 0]
click at [894, 705] on button "Next" at bounding box center [899, 714] width 92 height 39
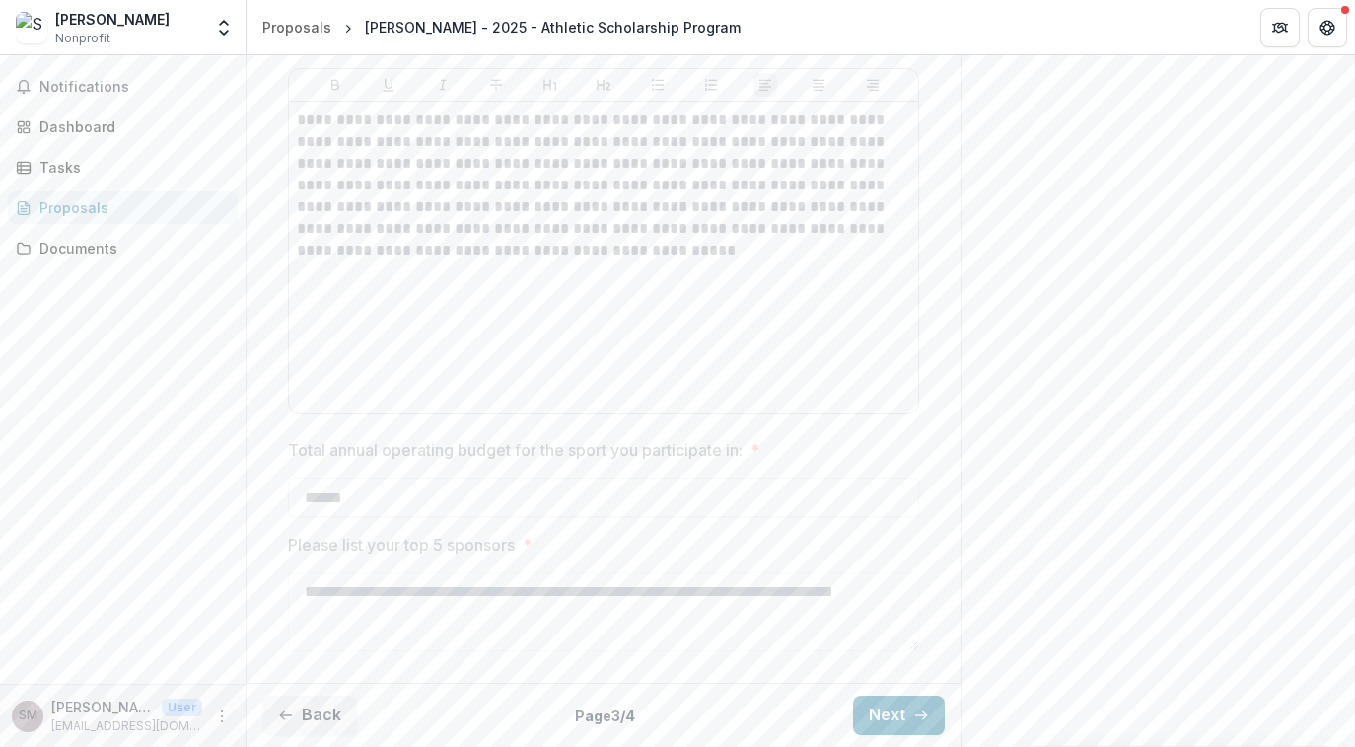
scroll to position [1123, 0]
click at [913, 711] on icon "button" at bounding box center [921, 715] width 16 height 16
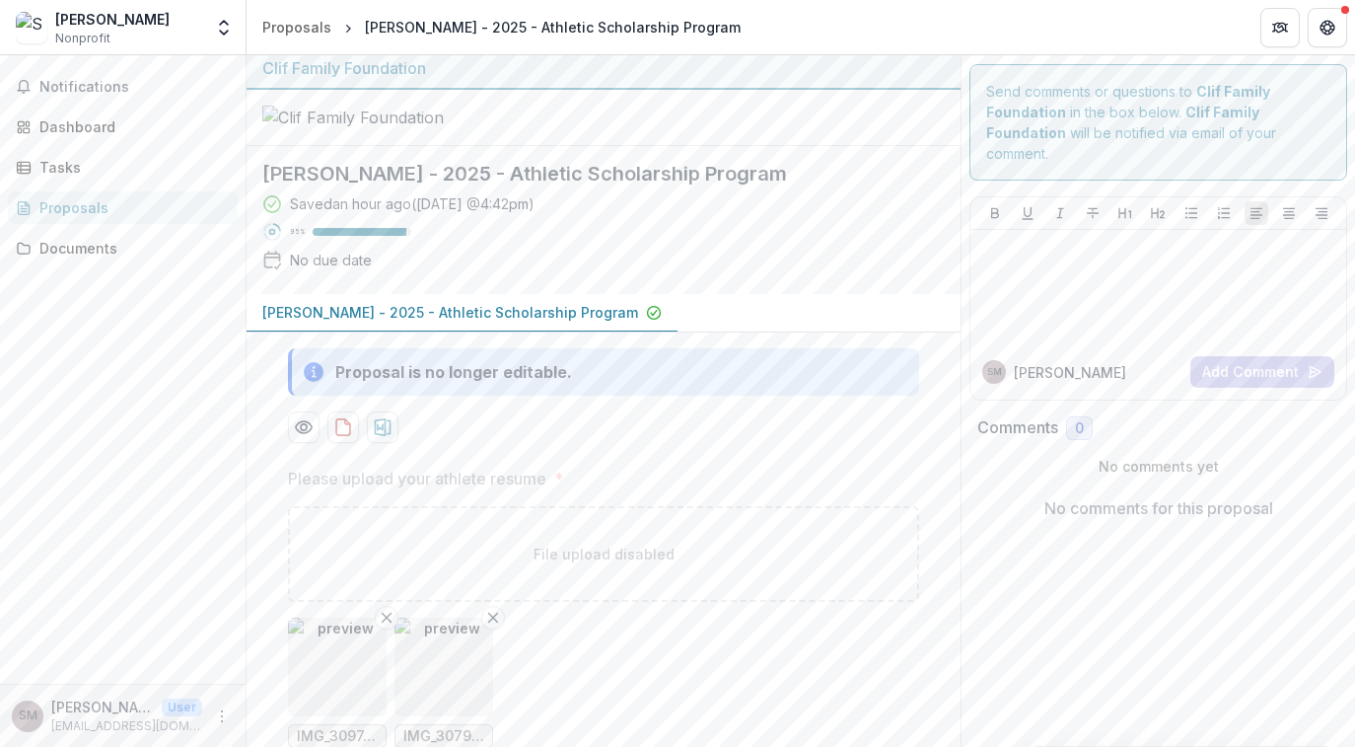
scroll to position [0, 0]
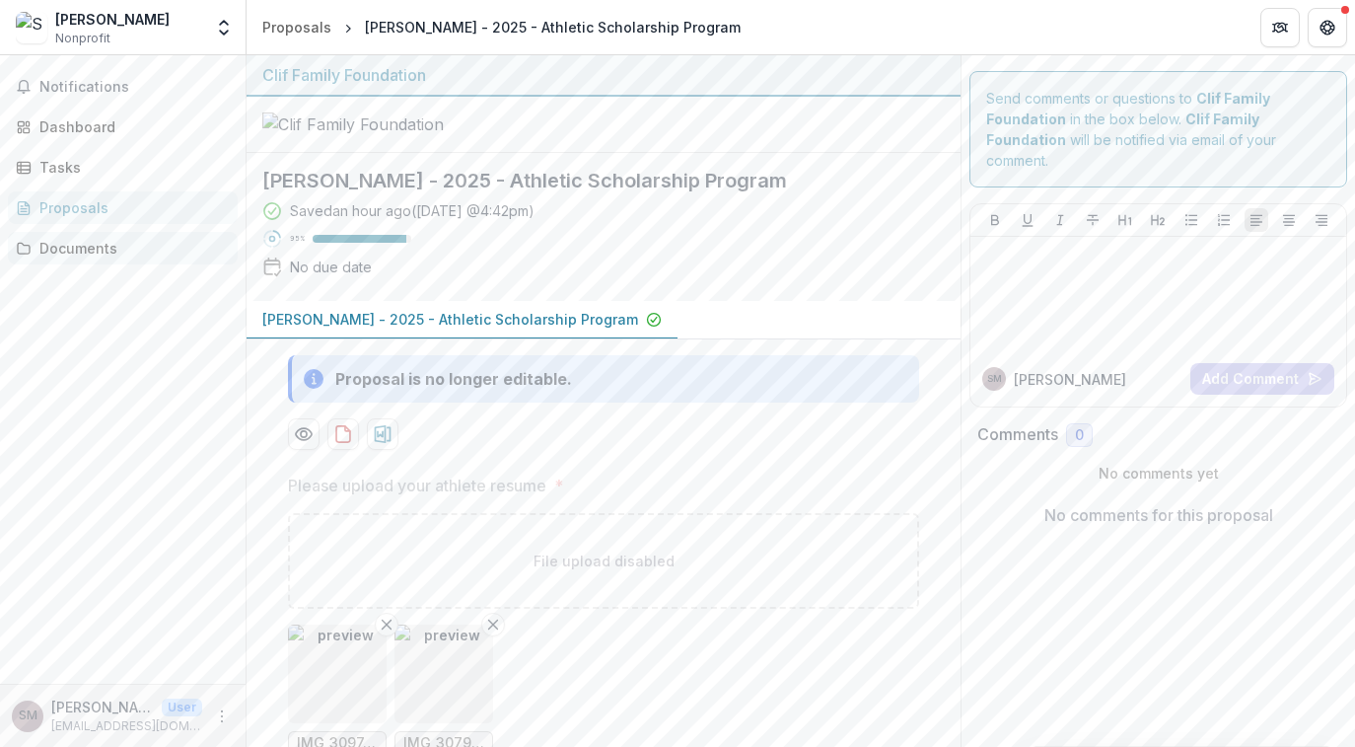
click at [86, 243] on div "Documents" at bounding box center [130, 248] width 182 height 21
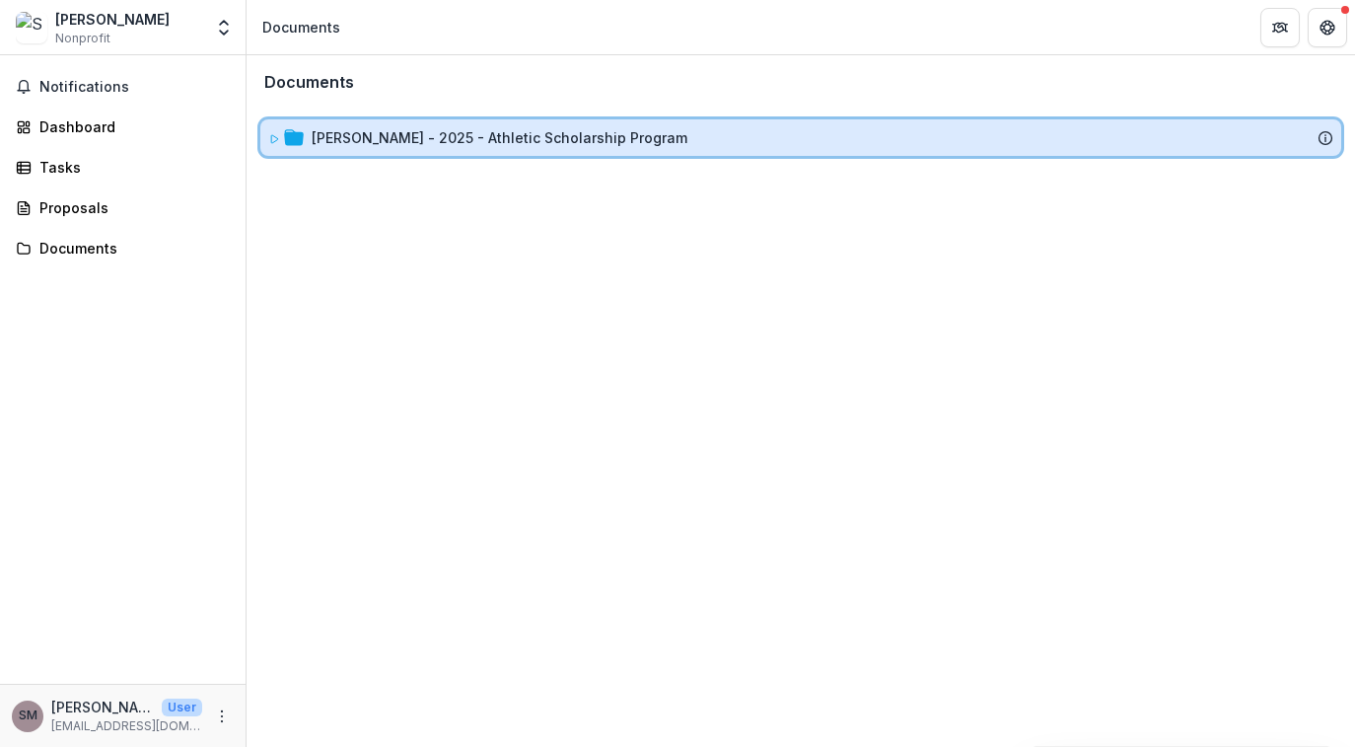
click at [271, 138] on icon at bounding box center [274, 139] width 7 height 8
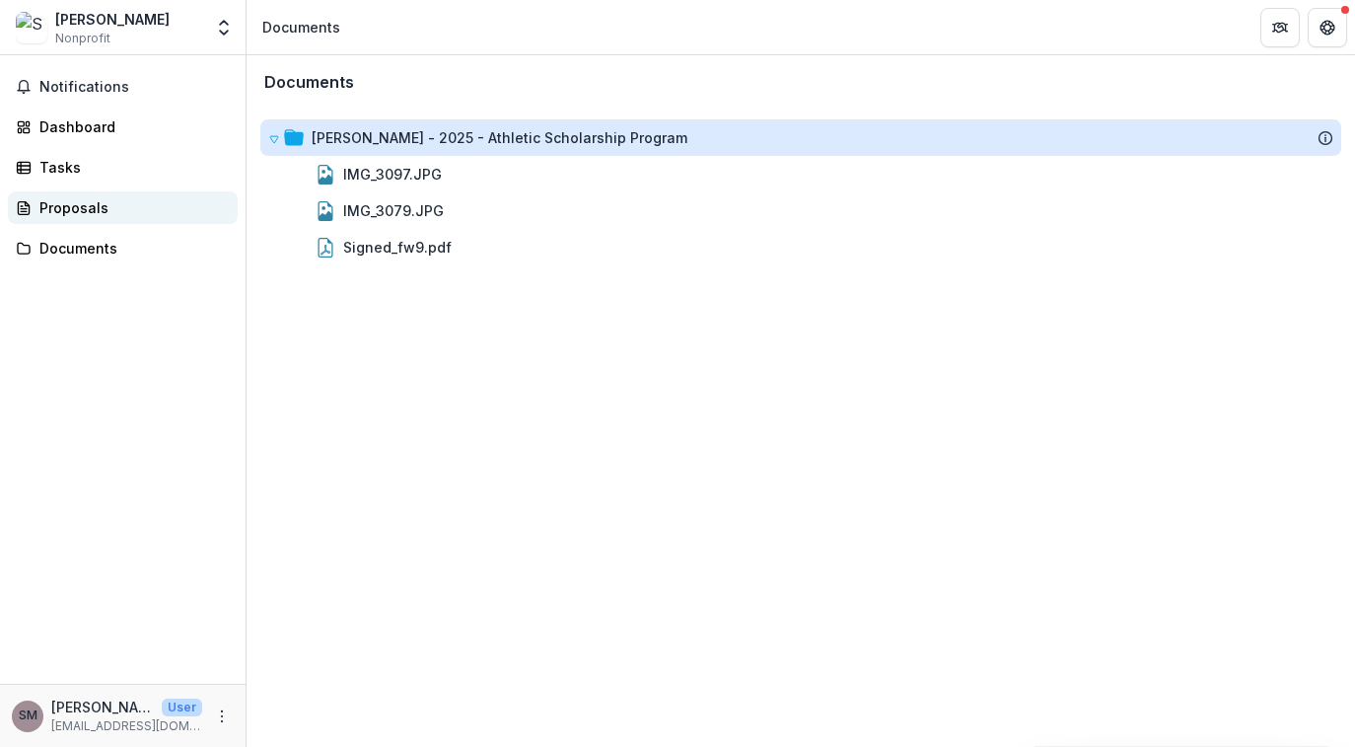
click at [102, 197] on div "Proposals" at bounding box center [130, 207] width 182 height 21
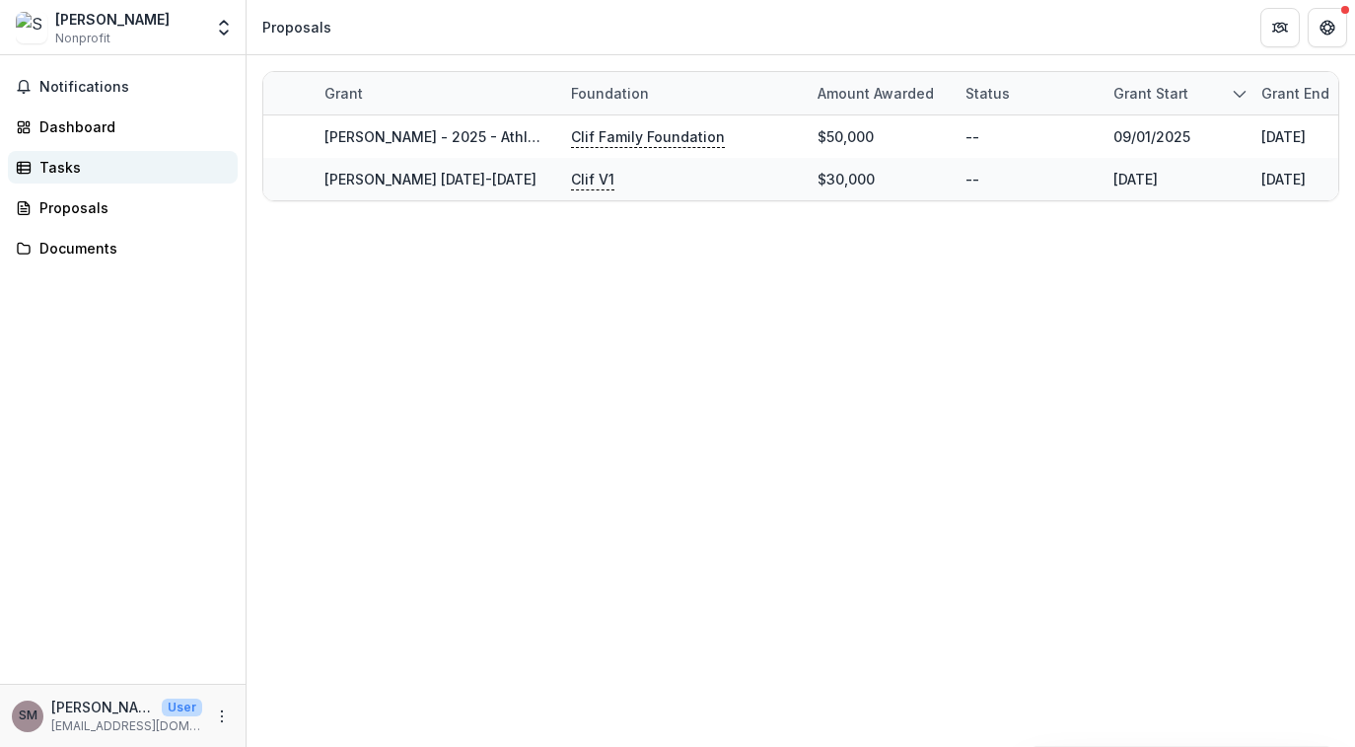
click at [100, 167] on div "Tasks" at bounding box center [130, 167] width 182 height 21
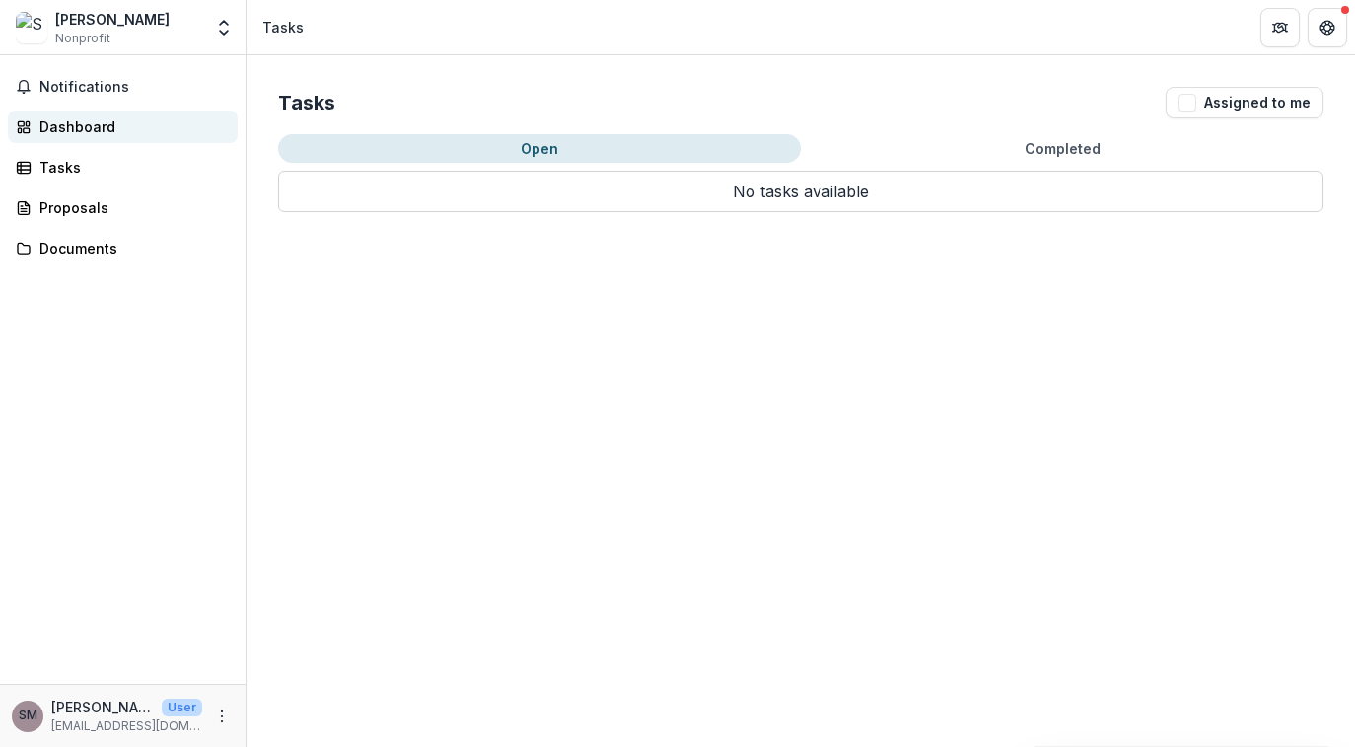
click at [105, 132] on div "Dashboard" at bounding box center [130, 126] width 182 height 21
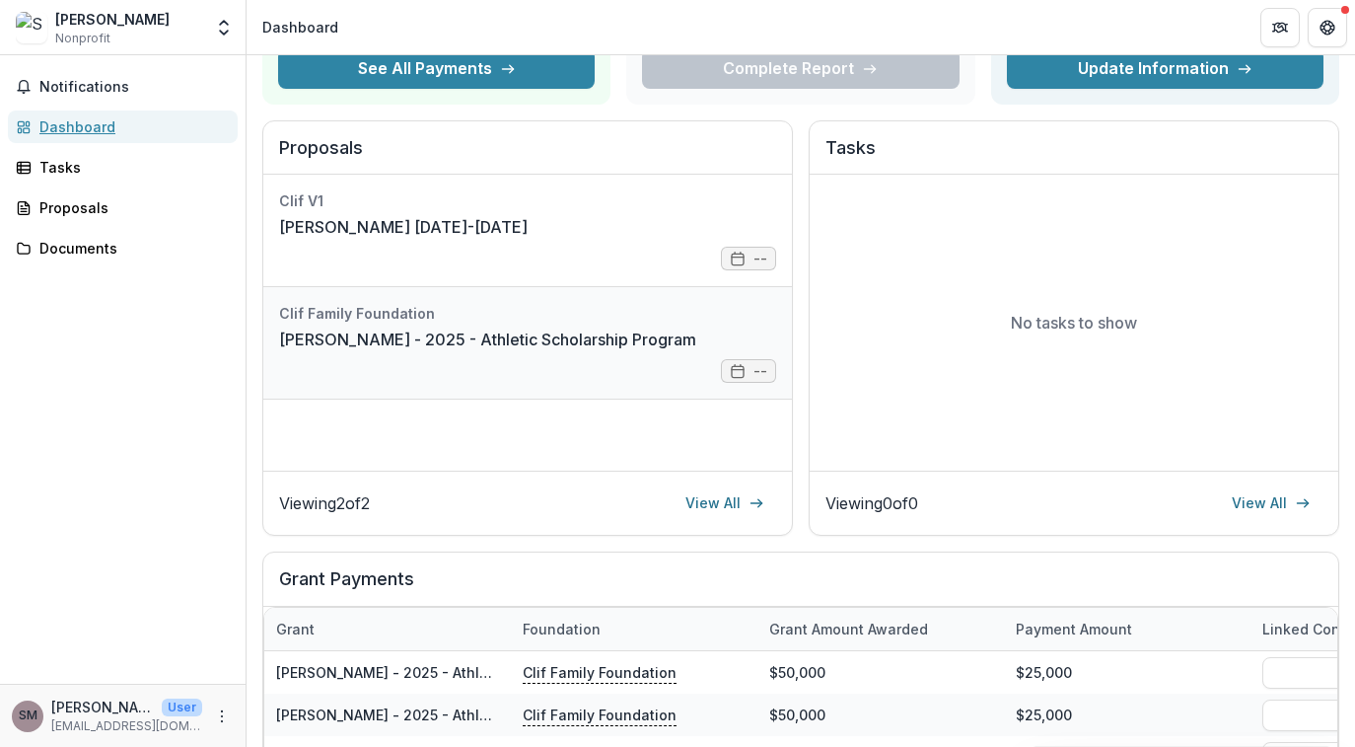
scroll to position [162, 0]
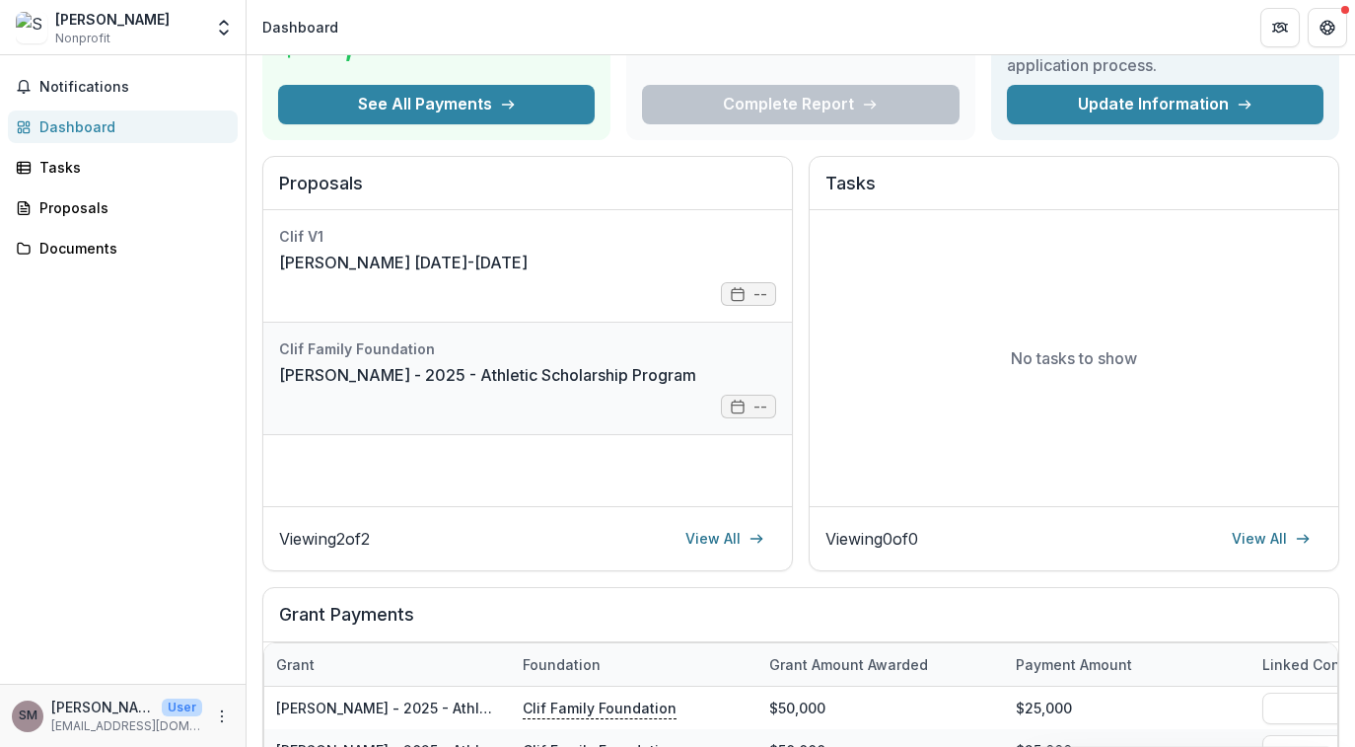
click at [427, 387] on link "[PERSON_NAME] - 2025 - Athletic Scholarship Program" at bounding box center [487, 375] width 417 height 24
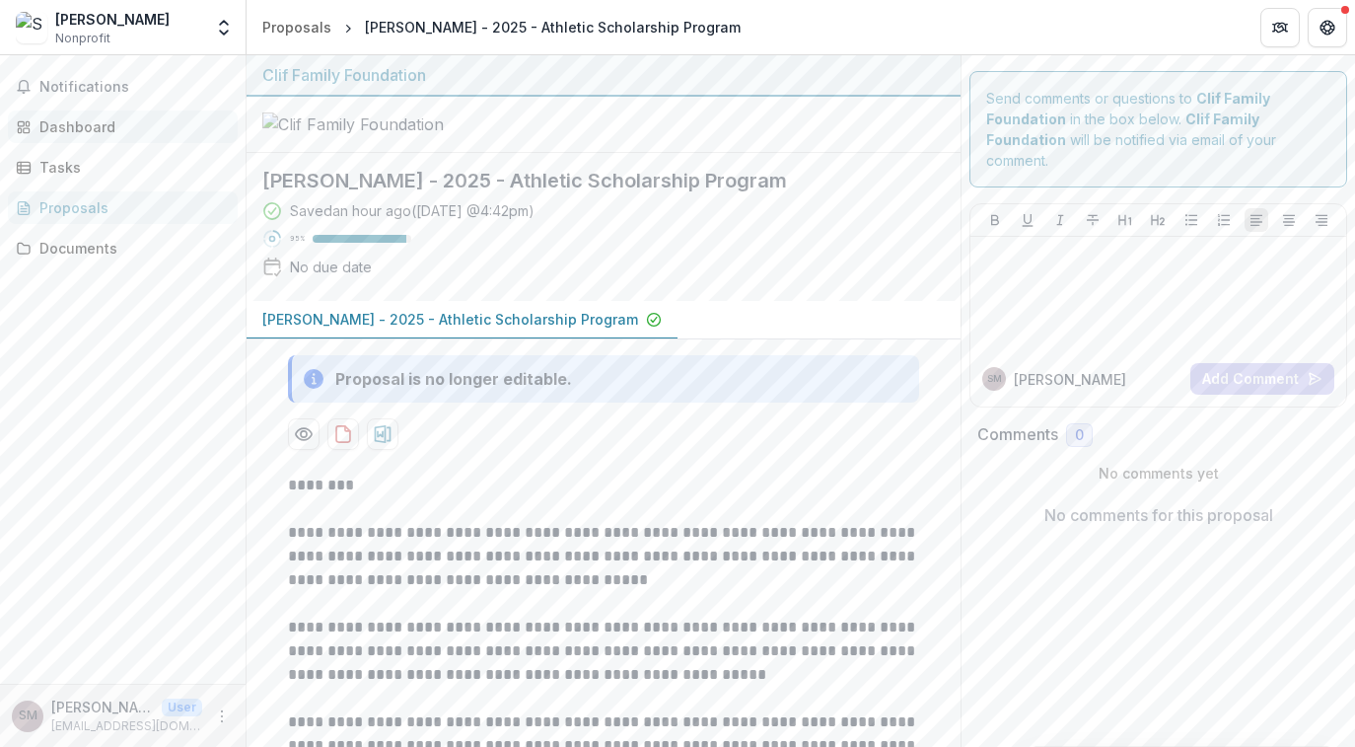
click at [100, 132] on div "Dashboard" at bounding box center [130, 126] width 182 height 21
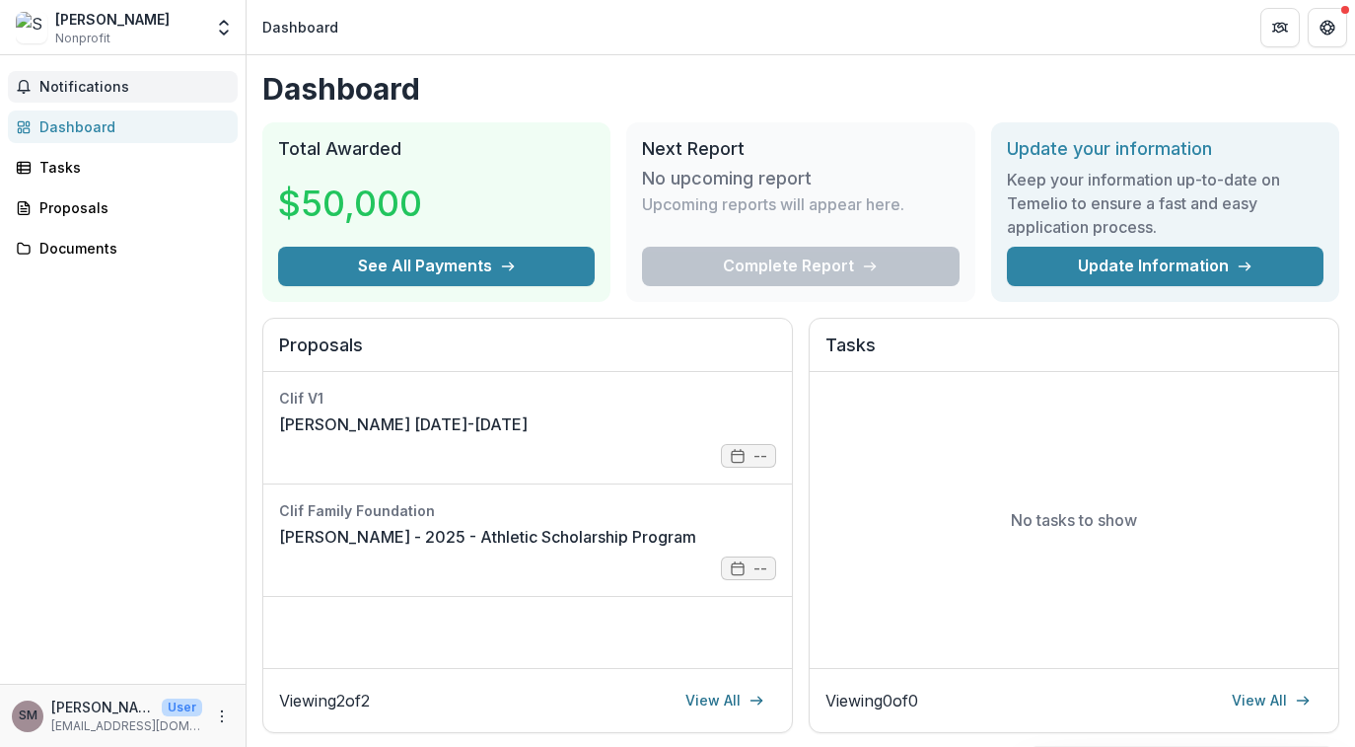
click at [109, 73] on button "Notifications" at bounding box center [123, 87] width 230 height 32
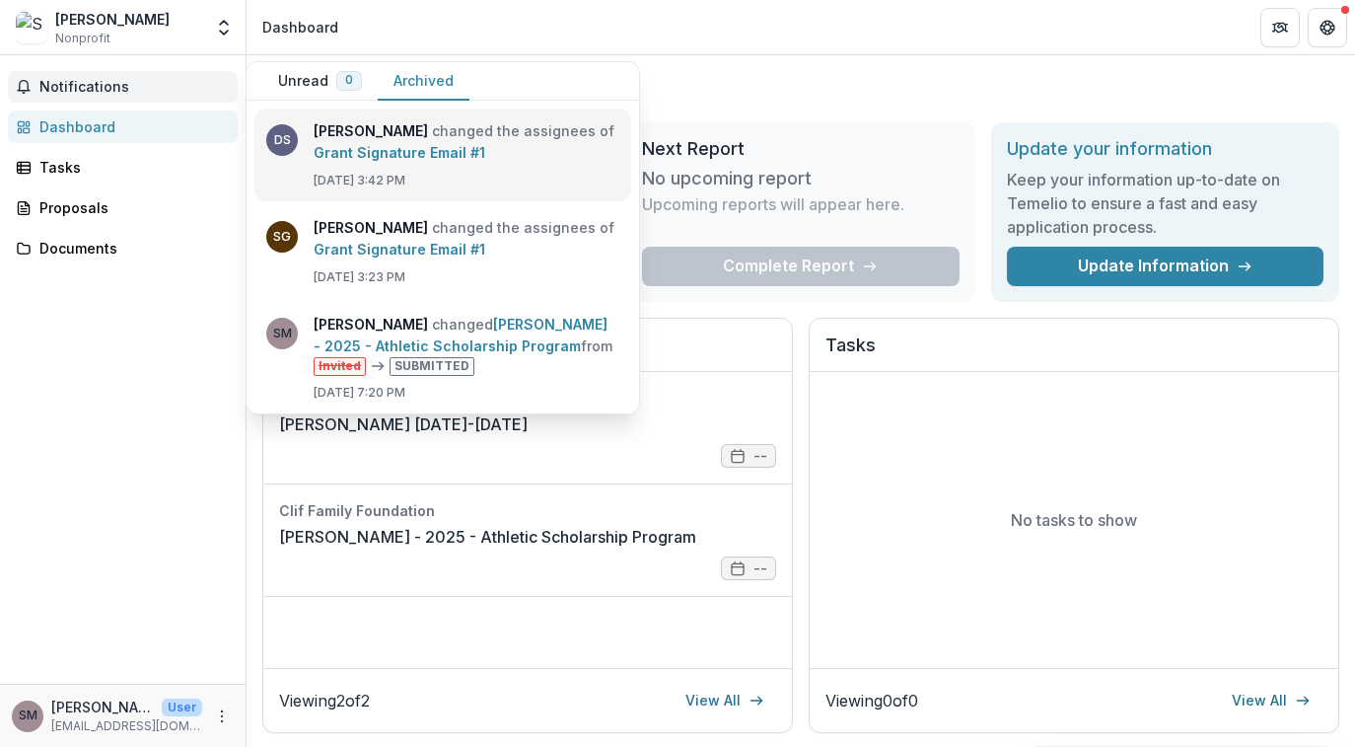
click at [484, 144] on link "Grant Signature Email #1" at bounding box center [400, 152] width 172 height 17
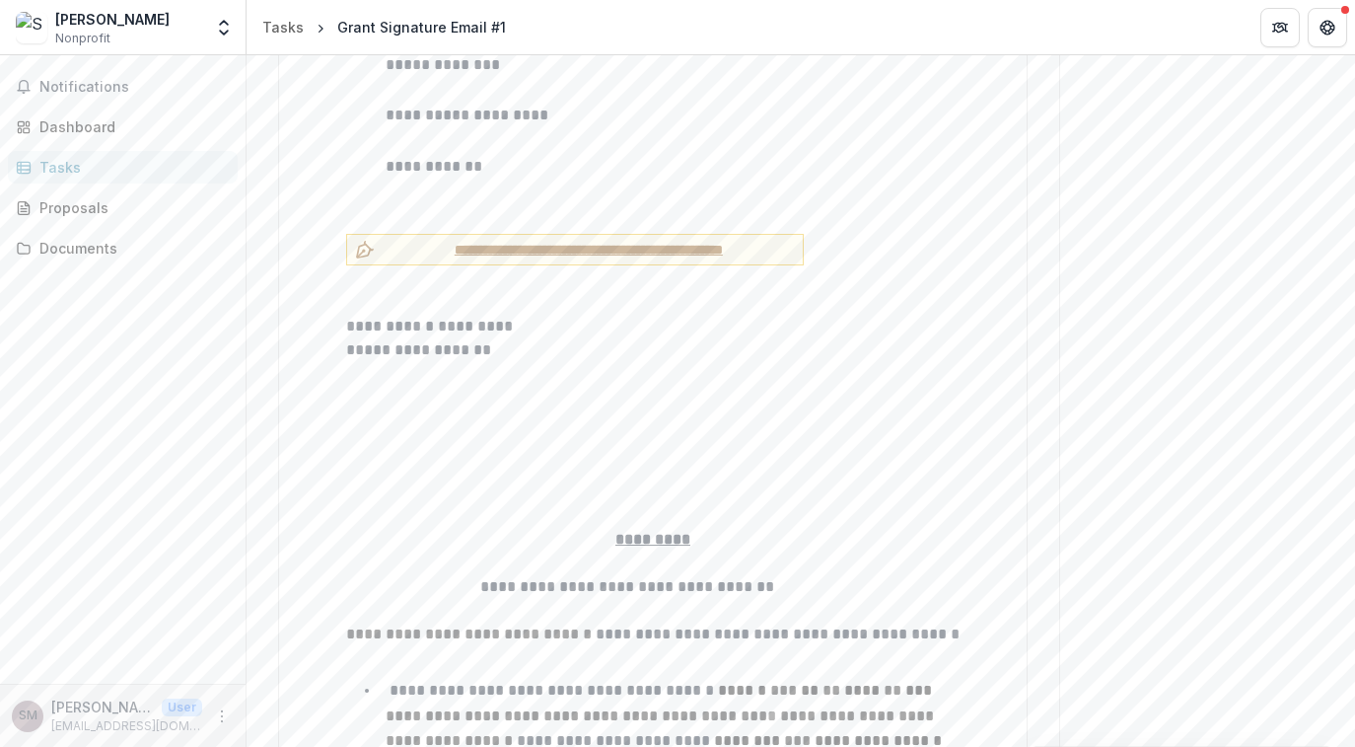
scroll to position [4577, 0]
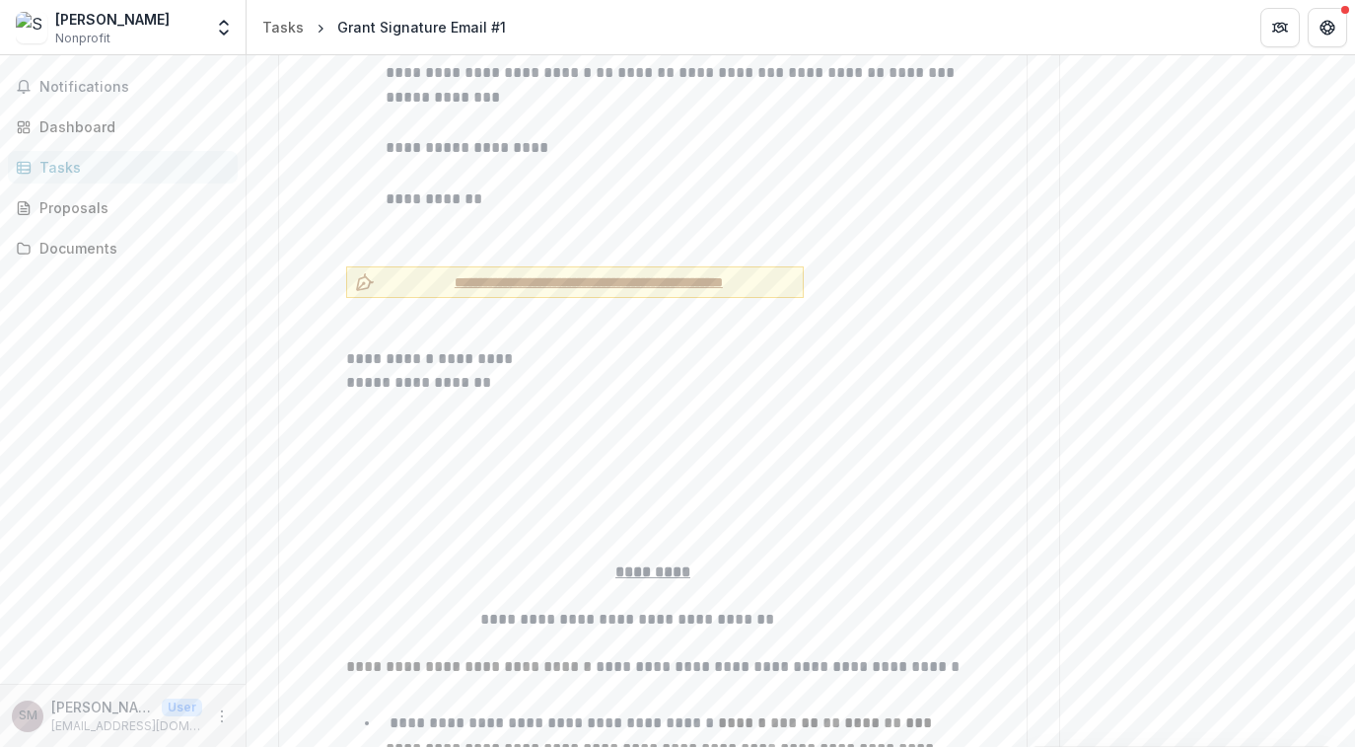
click at [584, 272] on span "**********" at bounding box center [589, 282] width 412 height 21
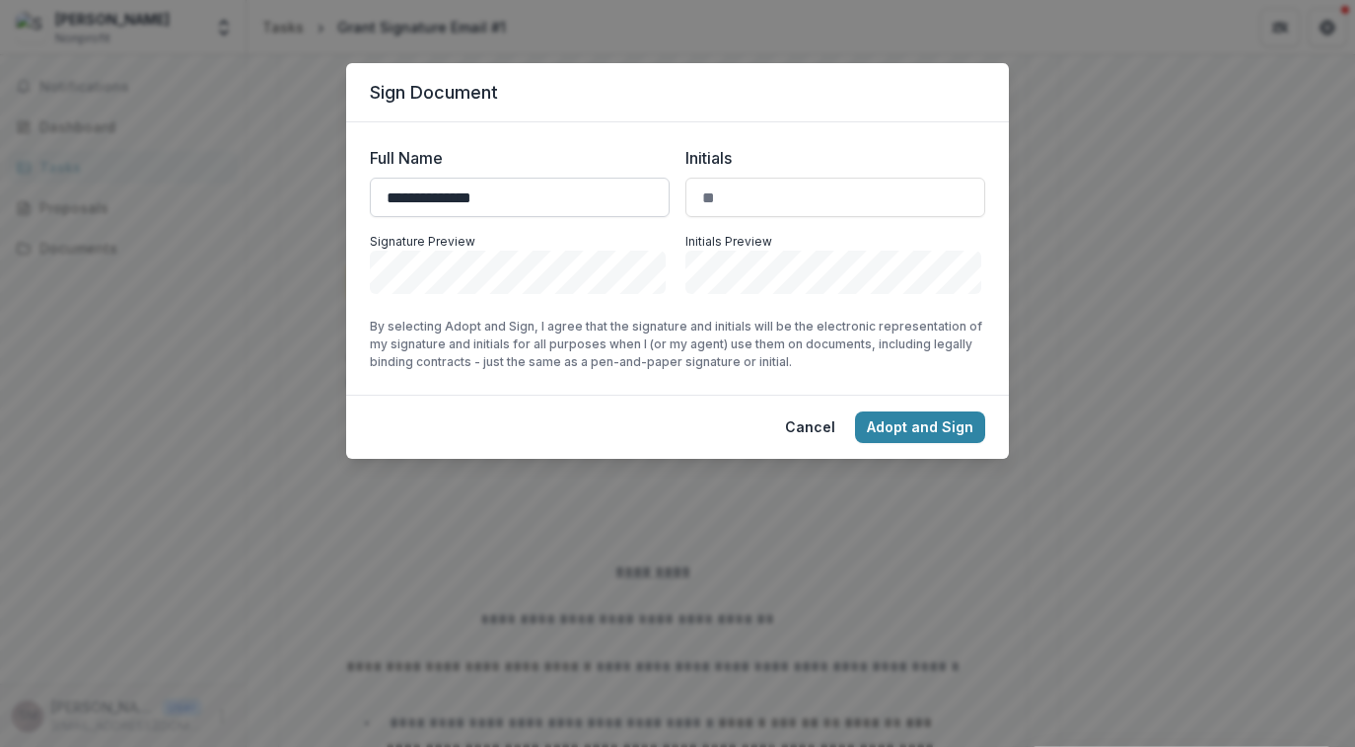
type input "**********"
type input "**"
click at [905, 422] on button "Adopt and Sign" at bounding box center [920, 427] width 130 height 32
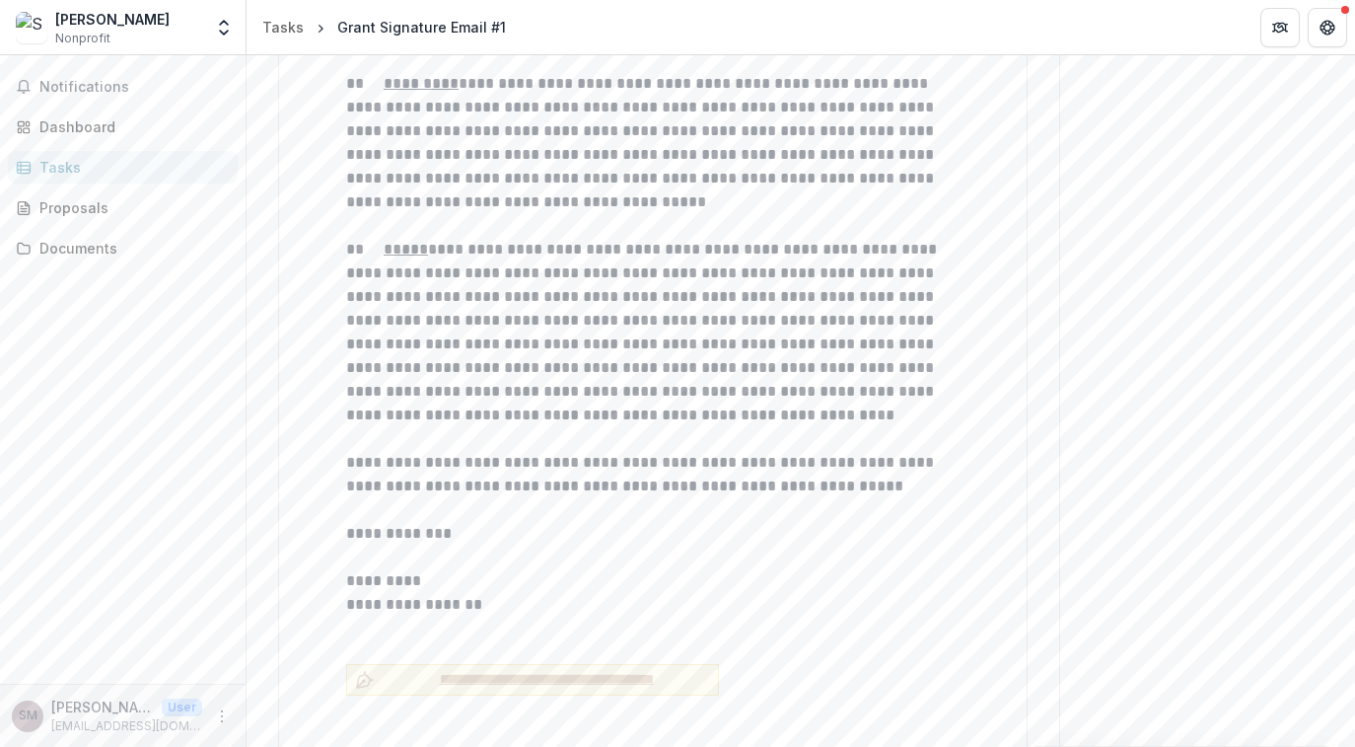
scroll to position [8000, 0]
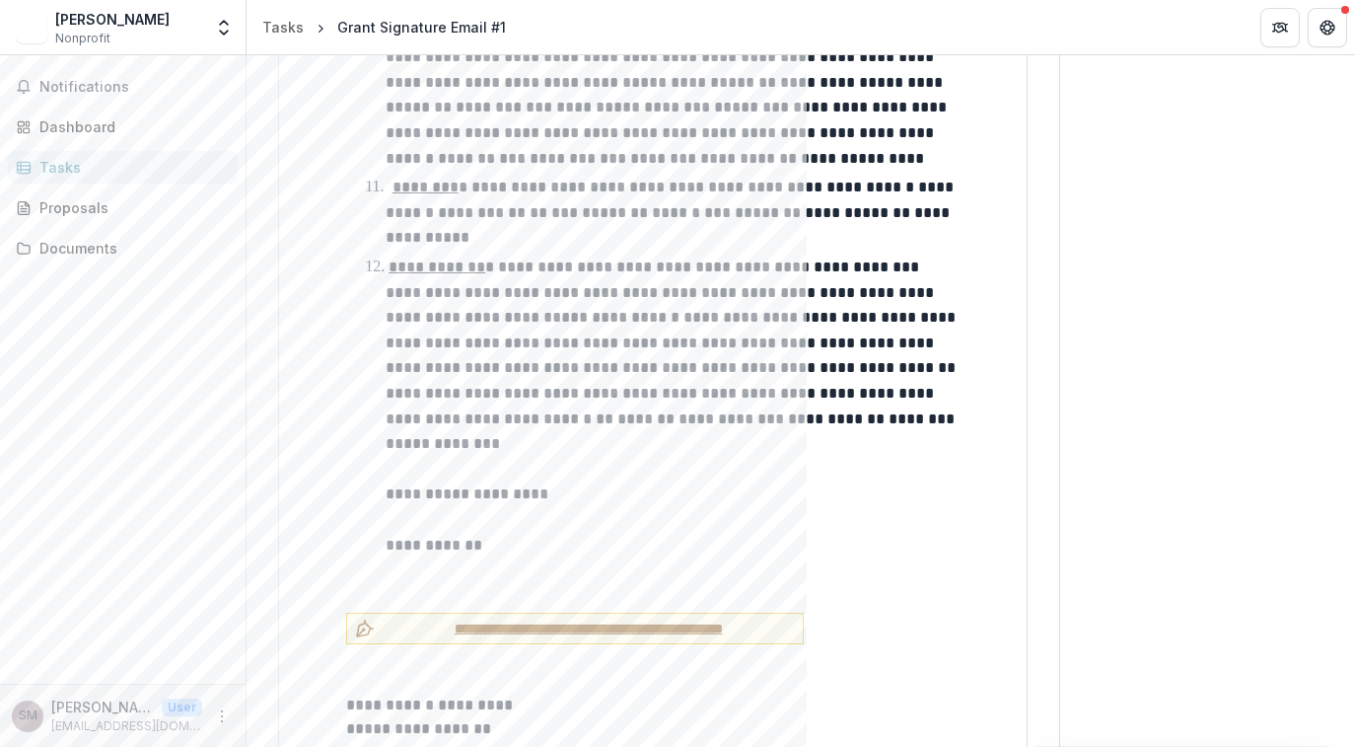
scroll to position [4235, 0]
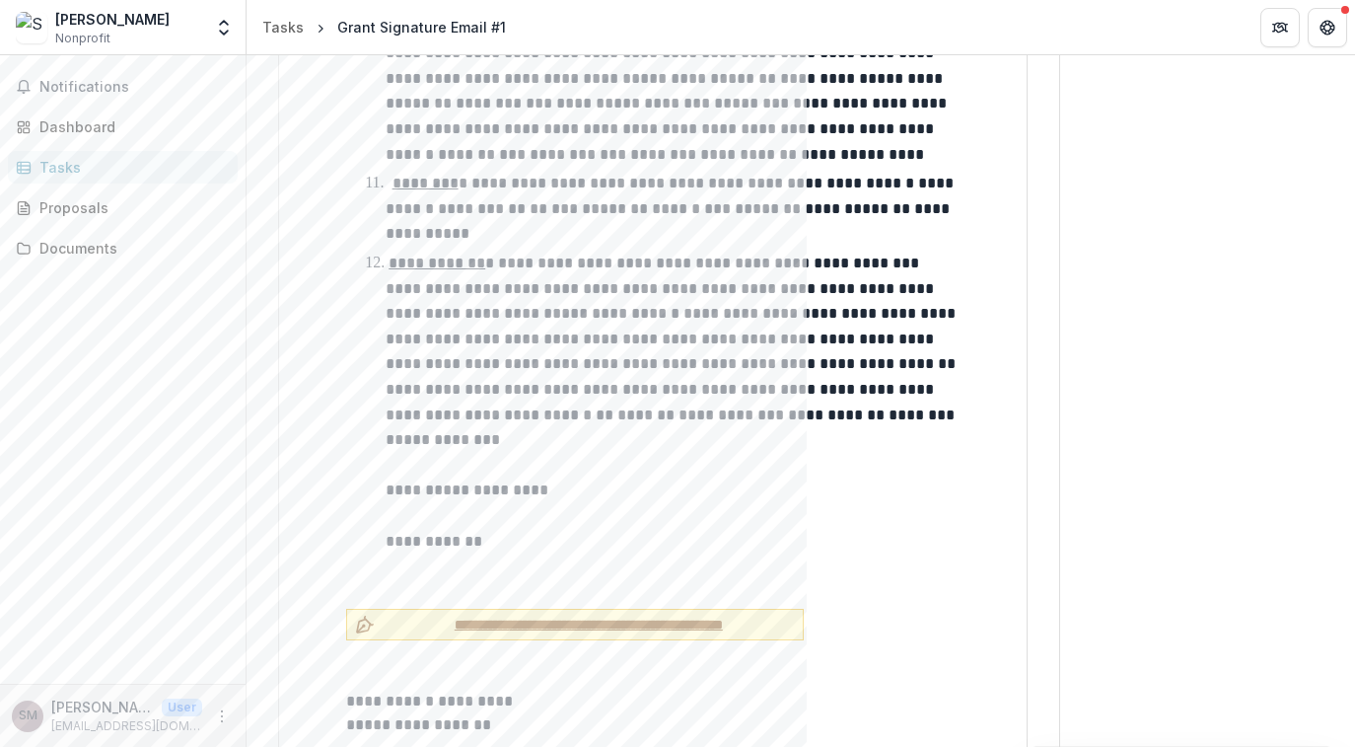
click at [499, 615] on span "**********" at bounding box center [589, 625] width 412 height 21
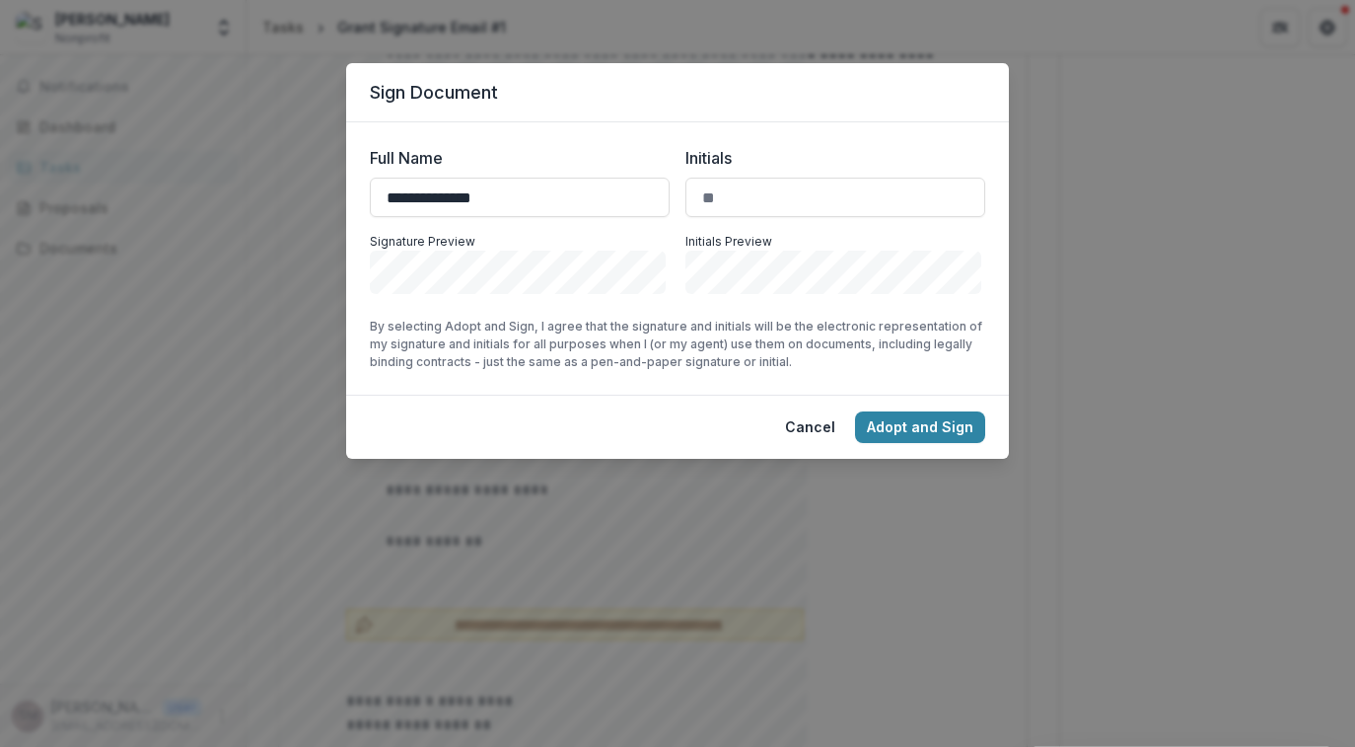
type input "**********"
type input "**"
click at [918, 436] on button "Adopt and Sign" at bounding box center [920, 427] width 130 height 32
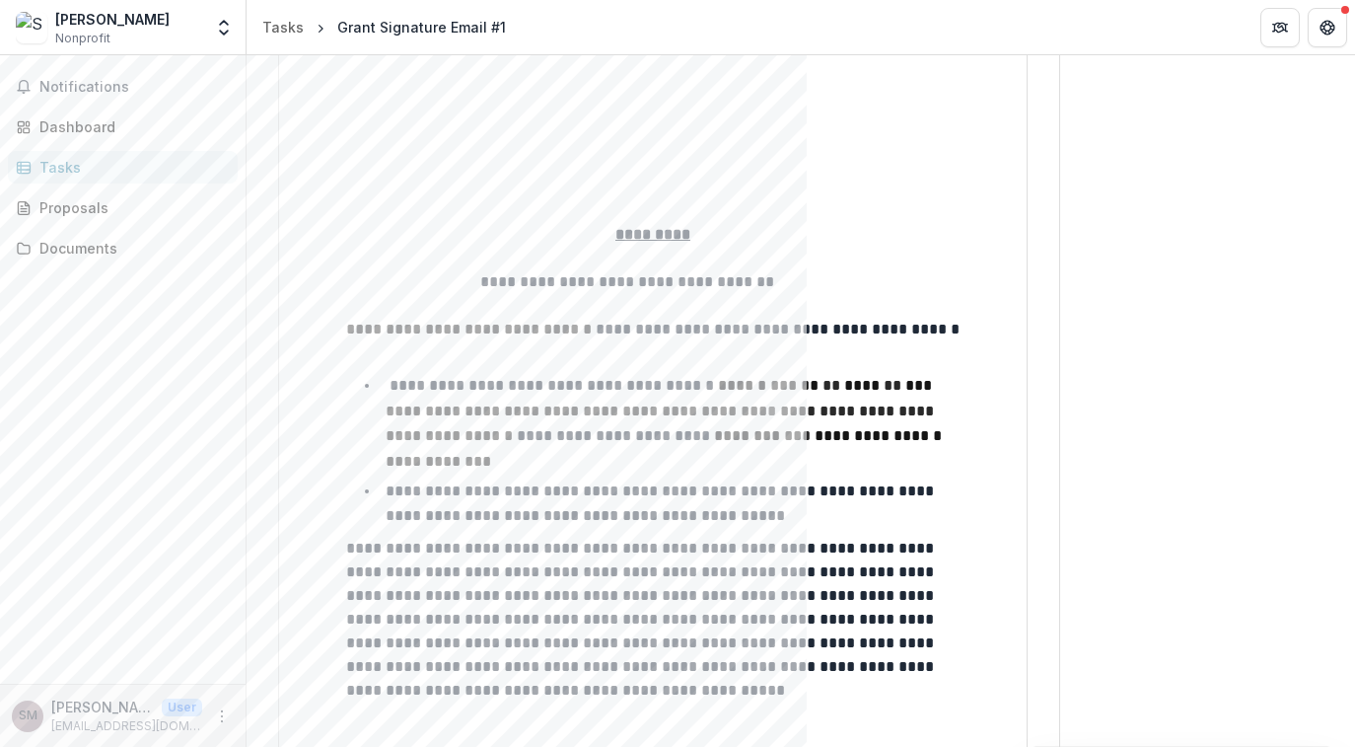
scroll to position [4848, 0]
